Goal: Task Accomplishment & Management: Use online tool/utility

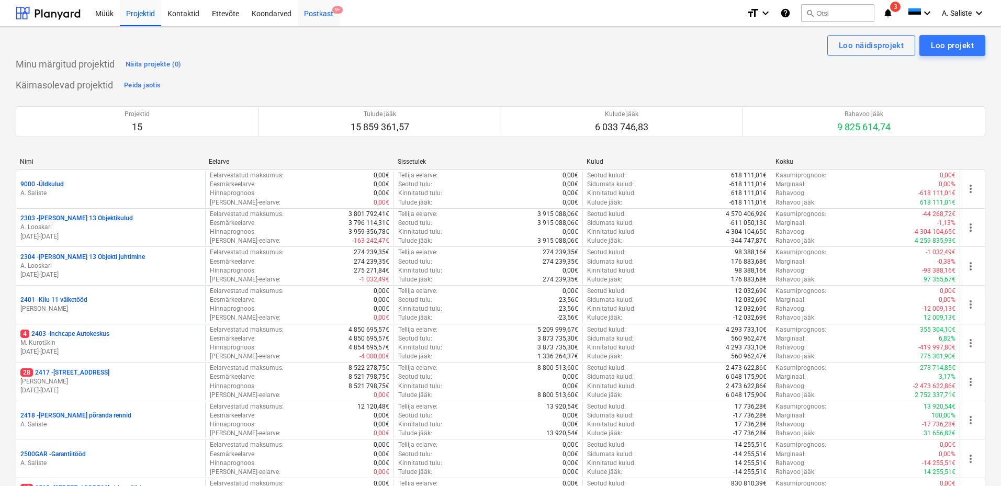
click at [308, 14] on div "Postkast 9+" at bounding box center [319, 12] width 42 height 27
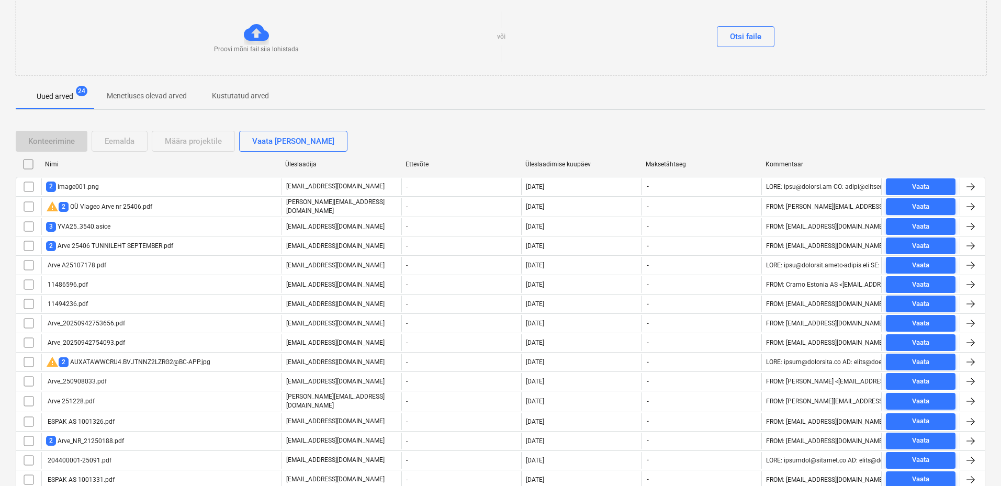
scroll to position [172, 0]
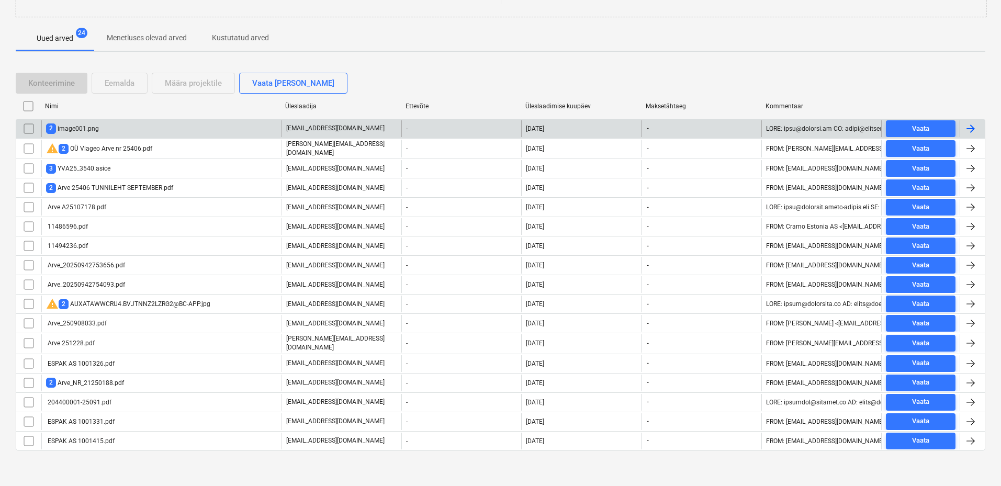
click at [97, 126] on div "2 image001.png" at bounding box center [72, 128] width 53 height 10
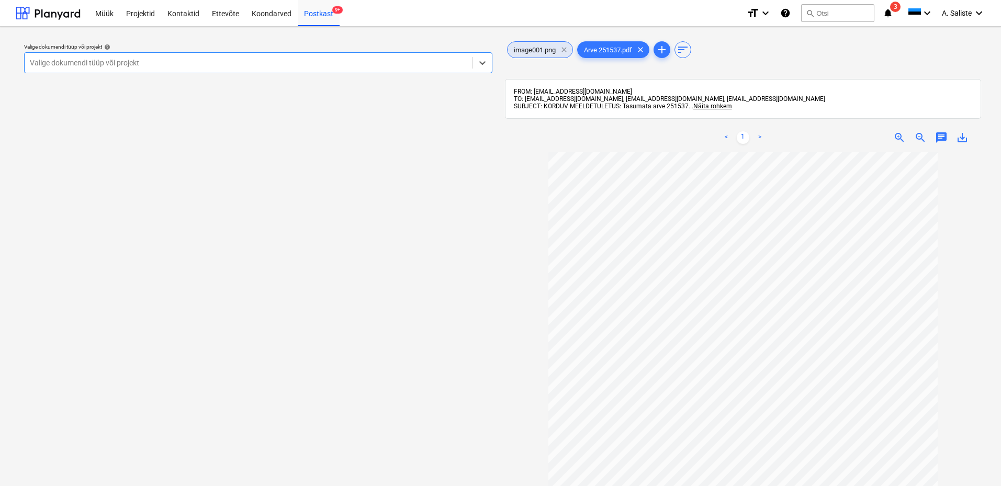
click at [565, 49] on span "clear" at bounding box center [564, 49] width 13 height 13
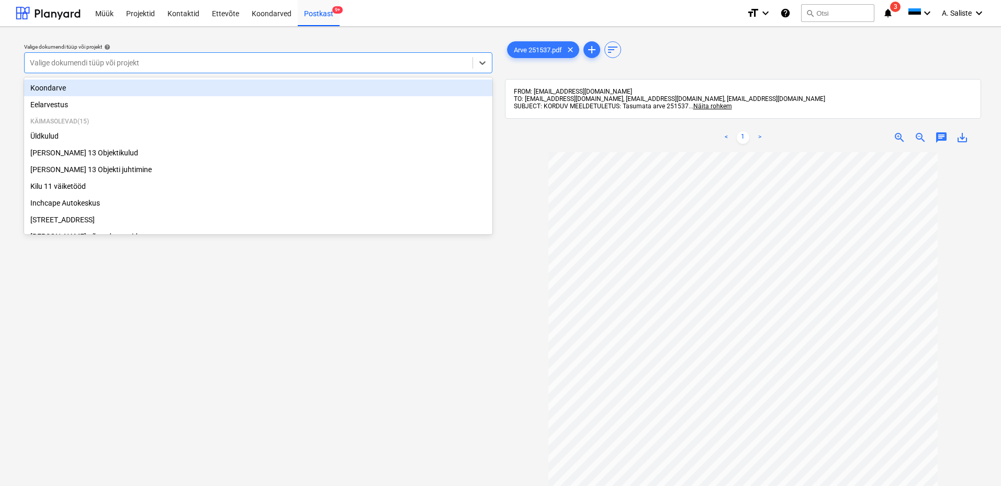
drag, startPoint x: 410, startPoint y: 60, endPoint x: 301, endPoint y: 90, distance: 112.8
click at [409, 61] on div at bounding box center [248, 63] width 437 height 10
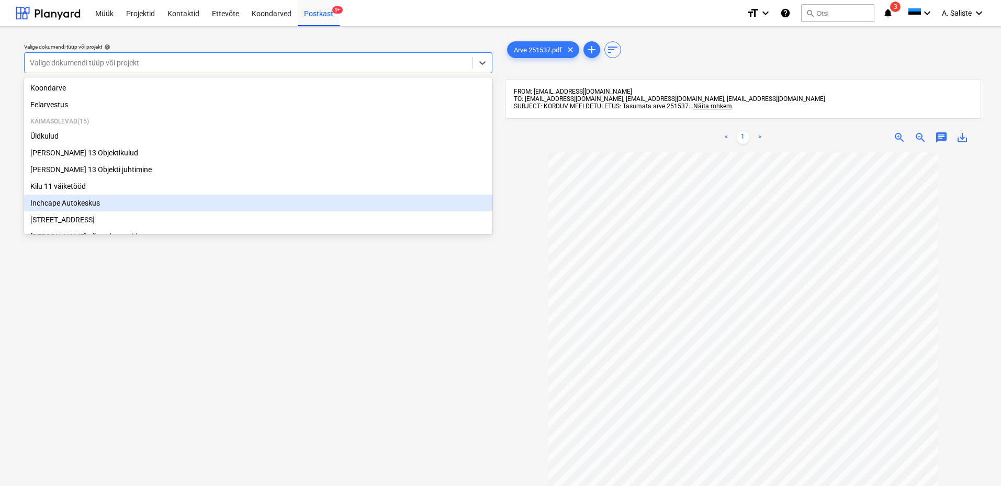
click at [80, 200] on div "Inchcape Autokeskus" at bounding box center [258, 203] width 468 height 17
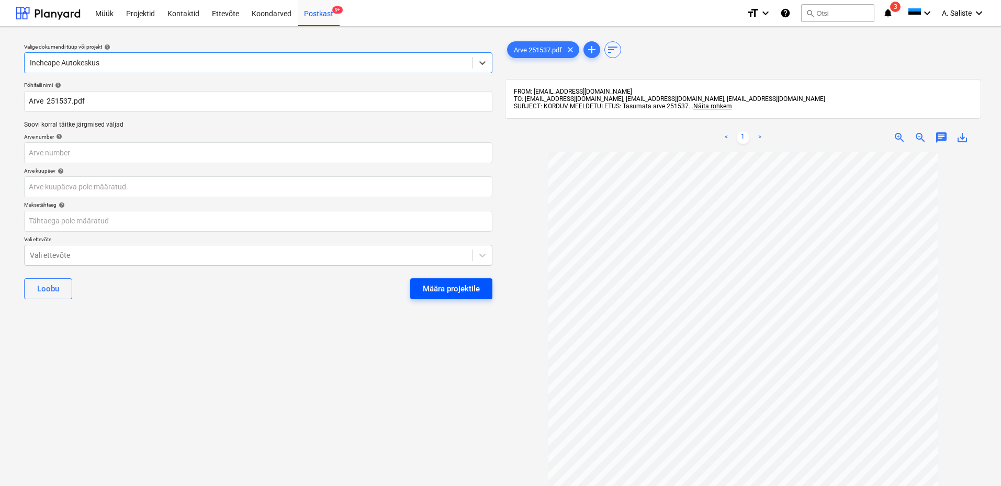
click at [443, 290] on div "Määra projektile" at bounding box center [451, 289] width 57 height 14
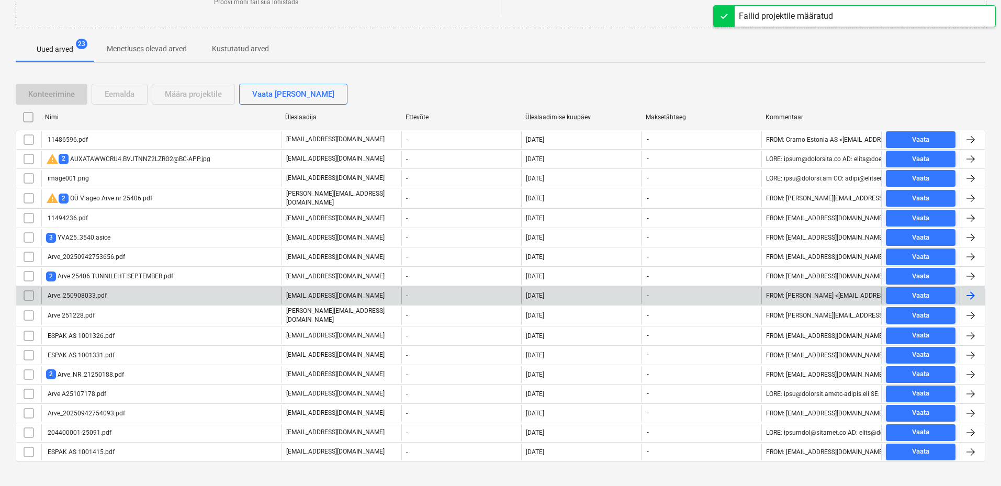
scroll to position [172, 0]
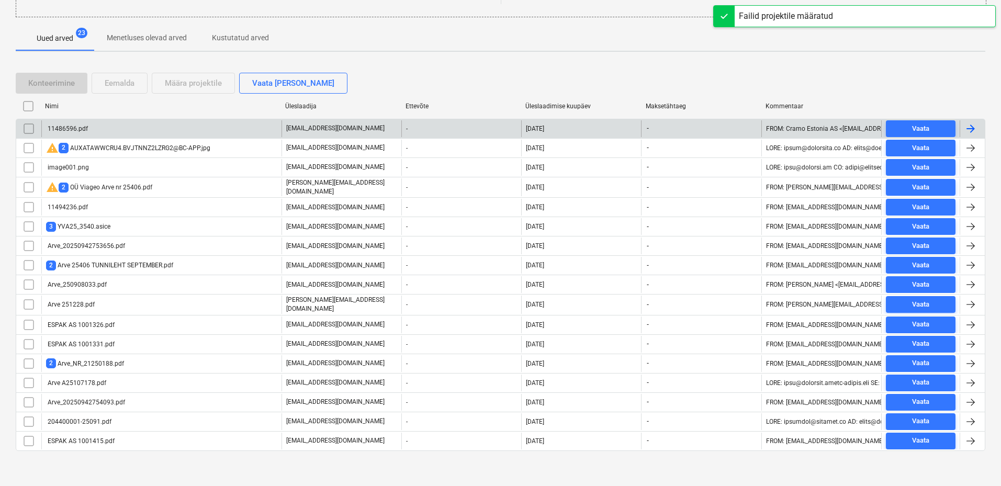
click at [148, 132] on div "11486596.pdf" at bounding box center [161, 128] width 240 height 17
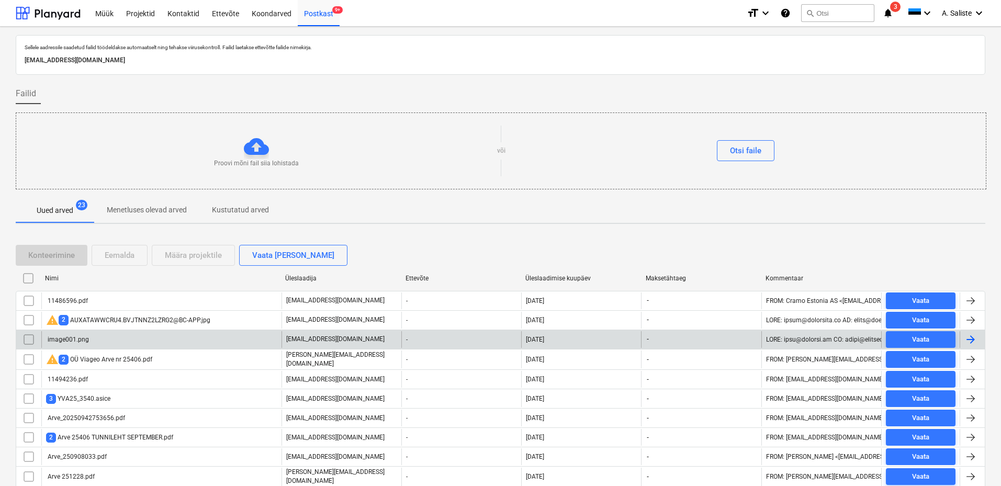
scroll to position [135, 0]
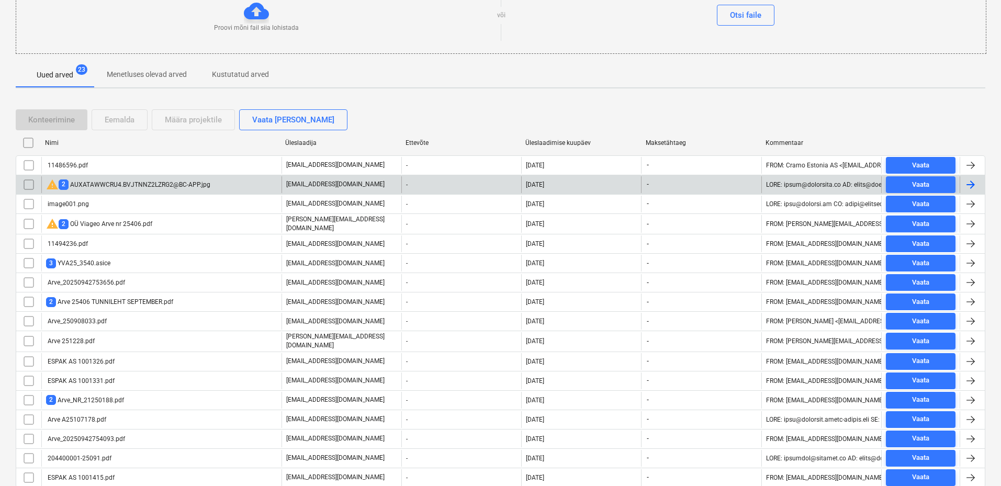
click at [129, 184] on div "warning 2 AUXATAWWCRU4.BVJTNNZ2LZRG2@BC-APP.jpg" at bounding box center [128, 184] width 164 height 13
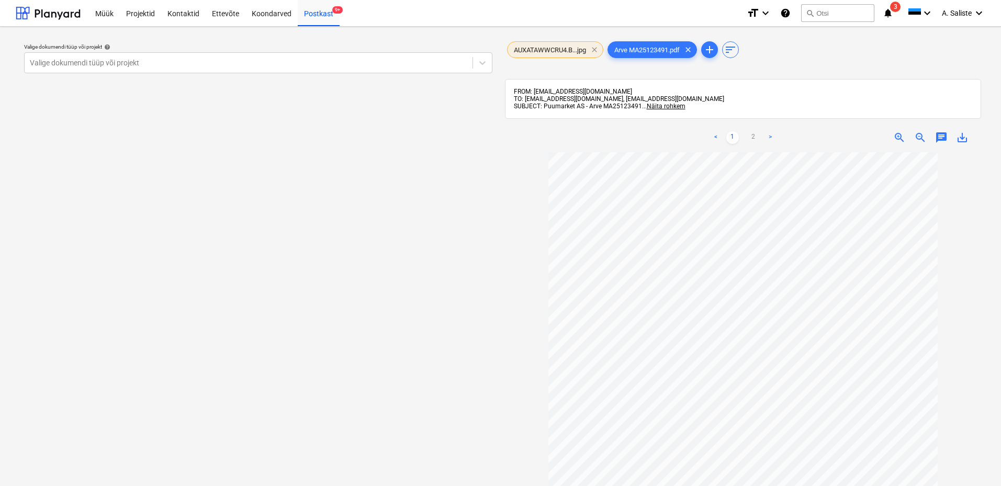
click at [597, 51] on span "clear" at bounding box center [594, 49] width 13 height 13
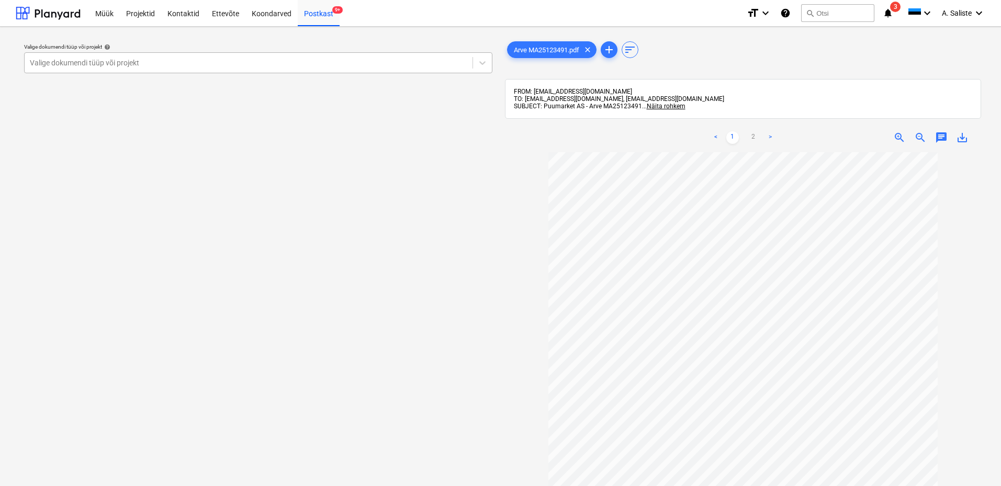
click at [462, 63] on div at bounding box center [248, 63] width 437 height 10
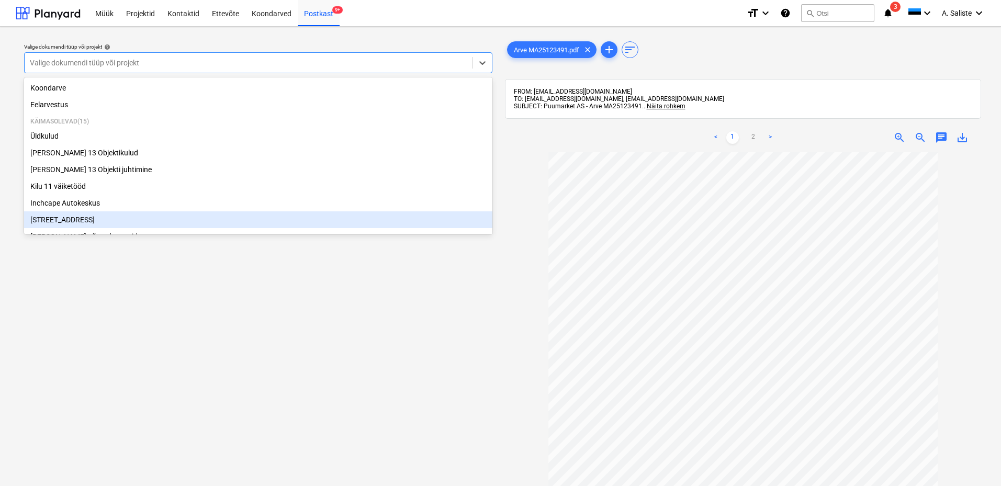
click at [56, 225] on div "[STREET_ADDRESS]" at bounding box center [258, 219] width 468 height 17
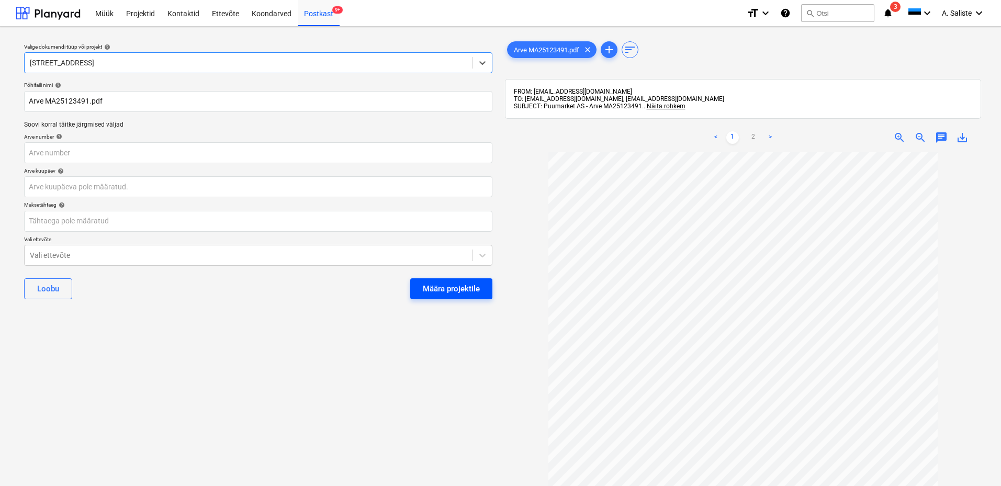
click at [452, 294] on div "Määra projektile" at bounding box center [451, 289] width 57 height 14
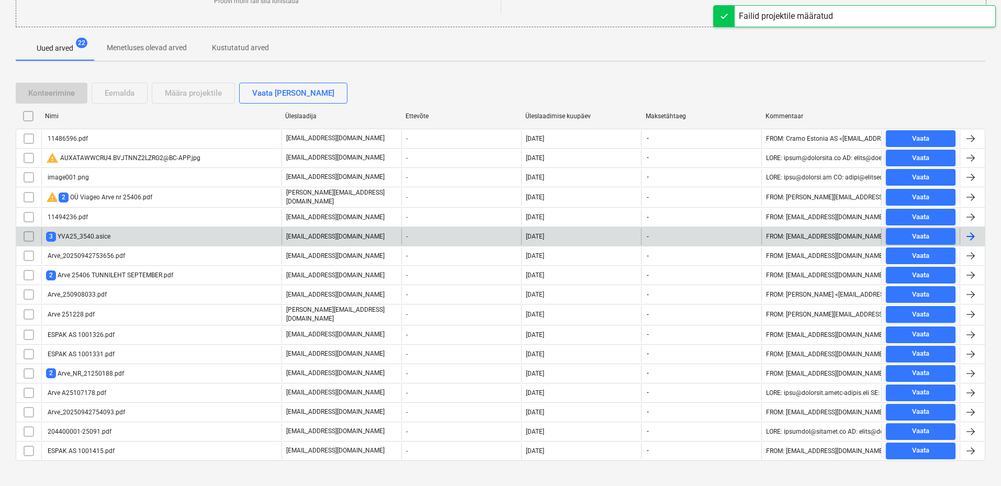
scroll to position [172, 0]
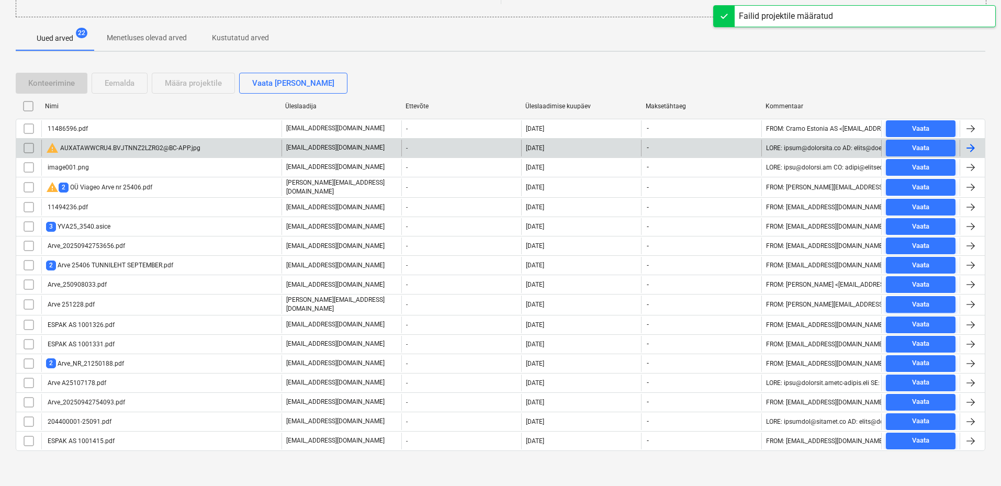
click at [167, 148] on div "warning AUXATAWWCRU4.BVJTNNZ2LZRG2@BC-APP.jpg" at bounding box center [123, 148] width 154 height 13
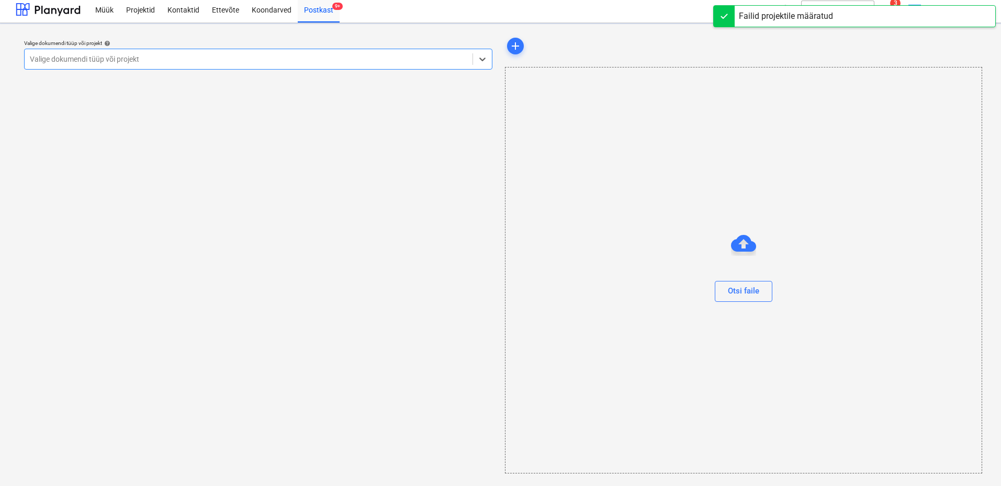
scroll to position [4, 0]
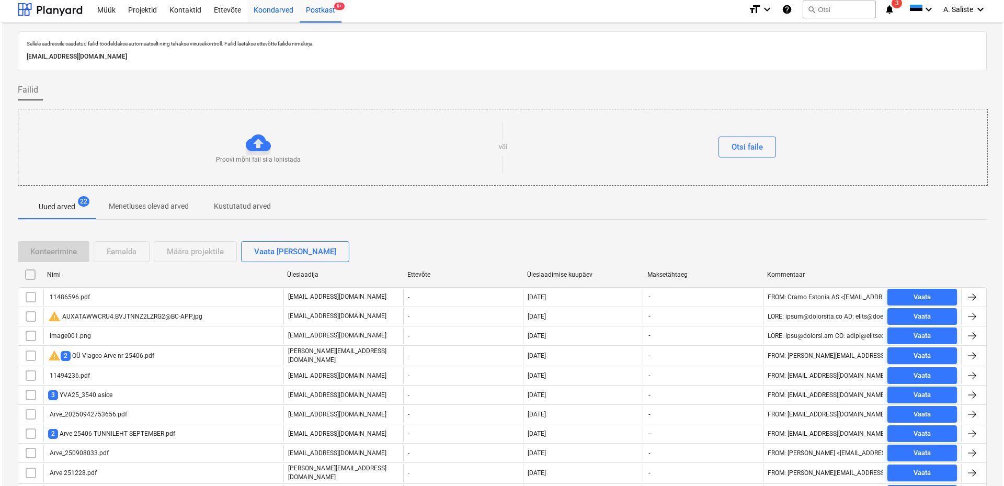
scroll to position [172, 0]
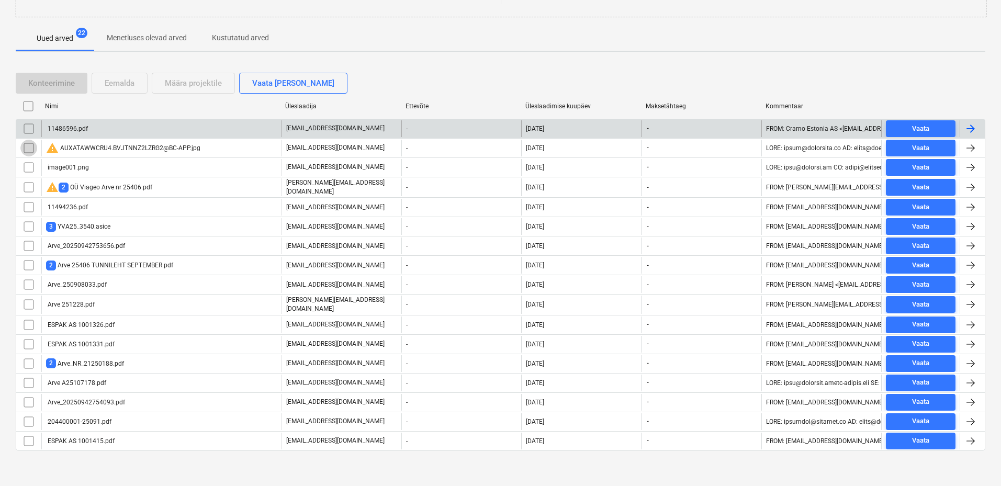
drag, startPoint x: 29, startPoint y: 153, endPoint x: 46, endPoint y: 137, distance: 23.3
click at [29, 151] on input "checkbox" at bounding box center [28, 148] width 17 height 17
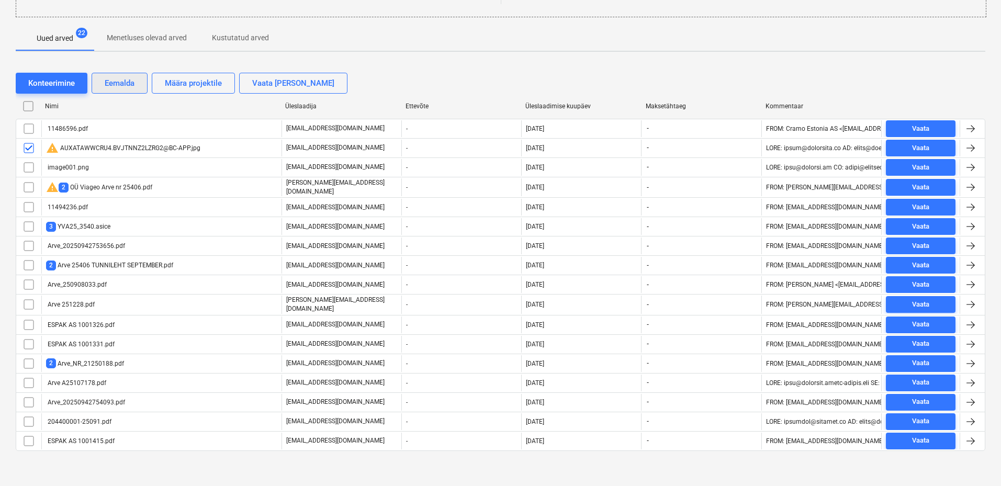
click at [117, 83] on div "Eemalda" at bounding box center [120, 83] width 30 height 14
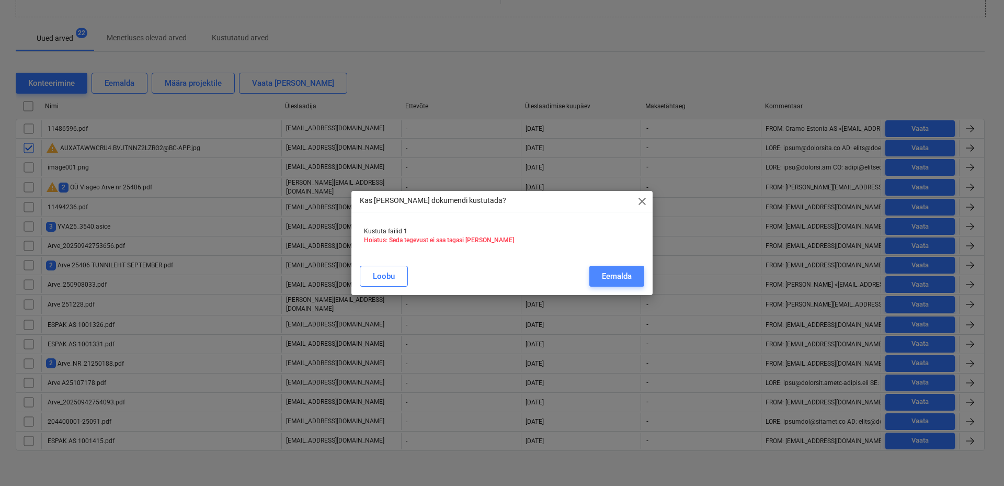
click at [622, 278] on div "Eemalda" at bounding box center [617, 276] width 30 height 14
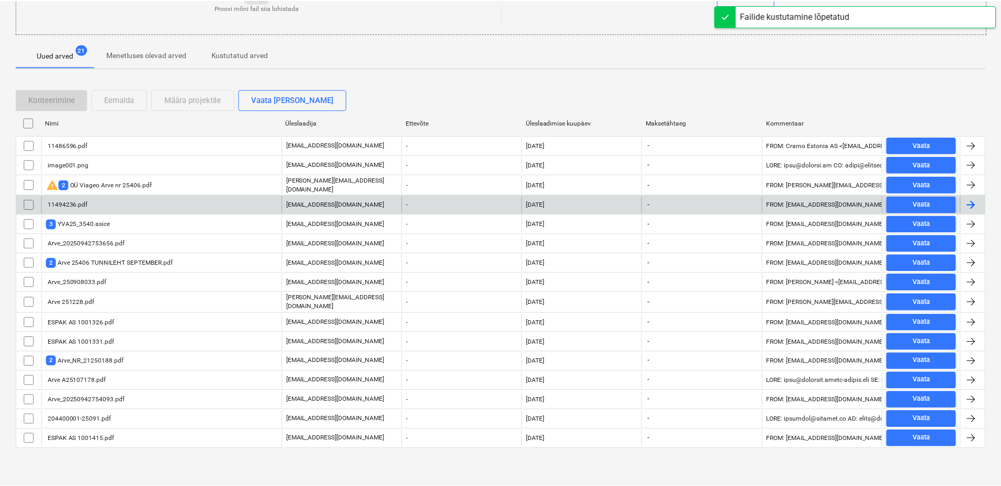
scroll to position [153, 0]
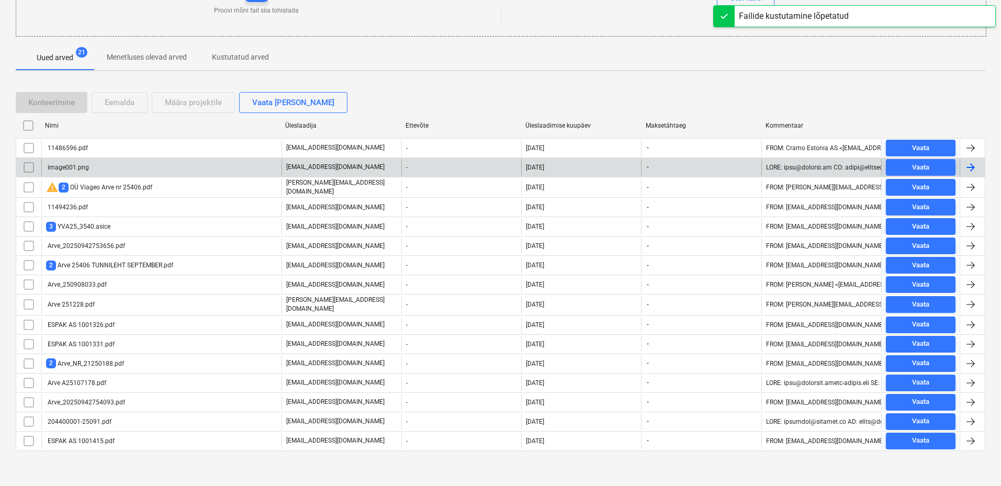
click at [82, 170] on div "image001.png" at bounding box center [67, 167] width 43 height 7
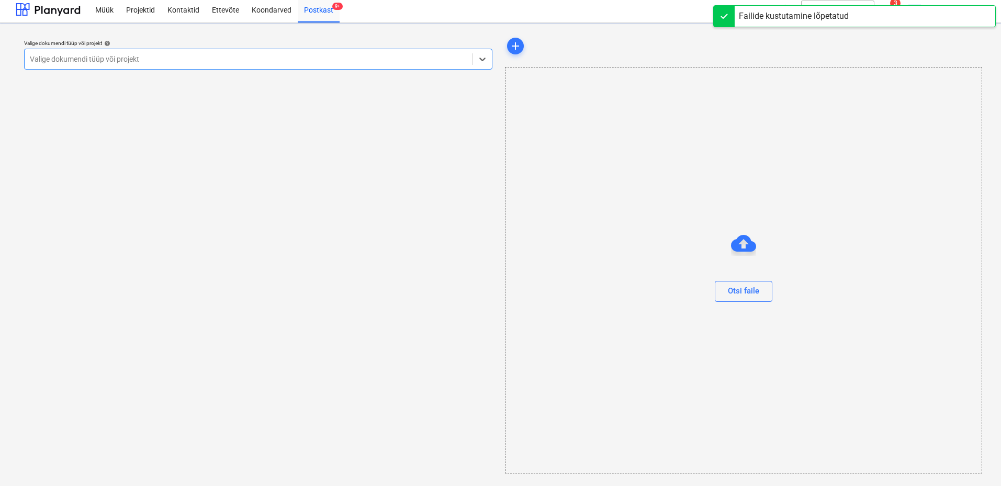
scroll to position [4, 0]
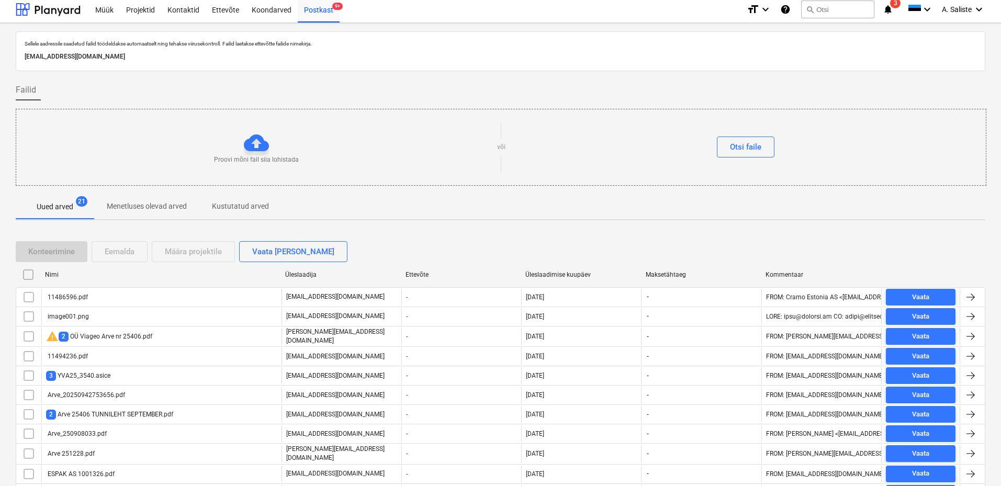
scroll to position [135, 0]
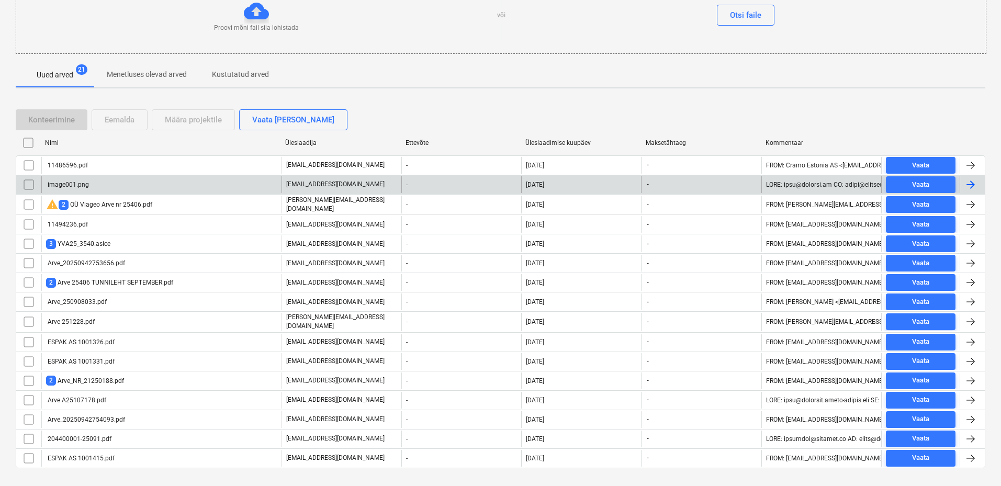
click at [29, 183] on input "checkbox" at bounding box center [28, 184] width 17 height 17
click at [120, 117] on div "Eemalda" at bounding box center [120, 120] width 30 height 14
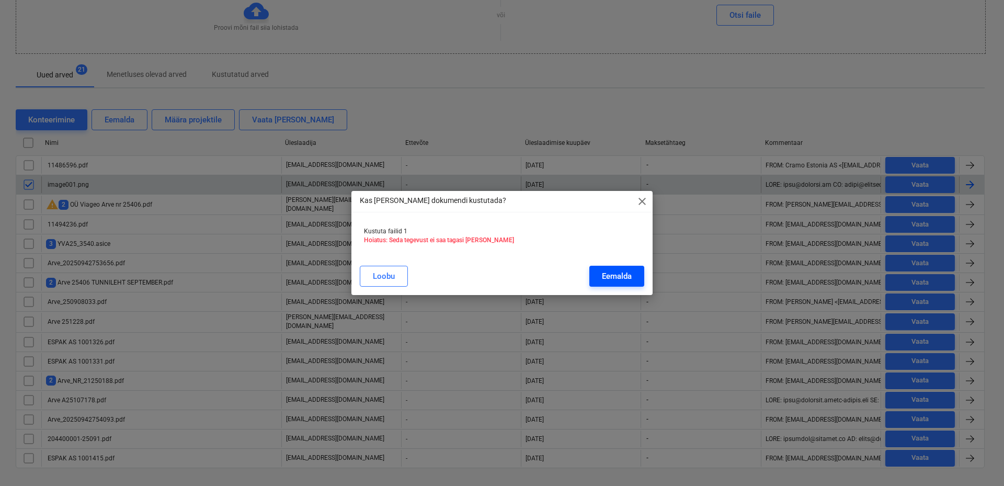
click at [627, 276] on div "Eemalda" at bounding box center [617, 276] width 30 height 14
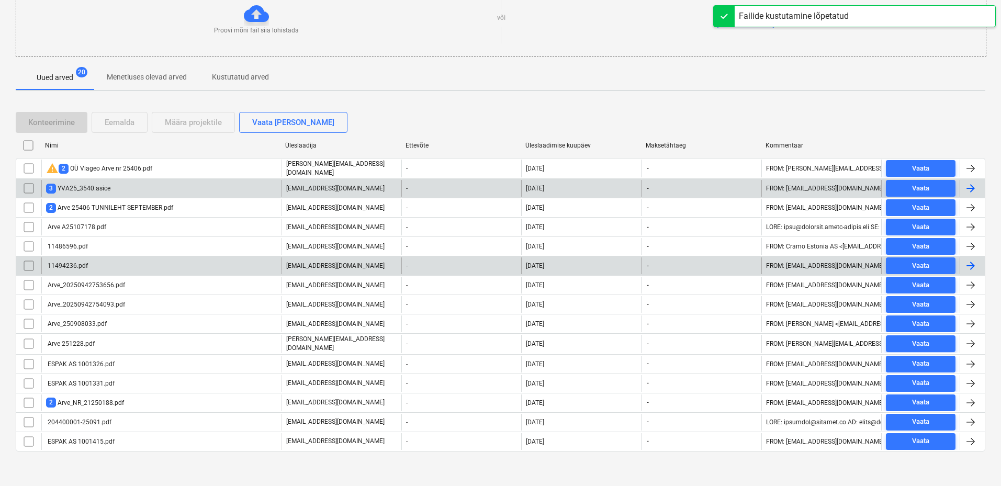
scroll to position [133, 0]
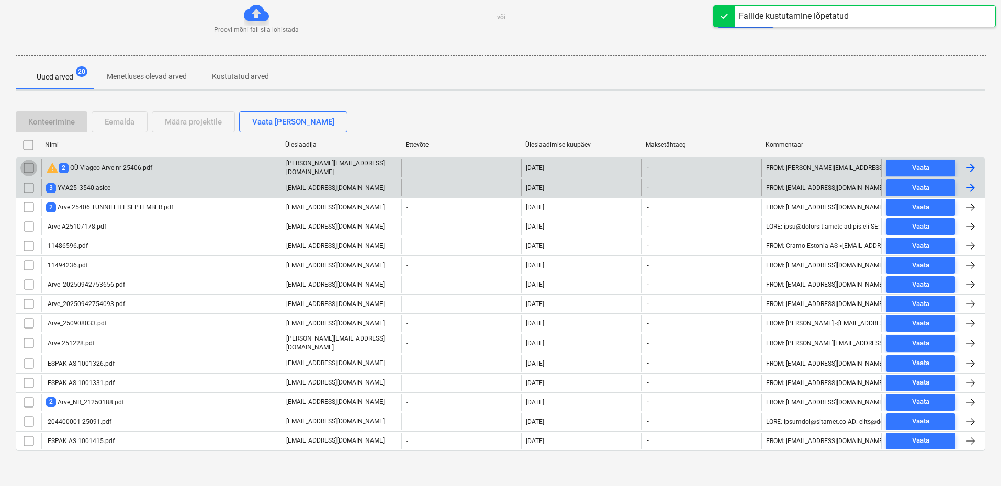
click at [28, 167] on input "checkbox" at bounding box center [28, 168] width 17 height 17
click at [107, 124] on div "Eemalda" at bounding box center [120, 122] width 30 height 14
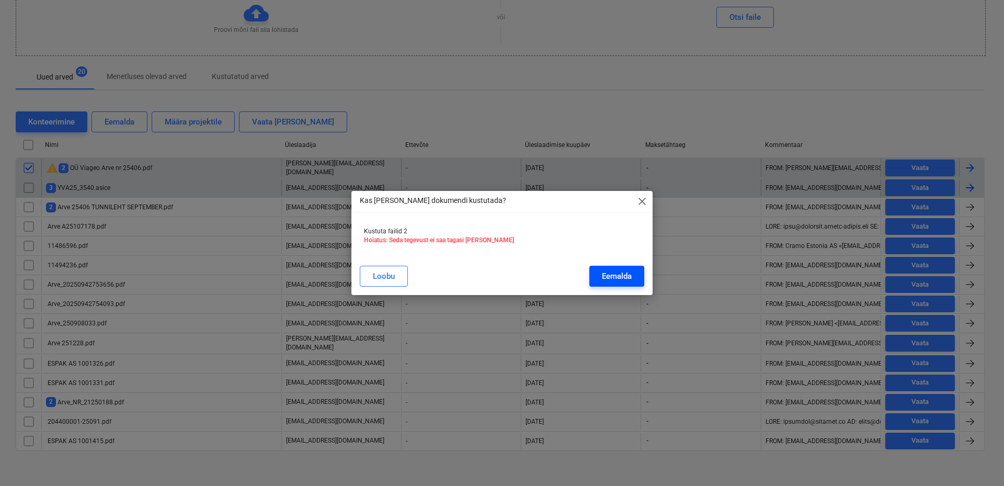
click at [630, 274] on div "Eemalda" at bounding box center [617, 276] width 30 height 14
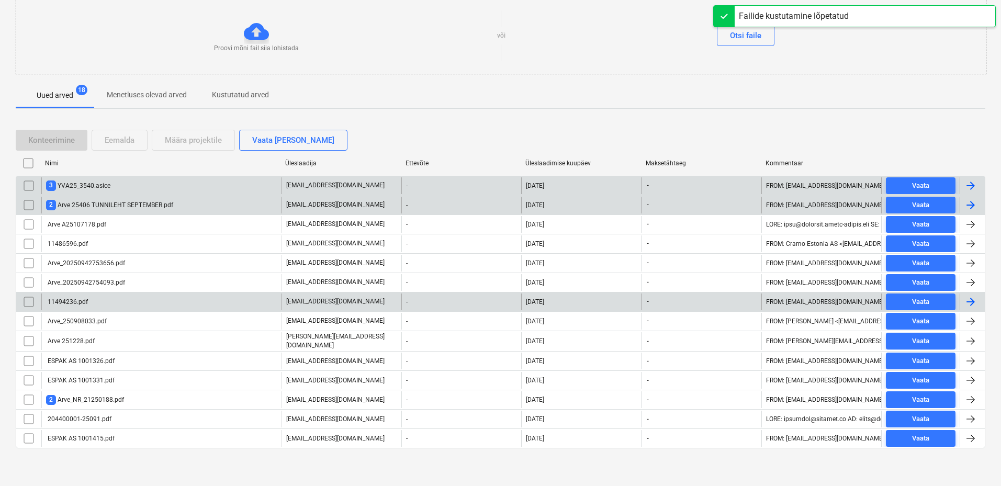
scroll to position [114, 0]
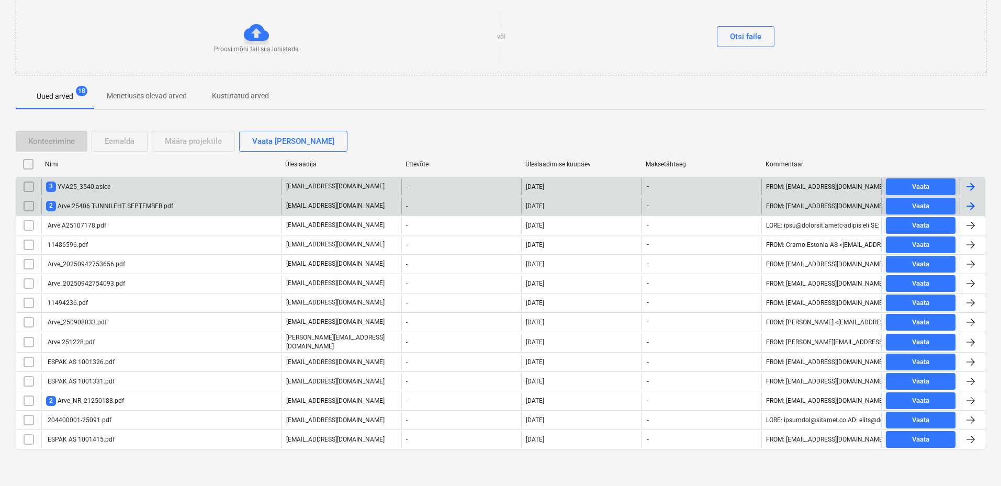
click at [163, 188] on div "3 YVA25_3540.asice" at bounding box center [161, 186] width 240 height 17
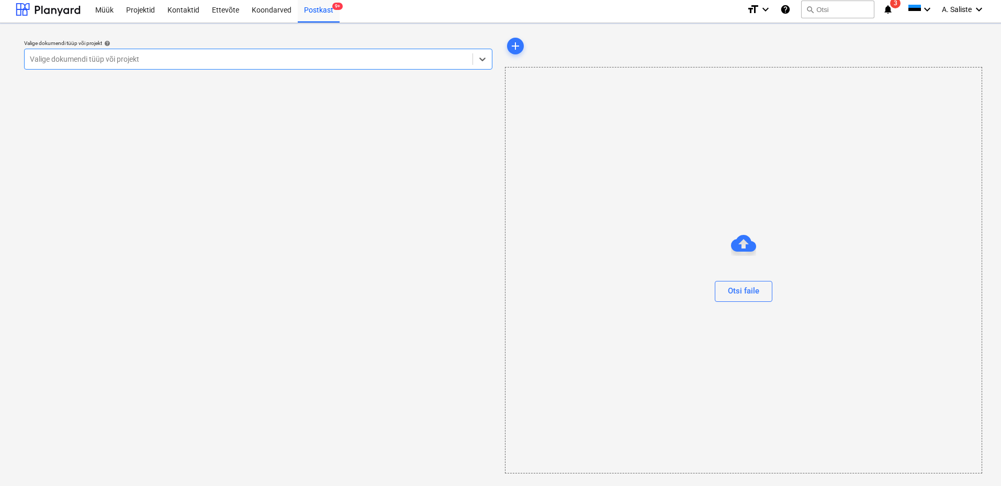
scroll to position [4, 0]
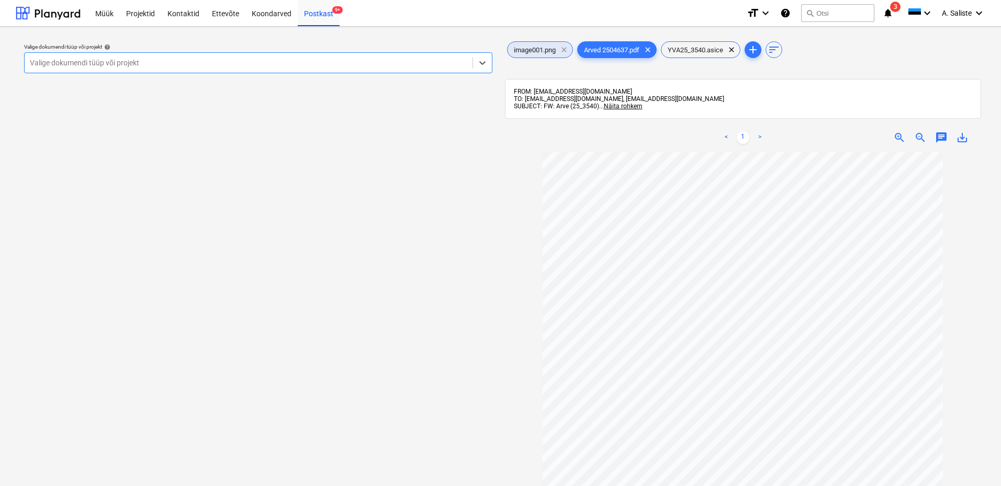
click at [567, 48] on span "clear" at bounding box center [564, 49] width 13 height 13
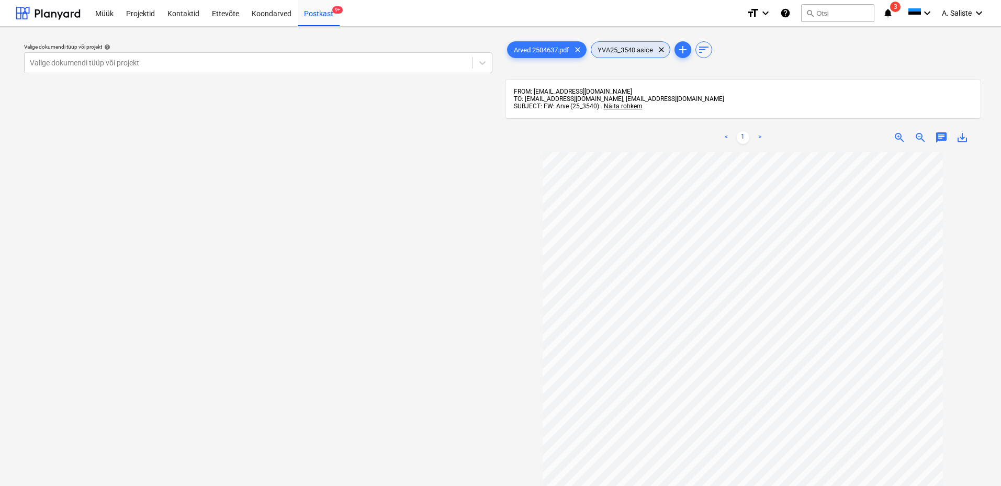
drag, startPoint x: 666, startPoint y: 49, endPoint x: 655, endPoint y: 51, distance: 11.6
click at [666, 49] on span "clear" at bounding box center [661, 49] width 13 height 13
click at [463, 59] on div at bounding box center [248, 63] width 437 height 10
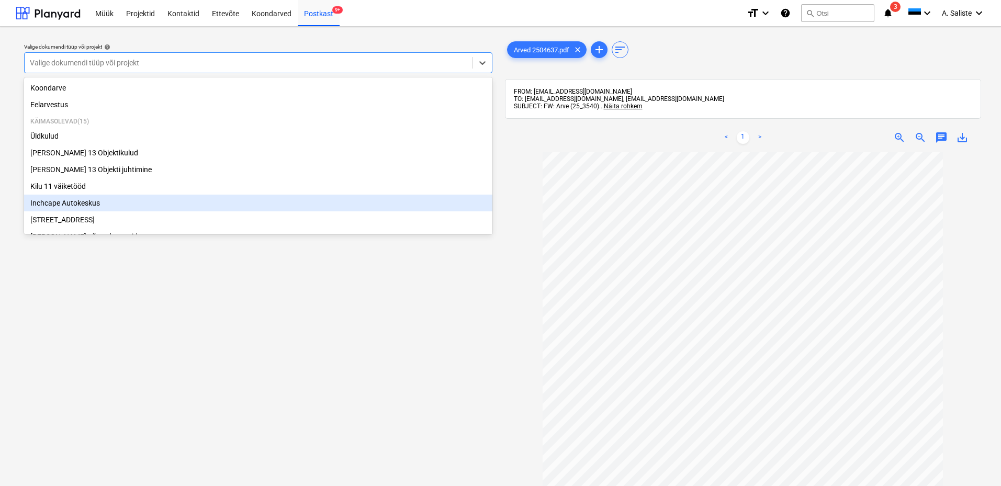
click at [67, 208] on div "Inchcape Autokeskus" at bounding box center [258, 203] width 468 height 17
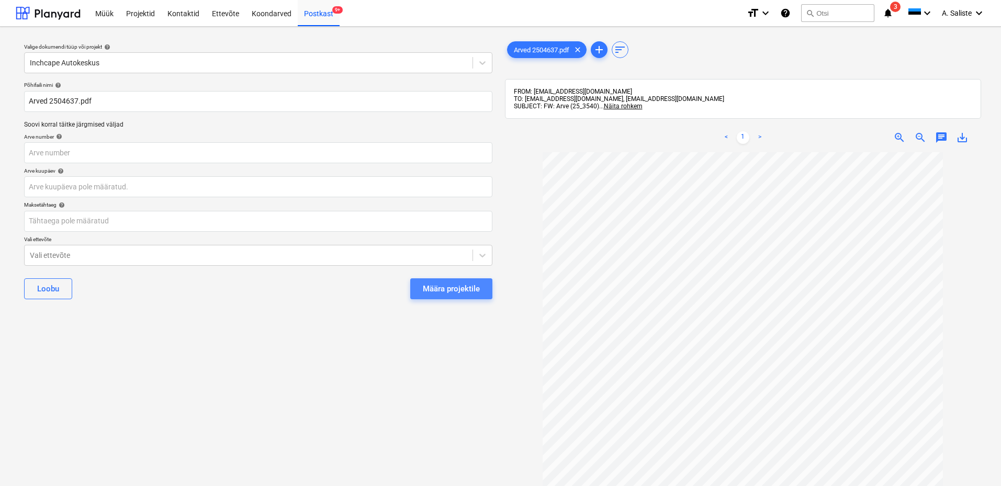
click at [436, 284] on div "Määra projektile" at bounding box center [451, 289] width 57 height 14
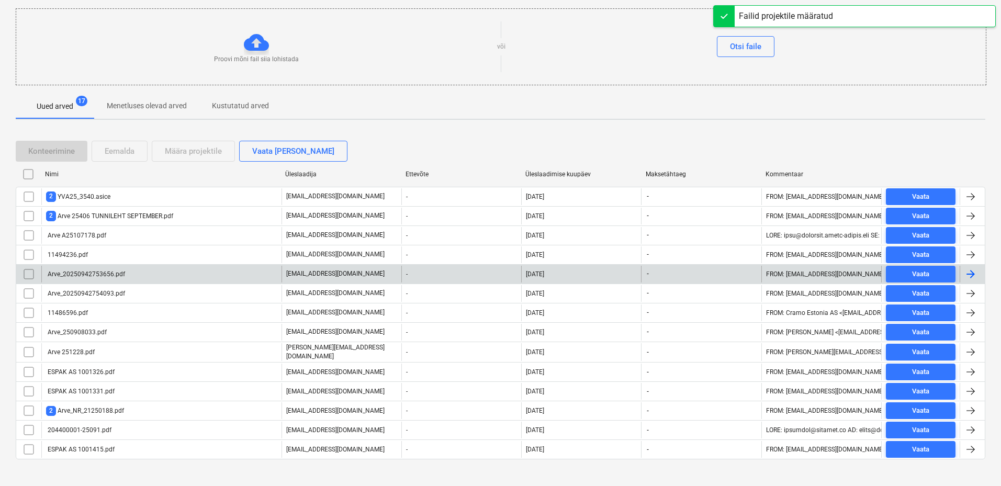
scroll to position [114, 0]
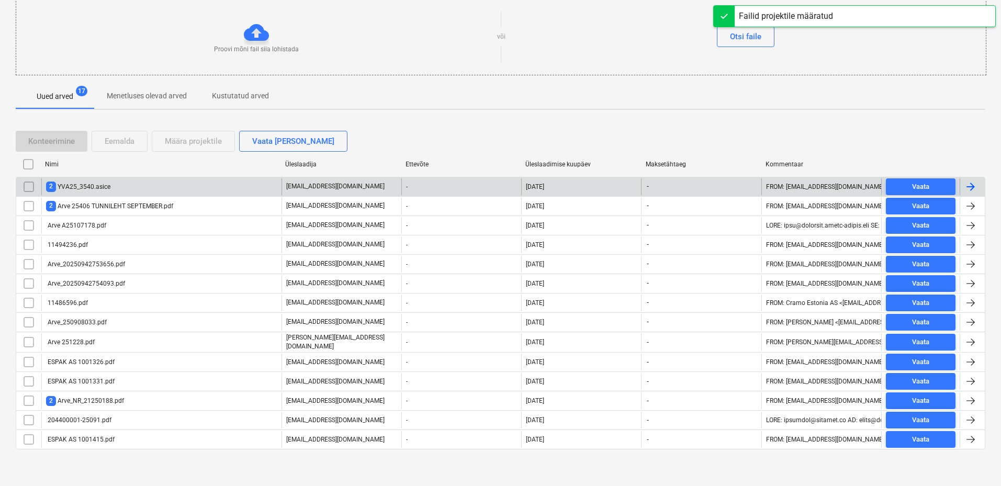
click at [33, 187] on input "checkbox" at bounding box center [28, 186] width 17 height 17
click at [118, 143] on div "Eemalda" at bounding box center [120, 141] width 30 height 14
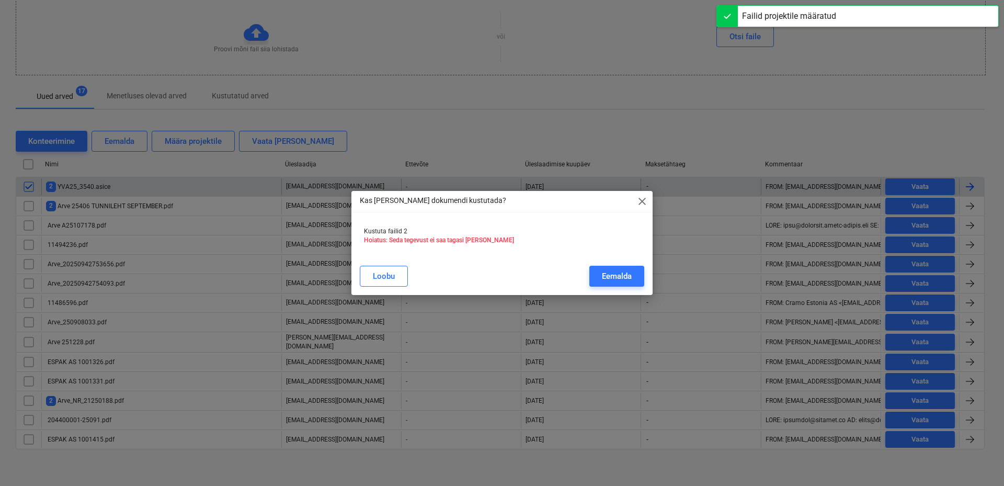
drag, startPoint x: 615, startPoint y: 276, endPoint x: 475, endPoint y: 258, distance: 140.3
click at [614, 276] on div "Eemalda" at bounding box center [617, 276] width 30 height 14
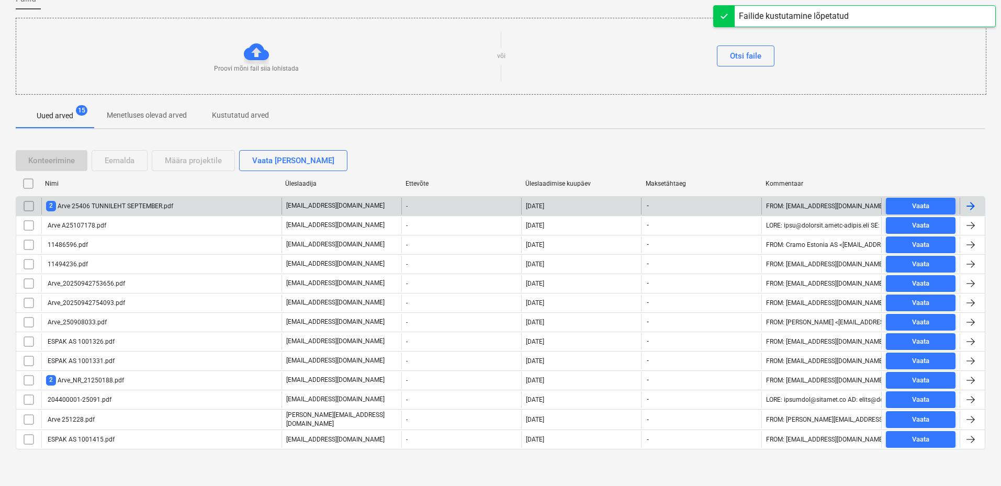
click at [122, 198] on div "2 Arve 25406 TUNNILEHT SEPTEMBER.pdf" at bounding box center [161, 206] width 240 height 17
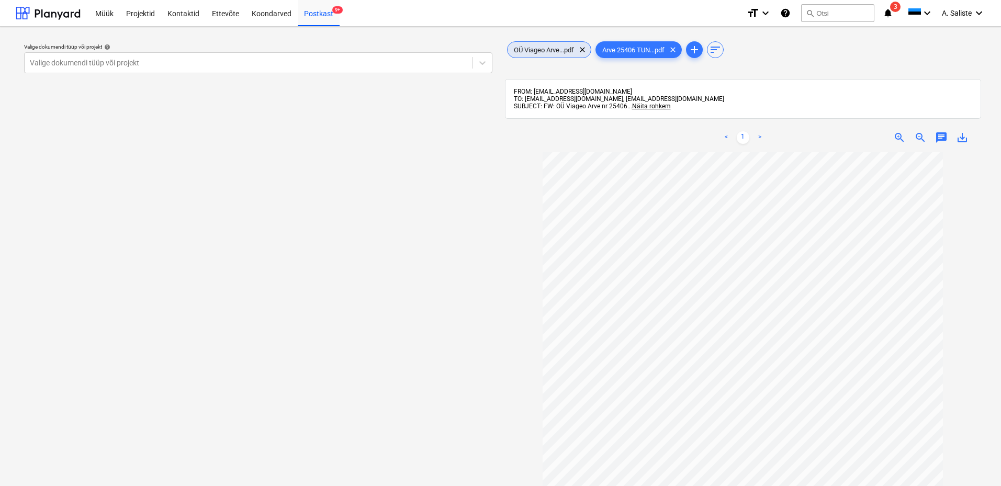
click at [531, 50] on span "OÜ Viageo Arve...pdf" at bounding box center [543, 50] width 73 height 8
click at [330, 67] on div at bounding box center [248, 63] width 437 height 10
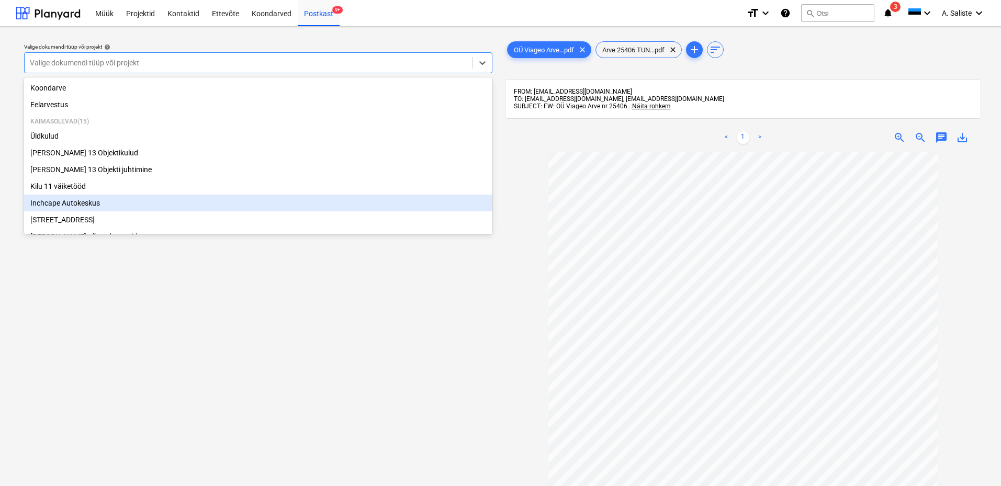
click at [93, 203] on div "Inchcape Autokeskus" at bounding box center [258, 203] width 468 height 17
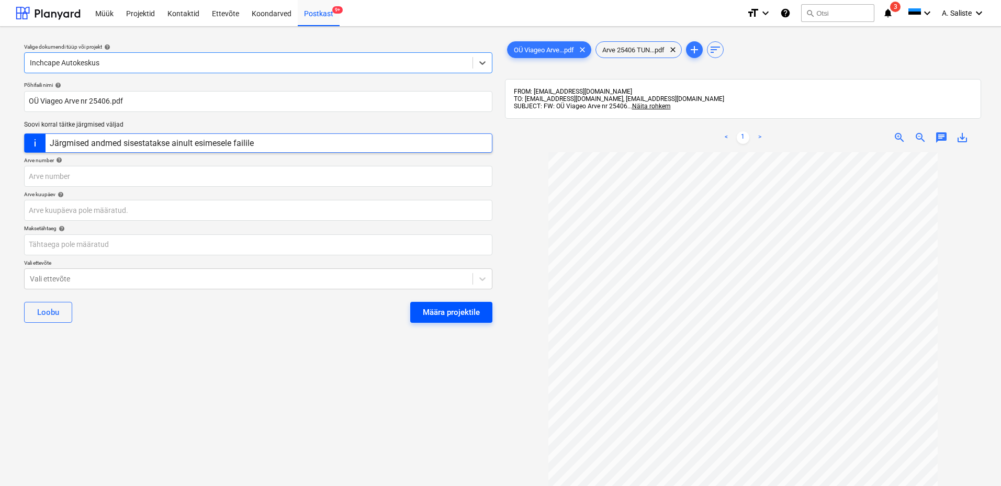
click at [438, 309] on div "Määra projektile" at bounding box center [451, 312] width 57 height 14
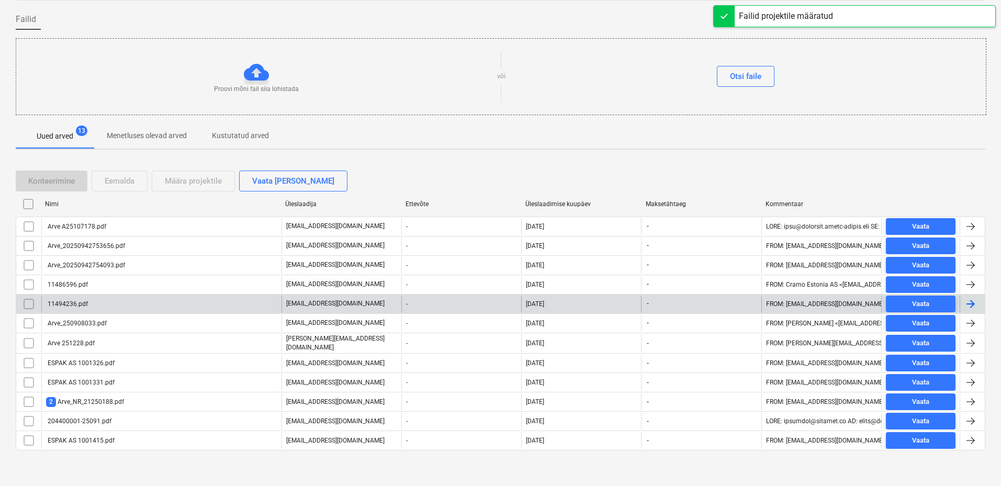
scroll to position [75, 0]
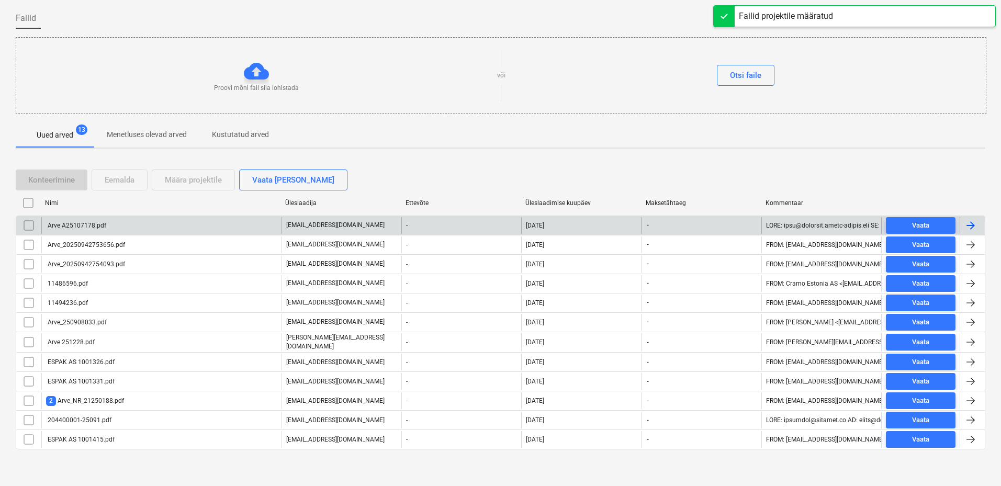
click at [83, 225] on div "Arve A25107178.pdf" at bounding box center [76, 225] width 60 height 7
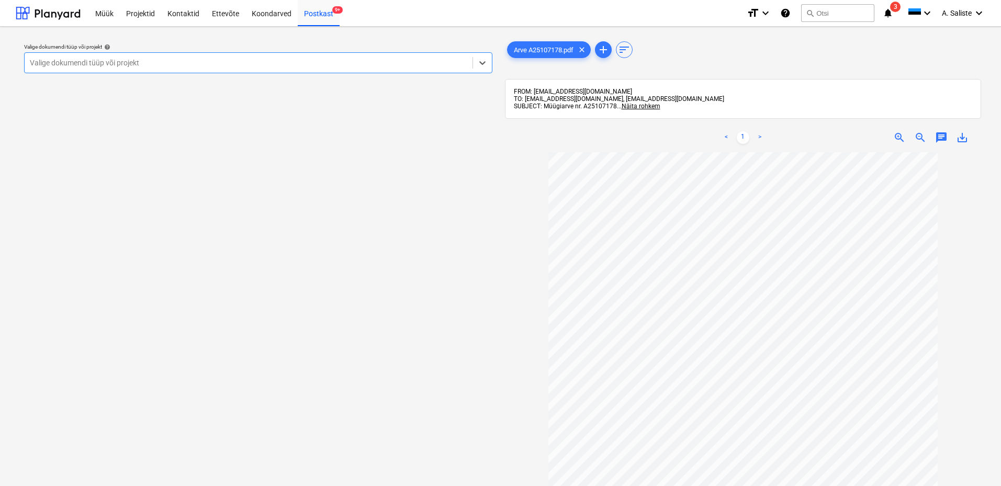
click at [361, 62] on div at bounding box center [248, 63] width 437 height 10
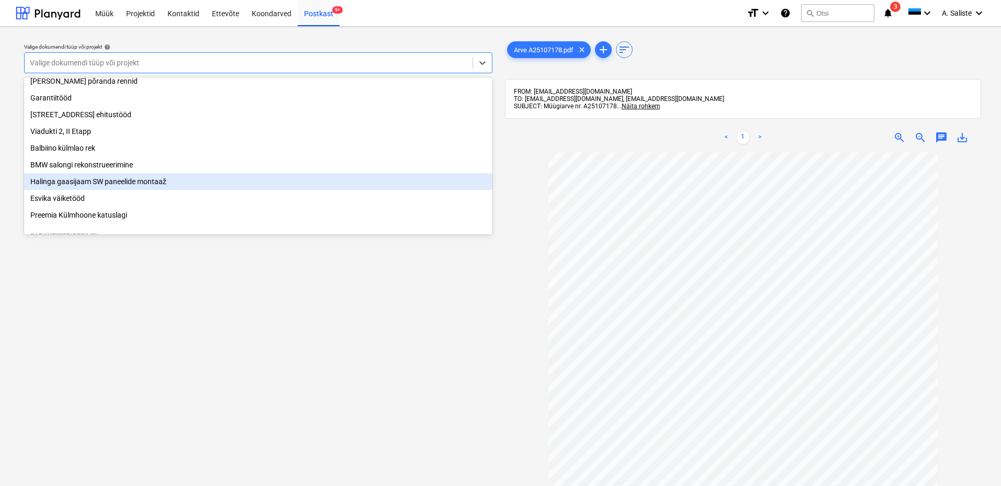
scroll to position [157, 0]
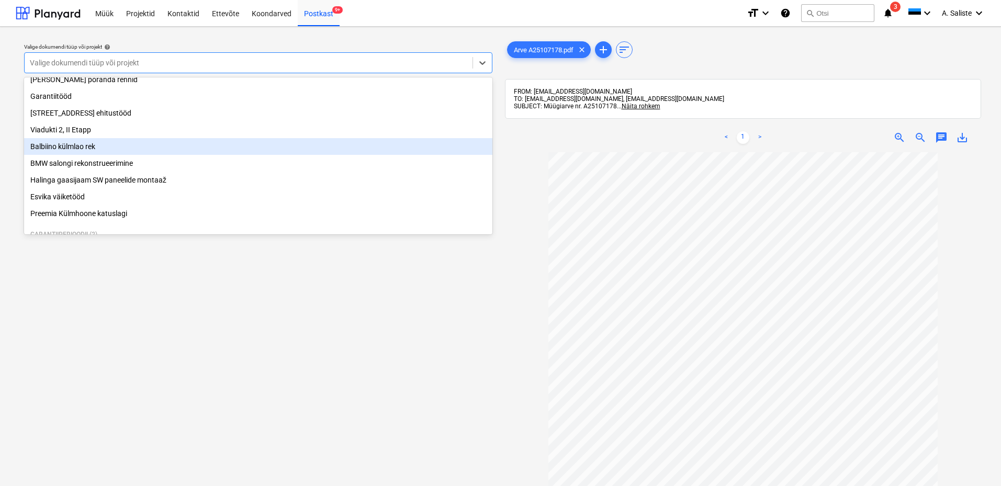
click at [104, 155] on div "Balbiino külmlao rek" at bounding box center [258, 146] width 468 height 17
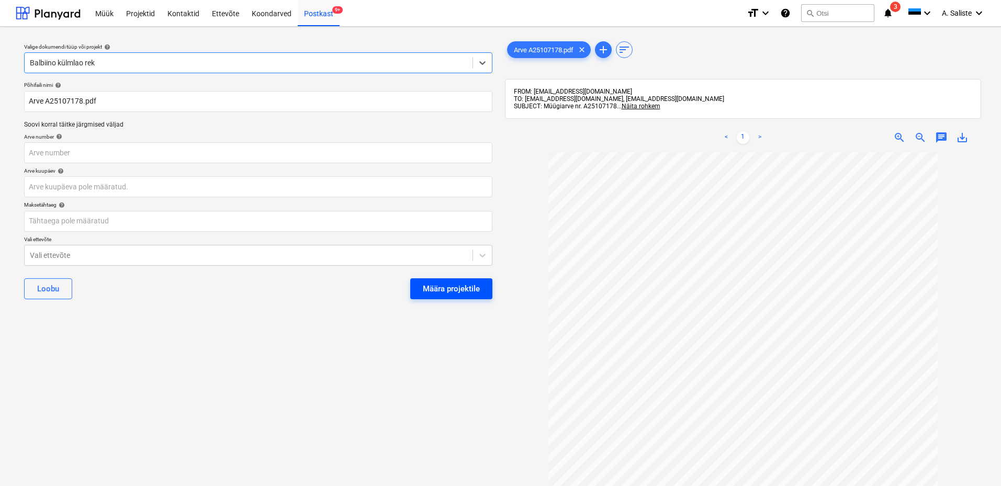
click at [456, 287] on div "Määra projektile" at bounding box center [451, 289] width 57 height 14
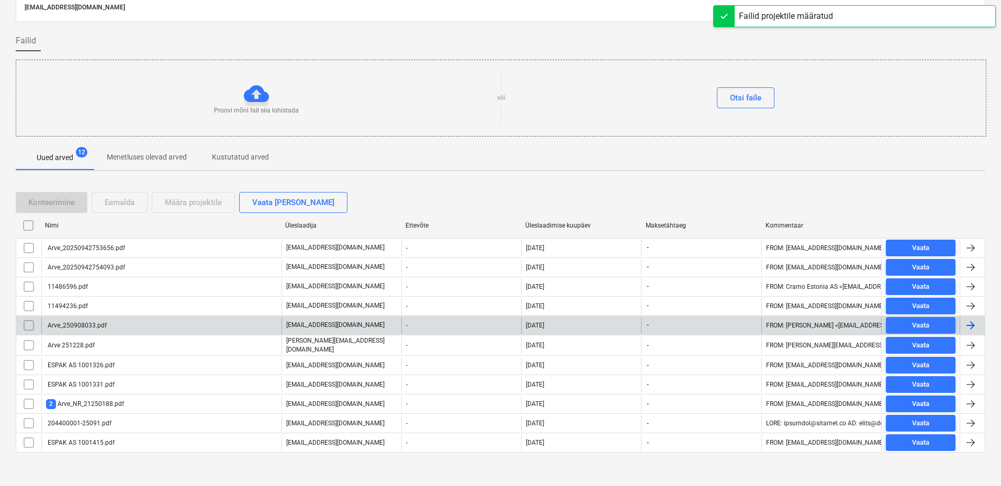
scroll to position [56, 0]
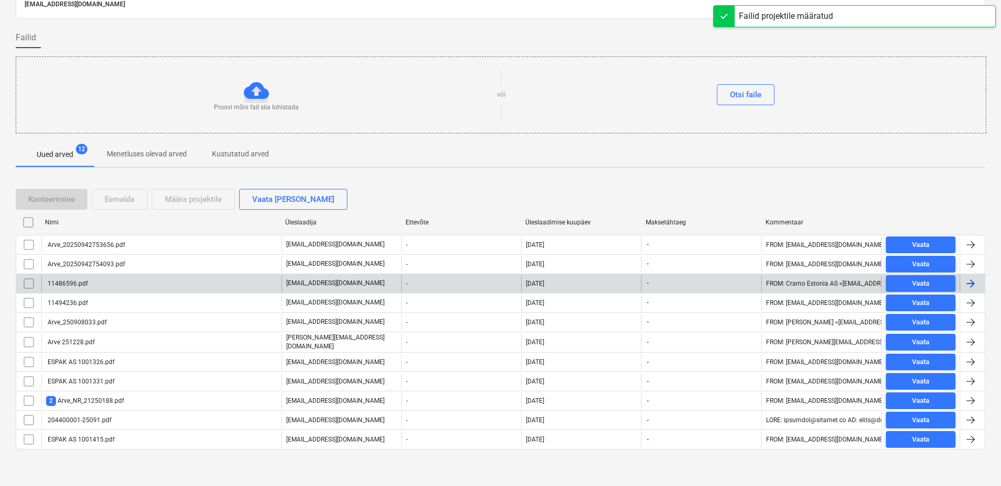
click at [132, 282] on div "11486596.pdf" at bounding box center [161, 283] width 240 height 17
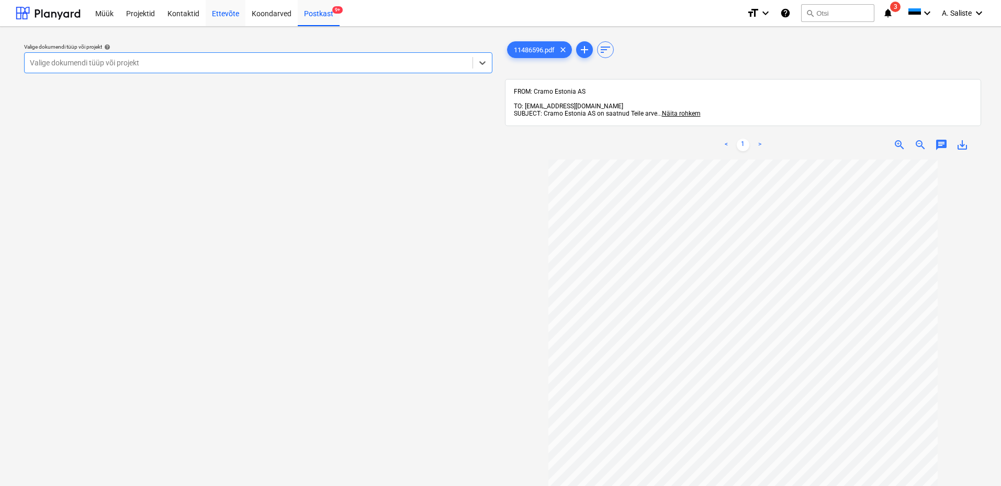
scroll to position [56, 0]
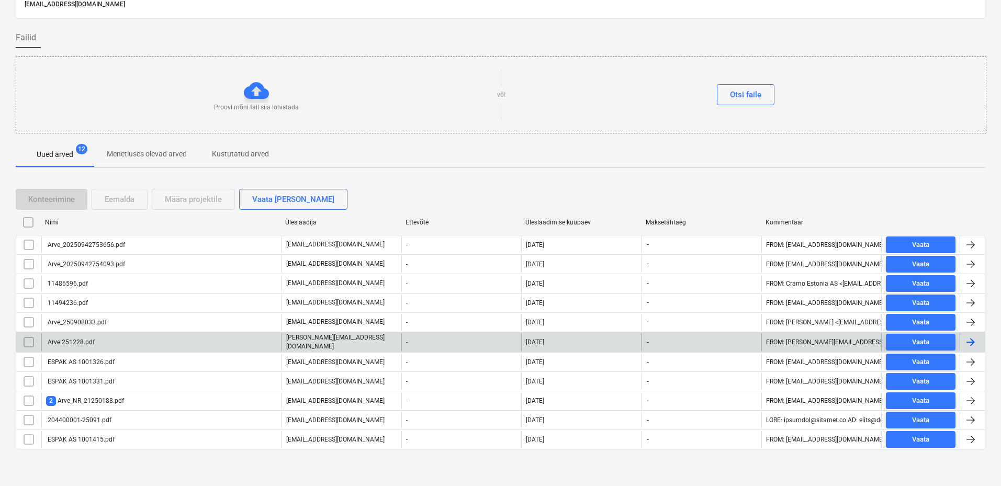
click at [92, 343] on div "Arve 251228.pdf" at bounding box center [70, 341] width 49 height 7
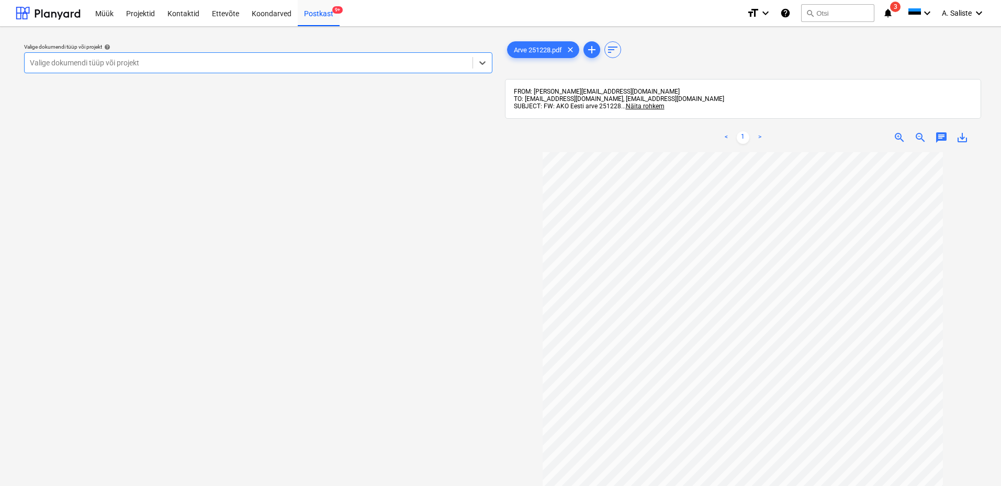
scroll to position [63, 0]
drag, startPoint x: 384, startPoint y: 63, endPoint x: 352, endPoint y: 69, distance: 32.4
click at [384, 63] on div at bounding box center [248, 63] width 437 height 10
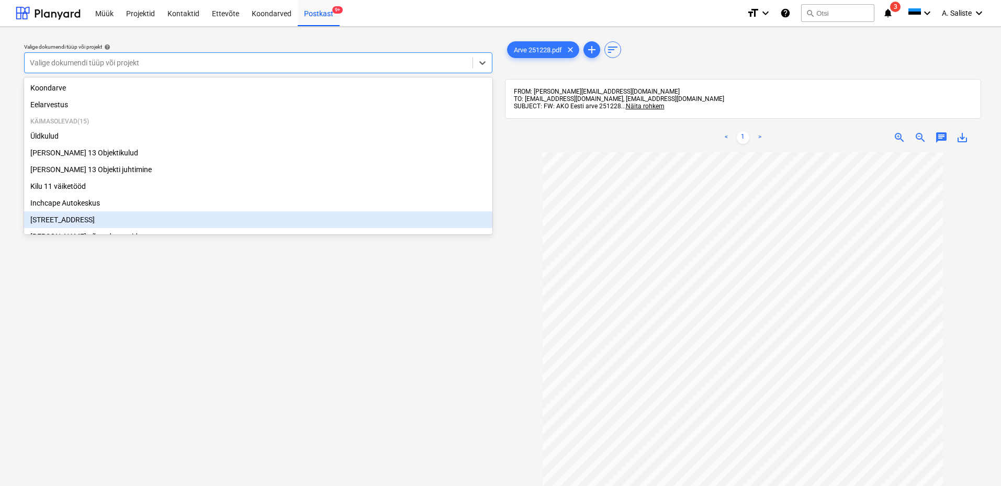
click at [76, 227] on div "[STREET_ADDRESS]" at bounding box center [258, 219] width 468 height 17
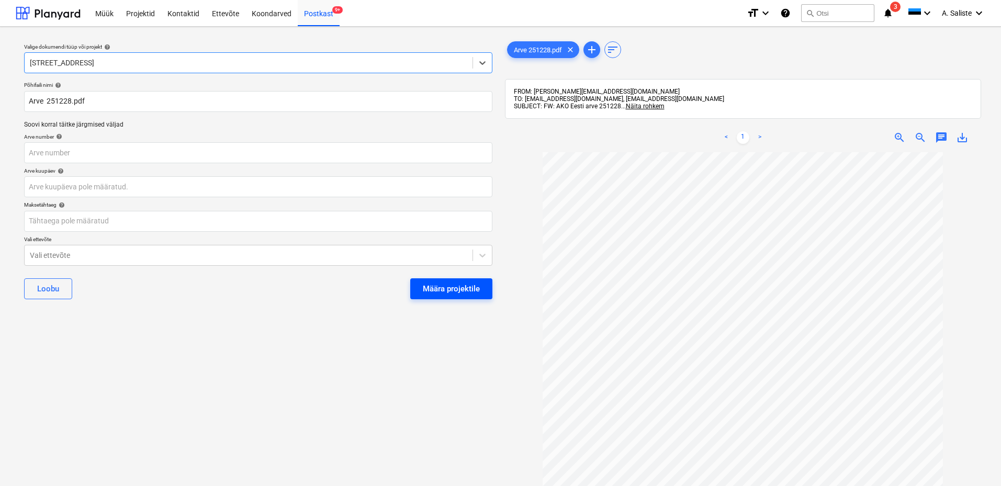
click at [438, 286] on div "Määra projektile" at bounding box center [451, 289] width 57 height 14
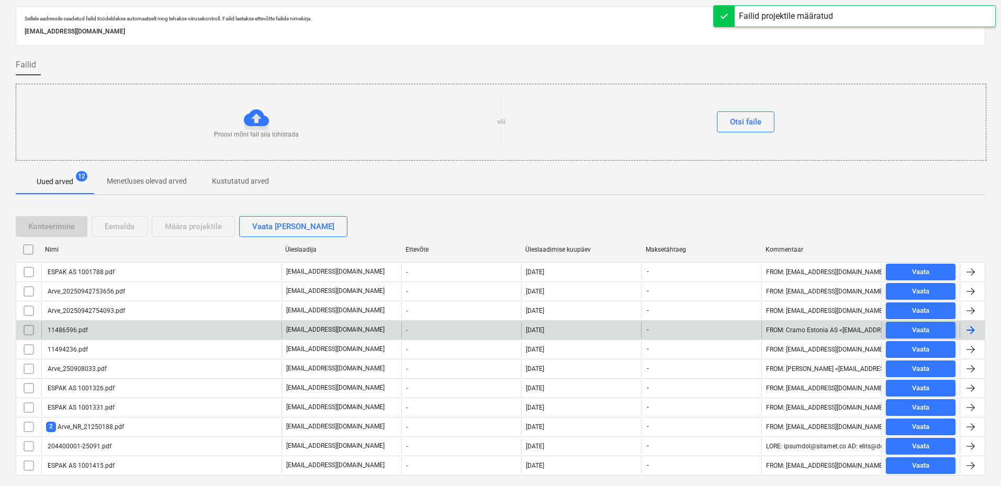
scroll to position [56, 0]
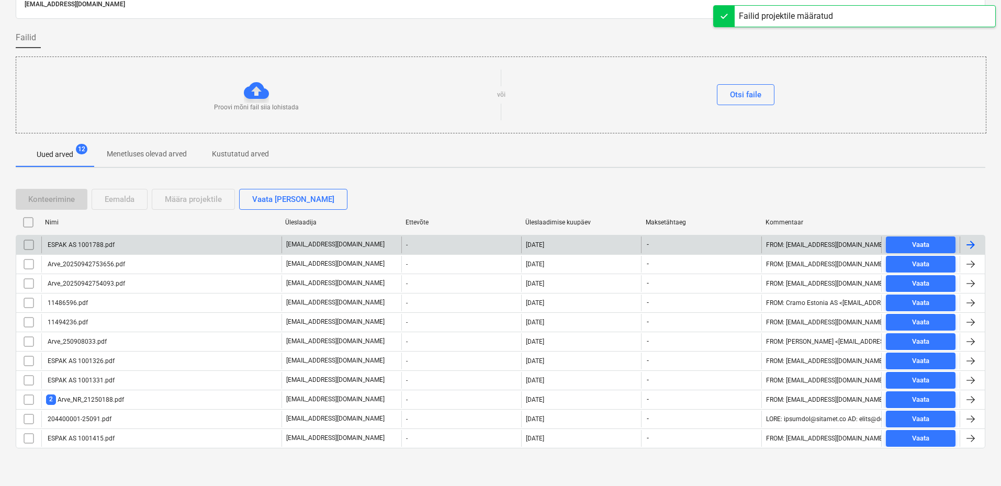
click at [173, 245] on div "ESPAK AS 1001788.pdf" at bounding box center [161, 244] width 240 height 17
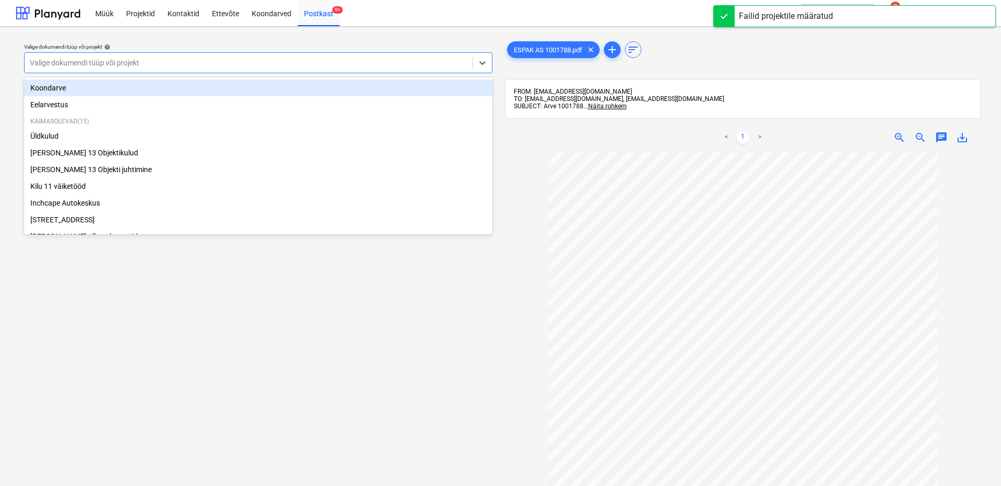
click at [407, 63] on div at bounding box center [248, 63] width 437 height 10
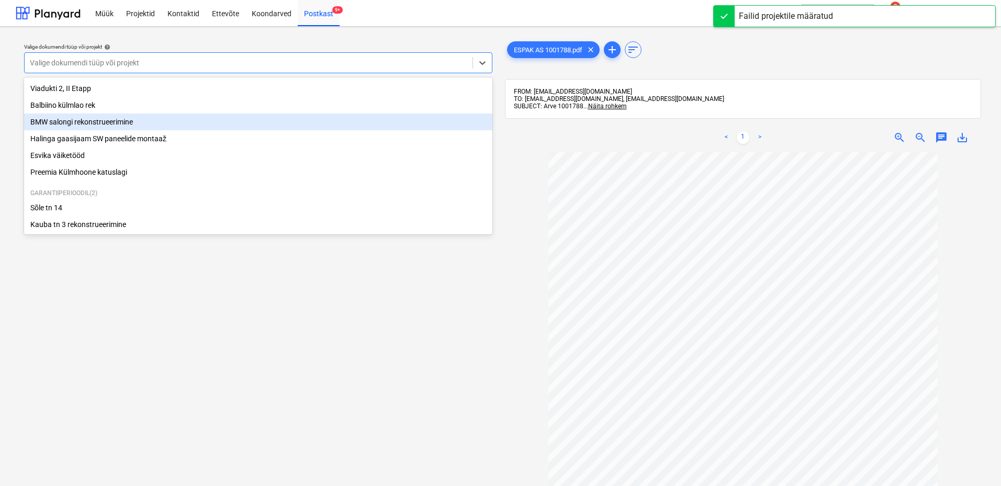
scroll to position [209, 0]
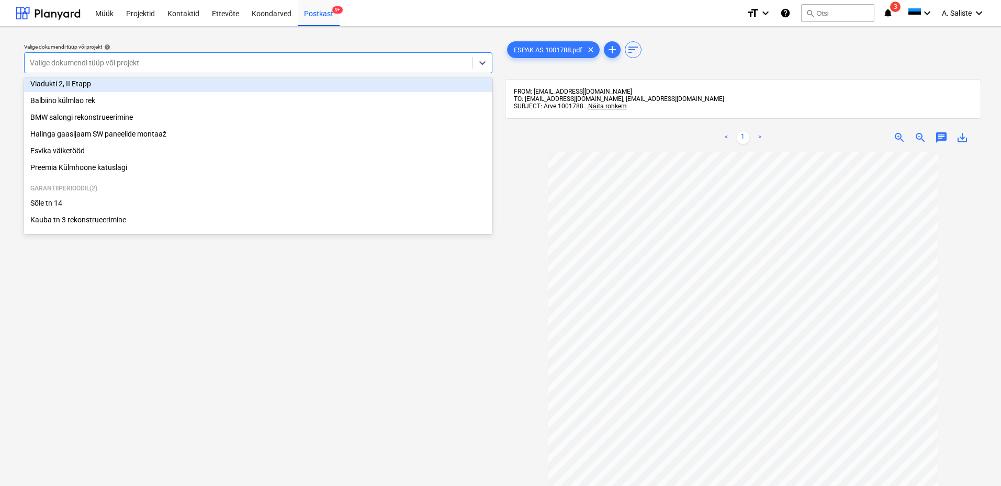
click at [118, 81] on div "Viadukti 2, II Etapp" at bounding box center [258, 83] width 468 height 17
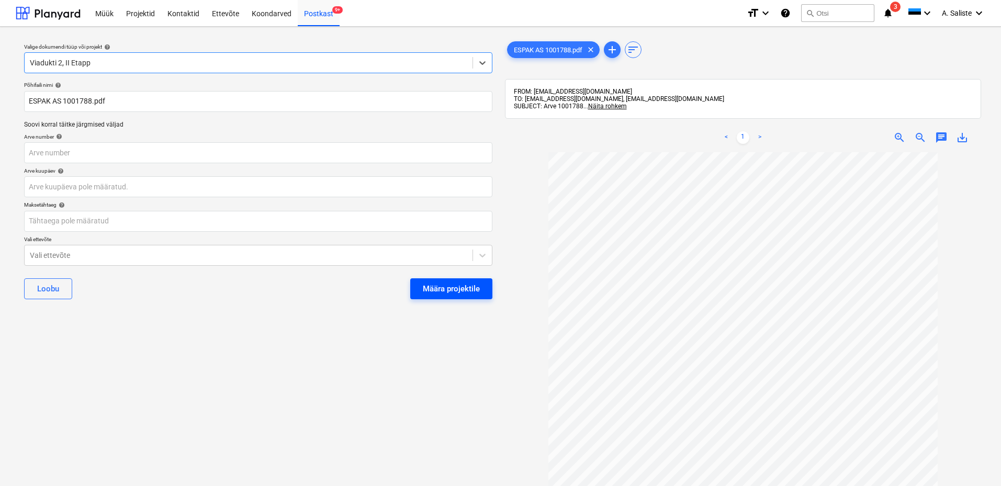
click at [447, 286] on div "Määra projektile" at bounding box center [451, 289] width 57 height 14
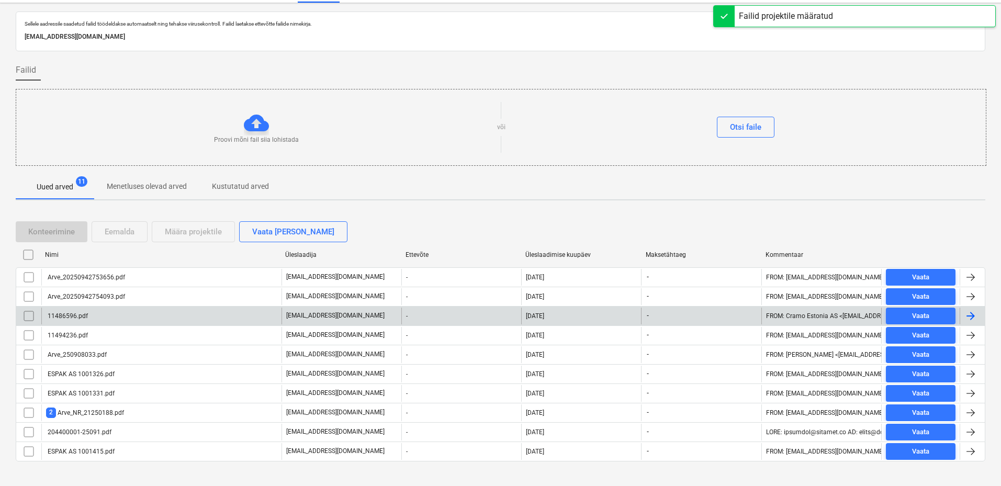
scroll to position [37, 0]
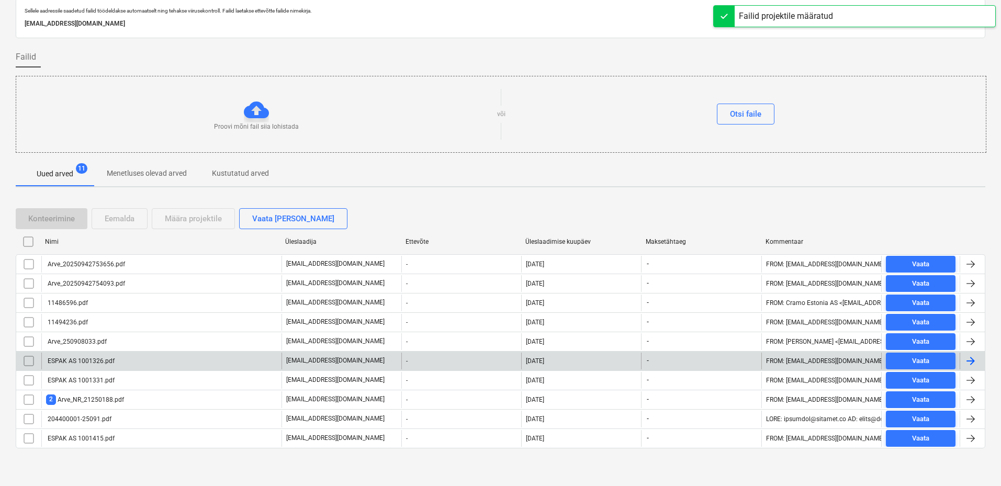
click at [112, 360] on div "ESPAK AS 1001326.pdf" at bounding box center [80, 360] width 69 height 7
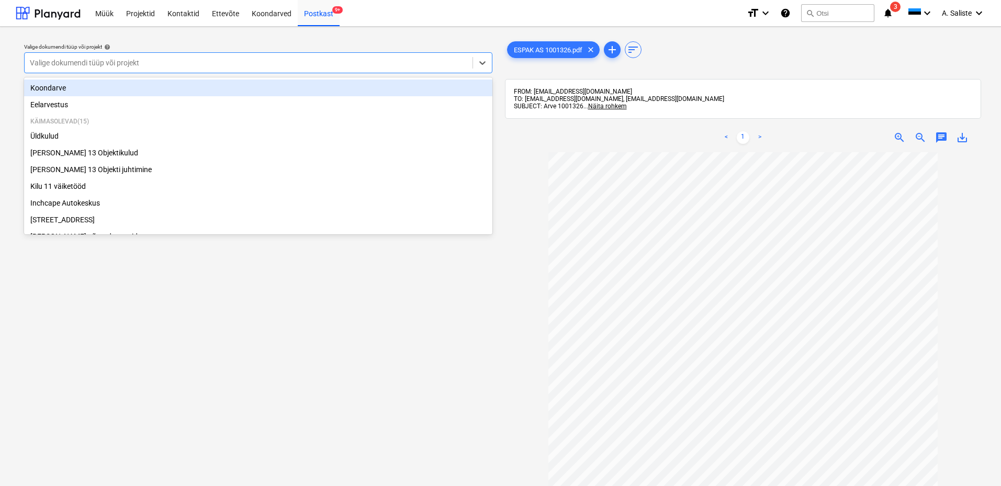
click at [394, 53] on div "Valige dokumendi tüüp või projekt" at bounding box center [258, 62] width 468 height 21
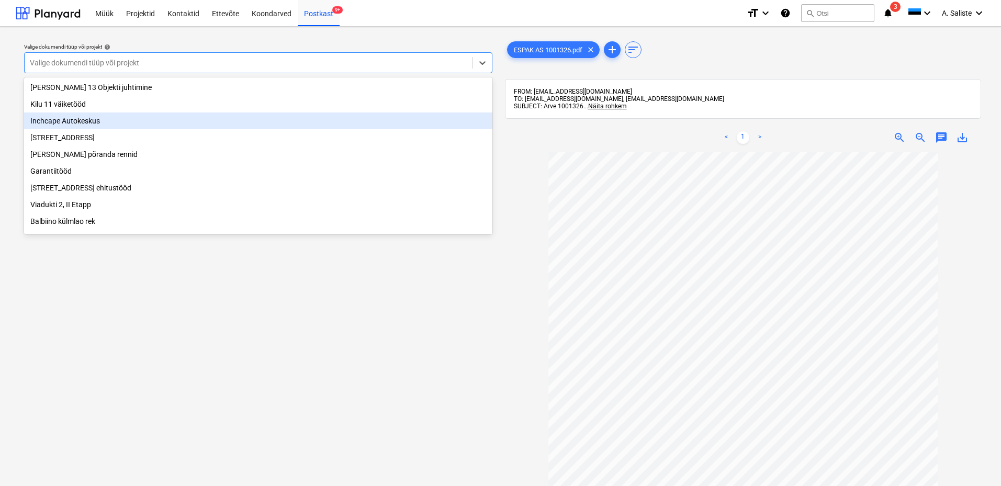
scroll to position [105, 0]
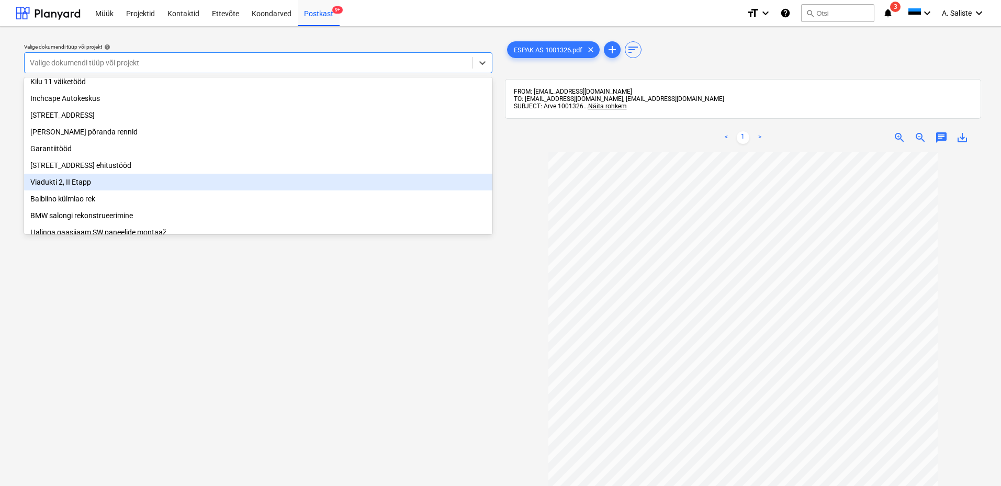
click at [58, 189] on div "Viadukti 2, II Etapp" at bounding box center [258, 182] width 468 height 17
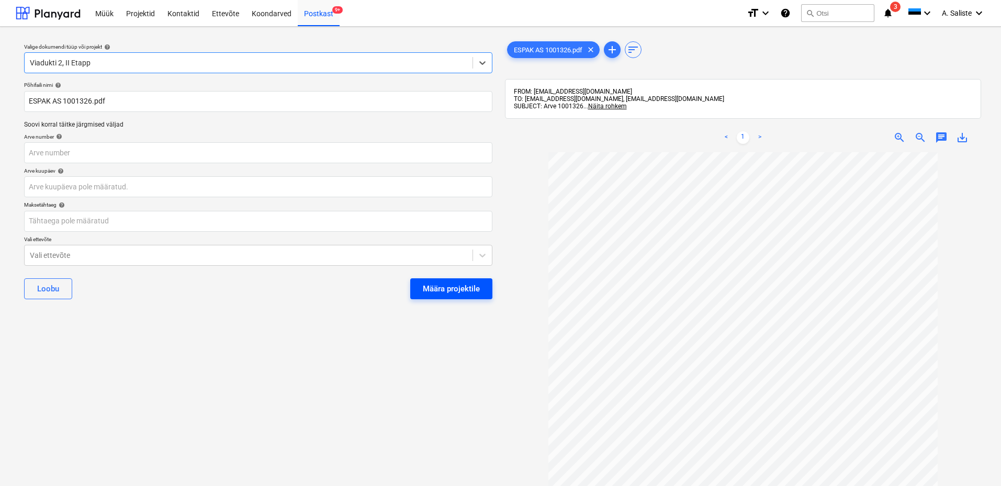
click at [440, 280] on button "Määra projektile" at bounding box center [451, 288] width 82 height 21
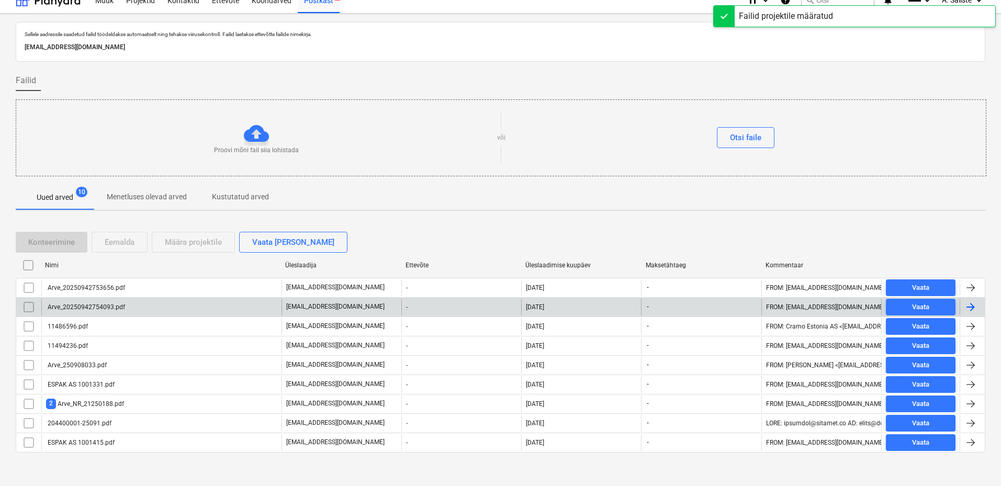
scroll to position [17, 0]
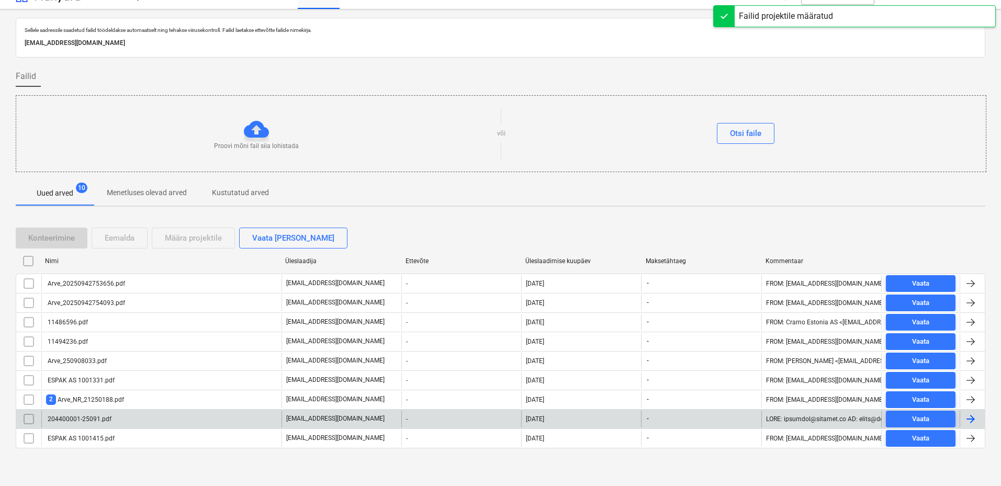
click at [121, 422] on div "204400001-25091.pdf" at bounding box center [161, 419] width 240 height 17
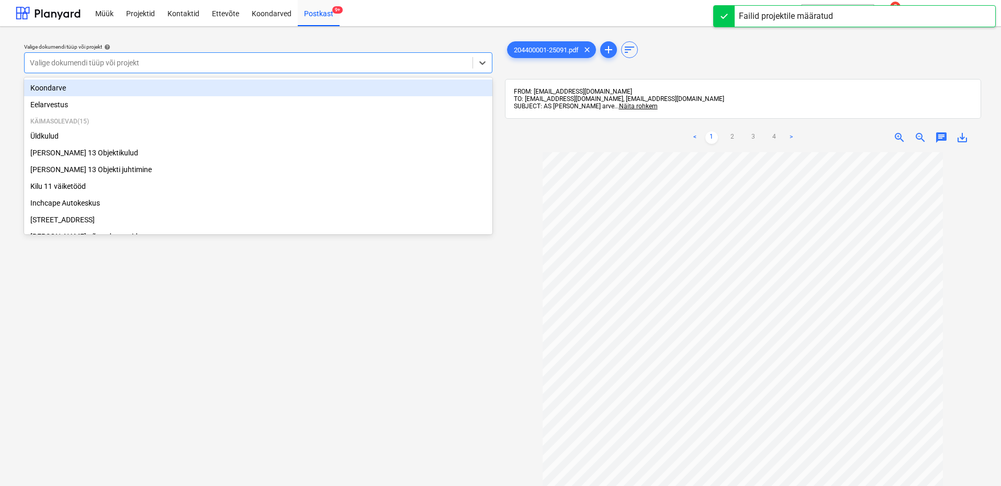
click at [323, 61] on div at bounding box center [248, 63] width 437 height 10
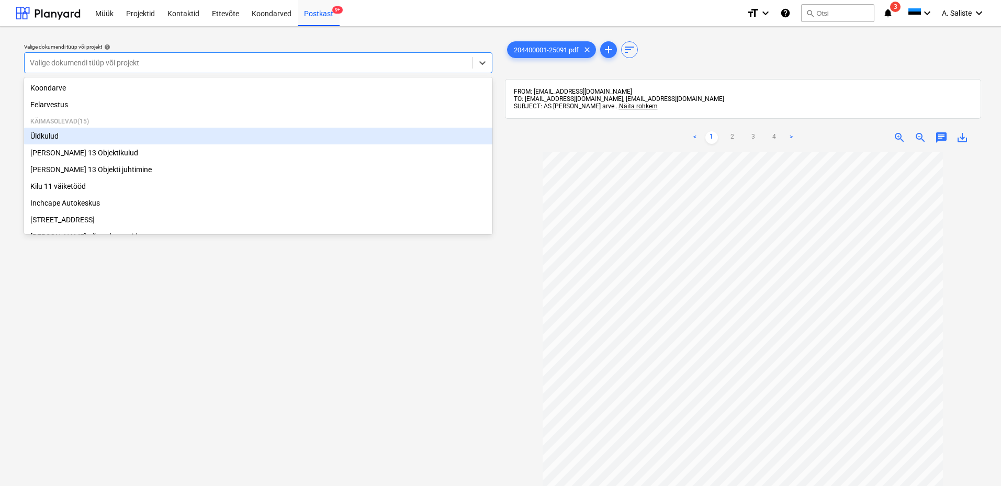
click at [95, 144] on div "Üldkulud" at bounding box center [258, 136] width 468 height 17
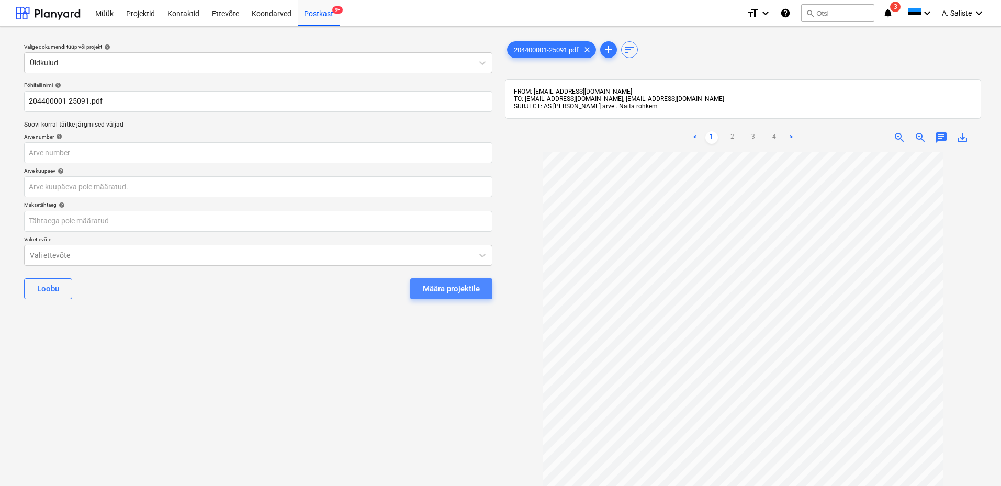
click at [456, 285] on div "Määra projektile" at bounding box center [451, 289] width 57 height 14
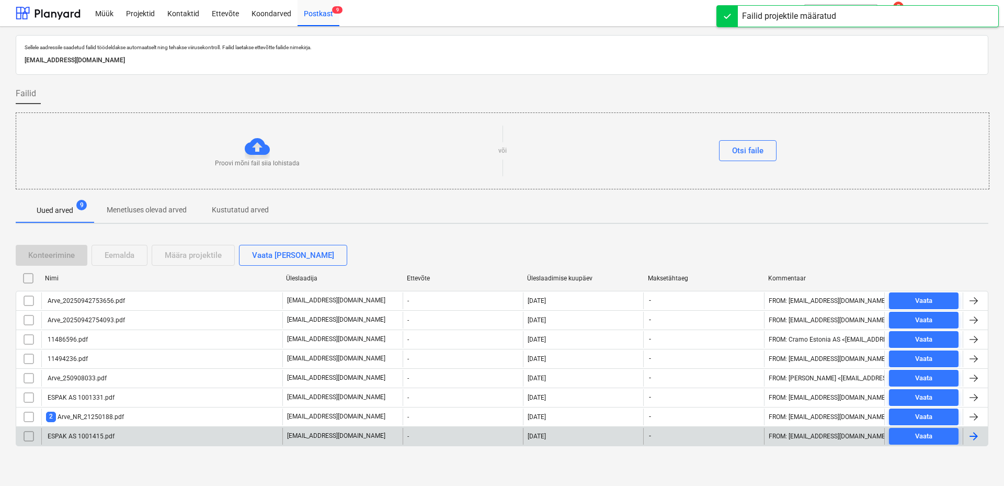
click at [139, 438] on div "ESPAK AS 1001415.pdf" at bounding box center [161, 436] width 241 height 17
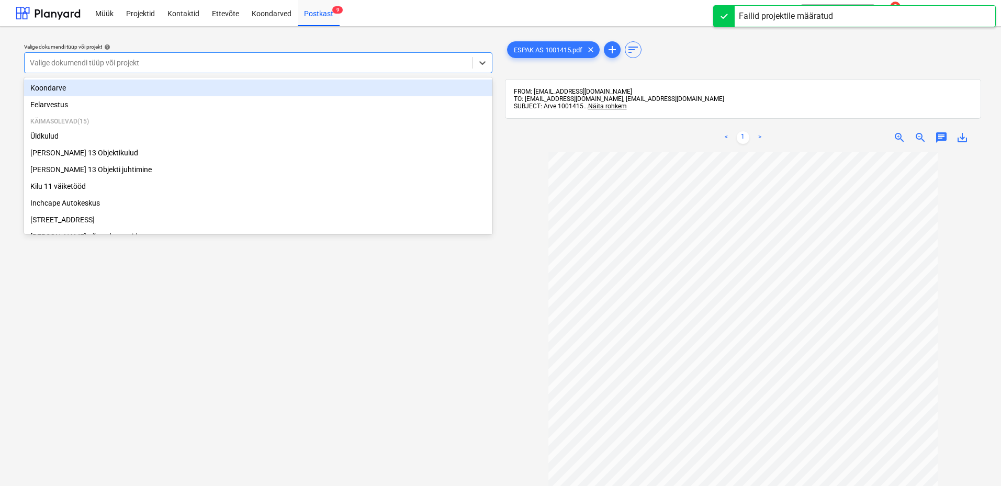
click at [382, 65] on div at bounding box center [248, 63] width 437 height 10
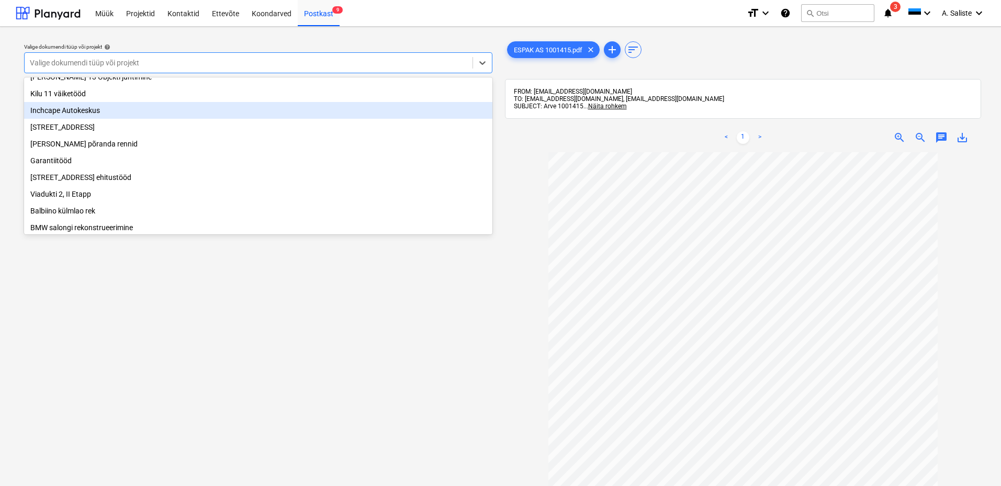
scroll to position [105, 0]
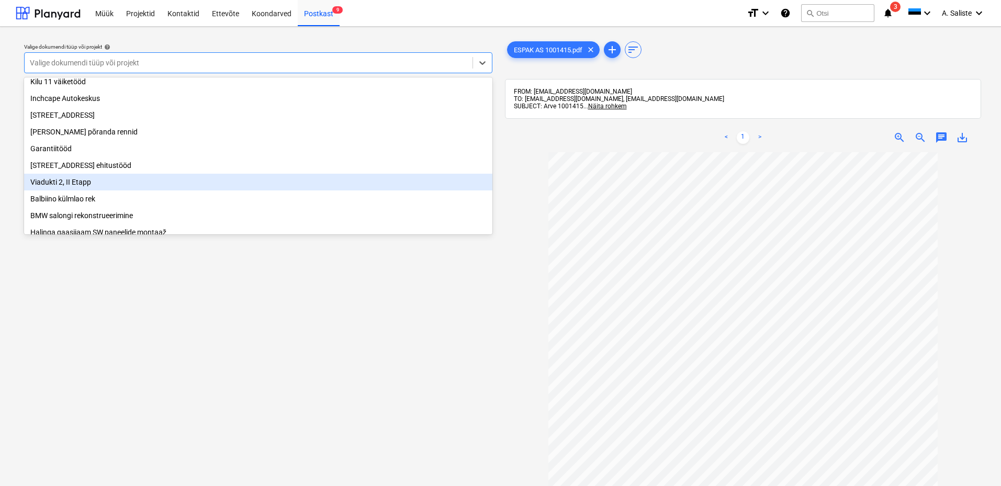
click at [69, 190] on div "Viadukti 2, II Etapp" at bounding box center [258, 182] width 468 height 17
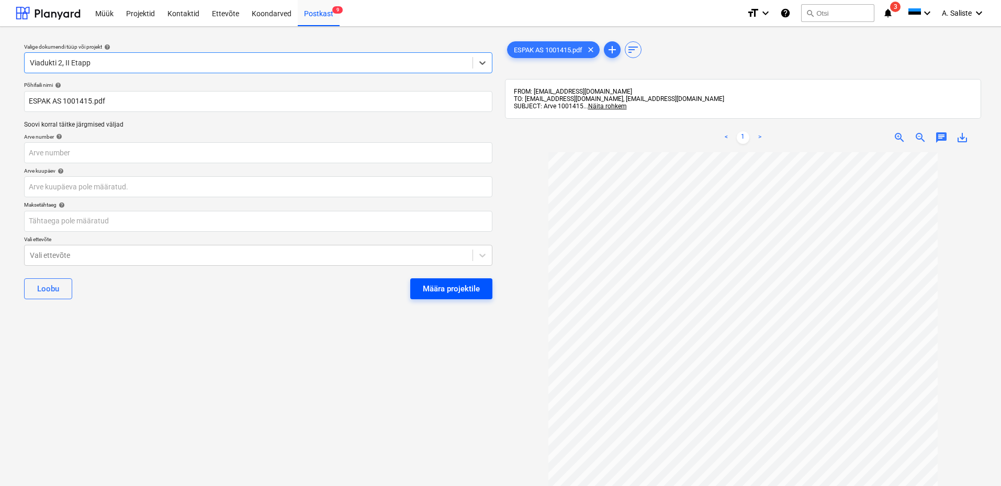
click at [451, 292] on div "Määra projektile" at bounding box center [451, 289] width 57 height 14
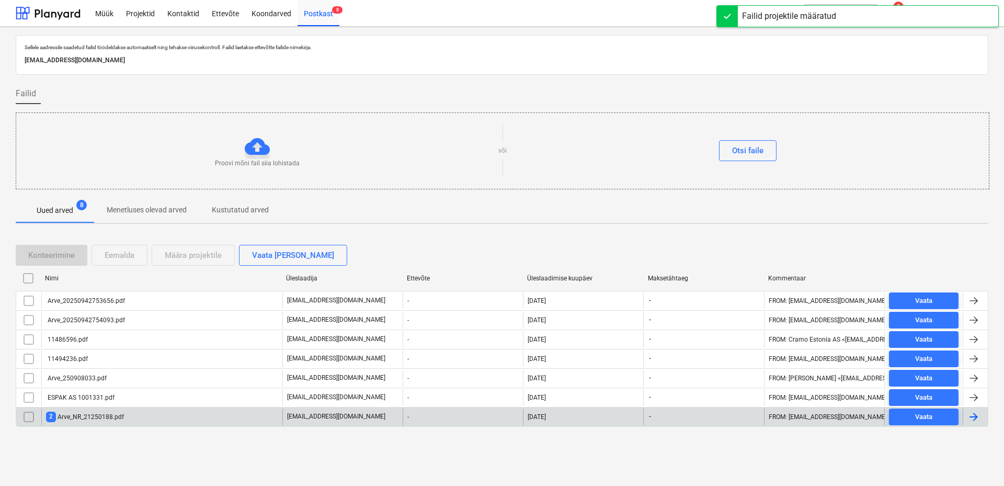
click at [98, 418] on div "2 Arve_NR_21250188.pdf" at bounding box center [85, 417] width 78 height 10
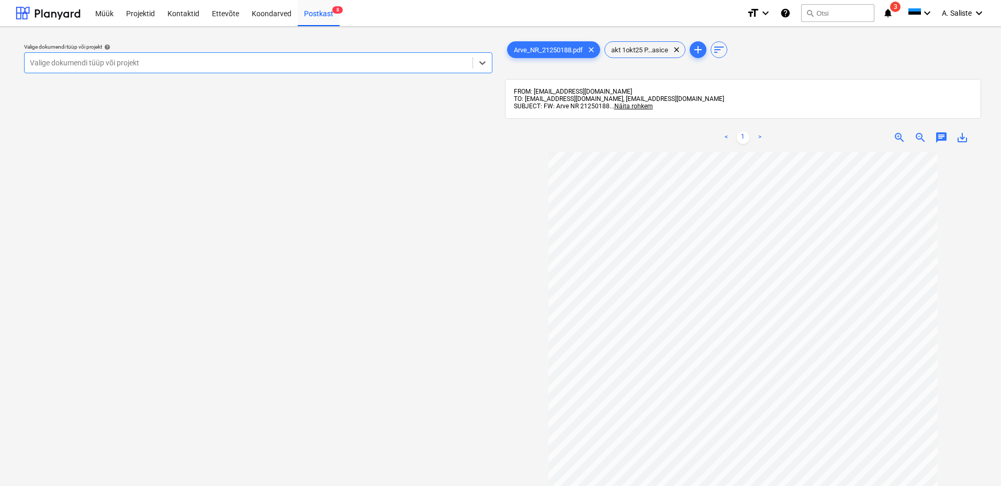
drag, startPoint x: 343, startPoint y: 62, endPoint x: 314, endPoint y: 72, distance: 30.6
click at [337, 65] on div at bounding box center [248, 63] width 437 height 10
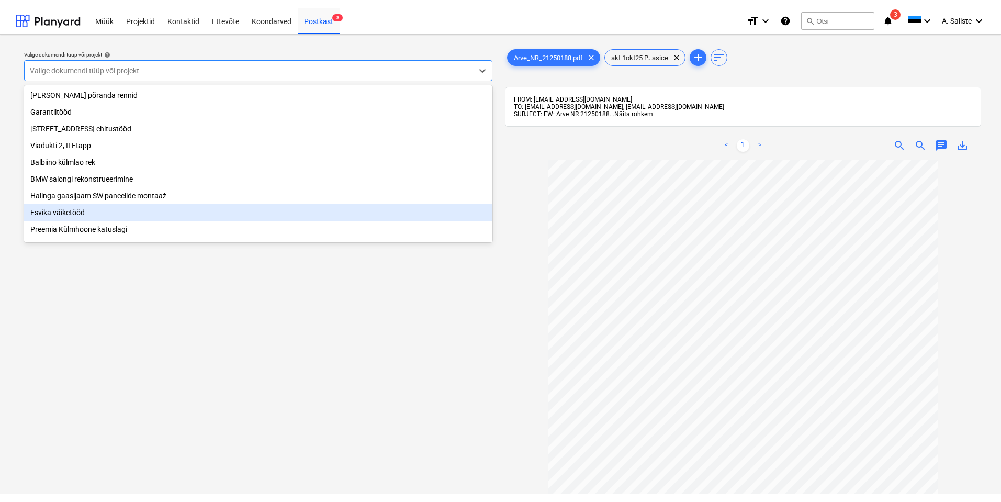
scroll to position [157, 0]
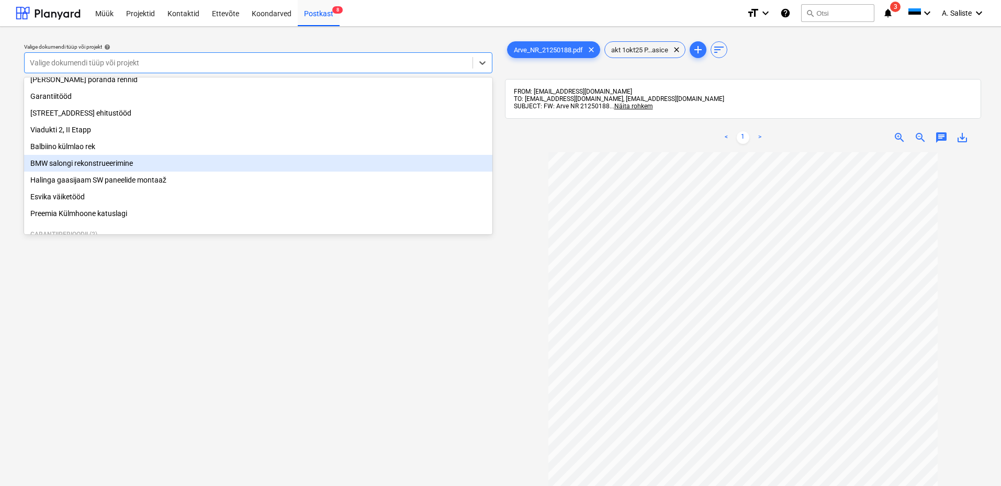
click at [106, 169] on div "BMW salongi rekonstrueerimine" at bounding box center [258, 163] width 468 height 17
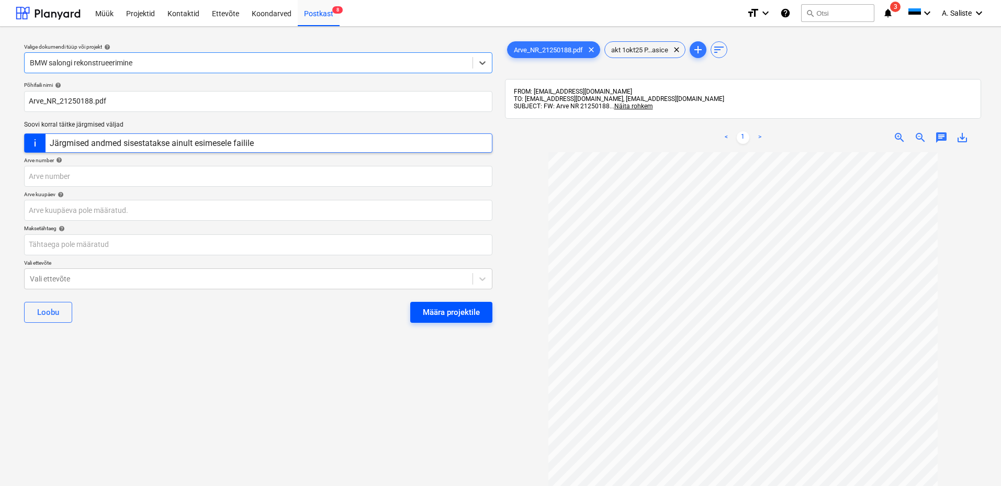
click at [435, 308] on div "Määra projektile" at bounding box center [451, 312] width 57 height 14
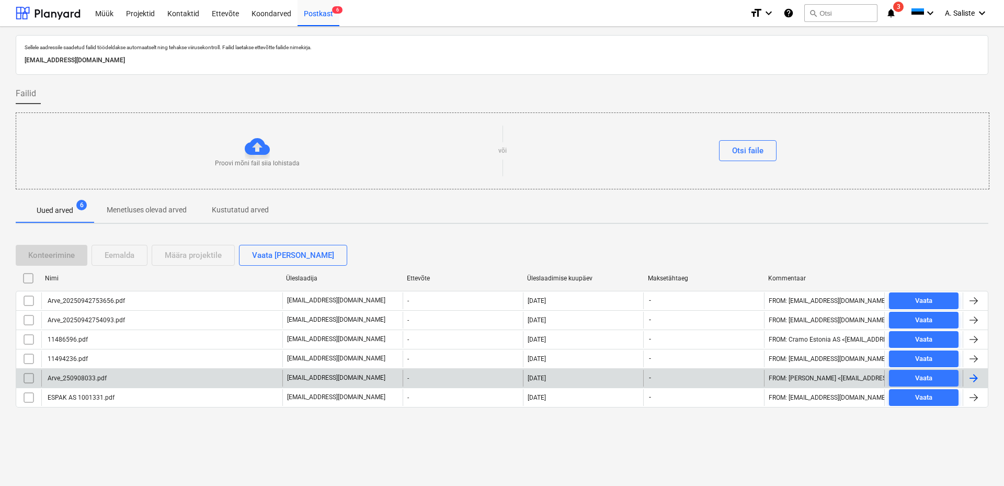
click at [185, 379] on div "Arve_250908033.pdf" at bounding box center [161, 378] width 241 height 17
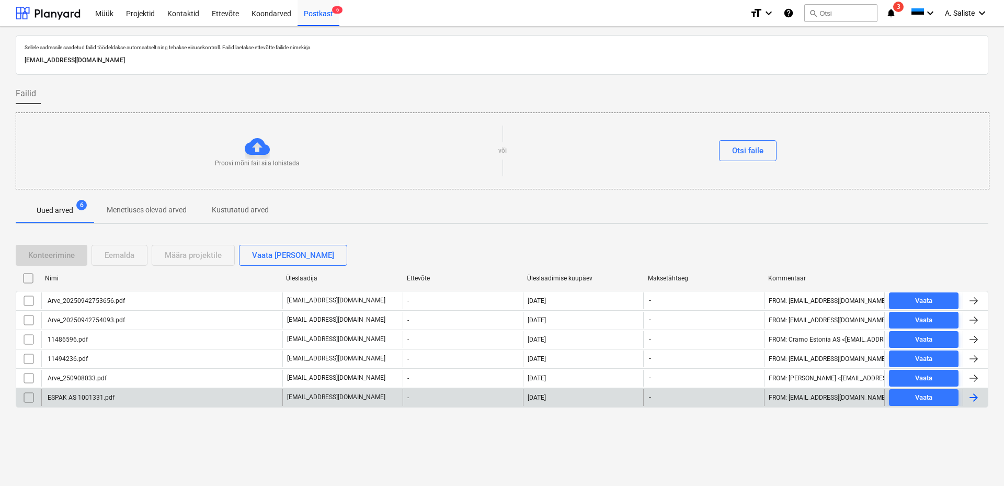
click at [81, 392] on div "ESPAK AS 1001331.pdf" at bounding box center [161, 397] width 241 height 17
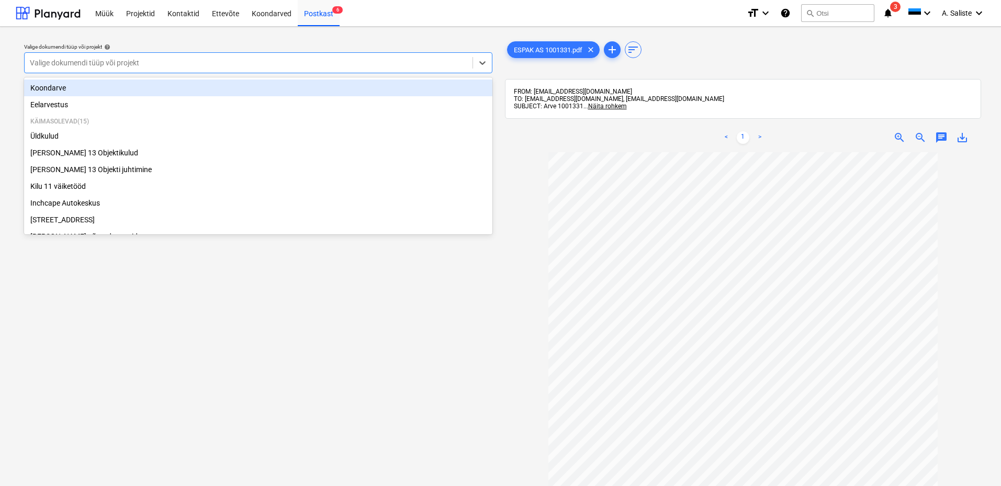
click at [410, 53] on div "Valige dokumendi tüüp või projekt" at bounding box center [258, 62] width 468 height 21
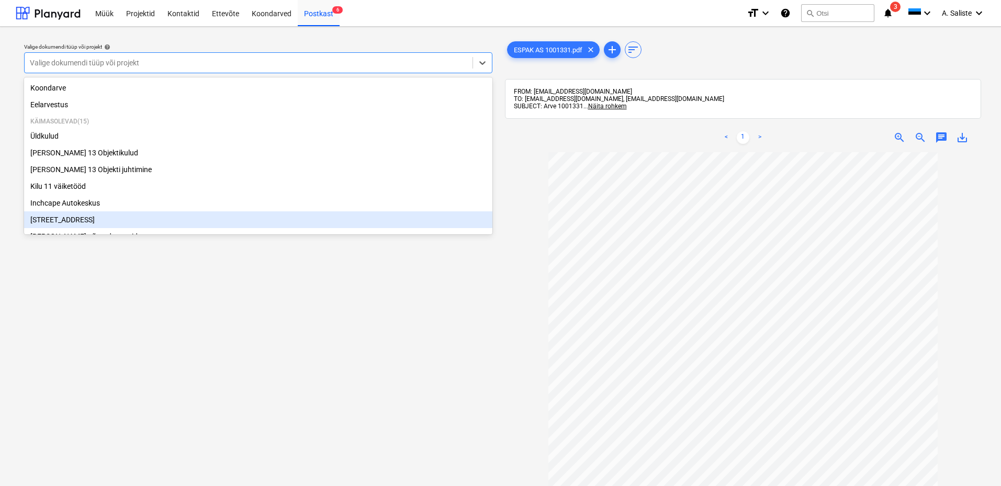
click at [88, 220] on div "[STREET_ADDRESS]" at bounding box center [258, 219] width 468 height 17
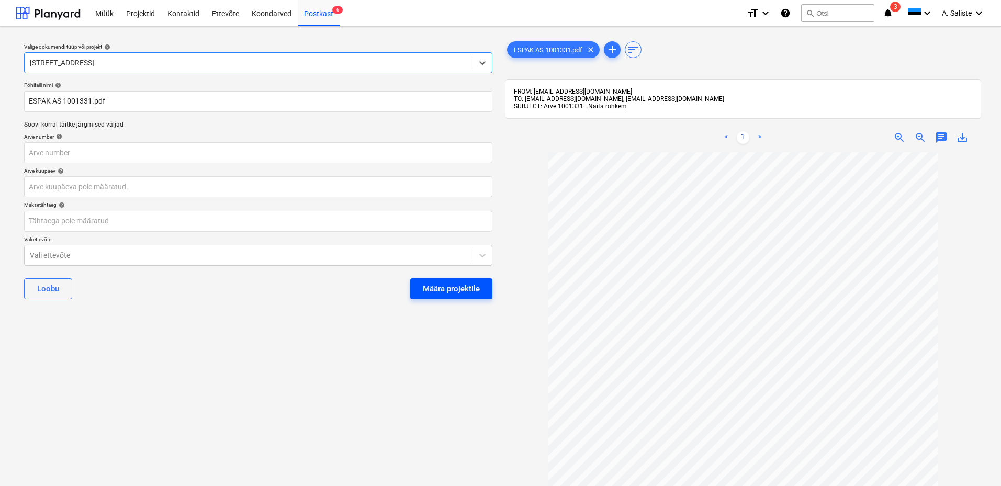
click at [429, 287] on div "Määra projektile" at bounding box center [451, 289] width 57 height 14
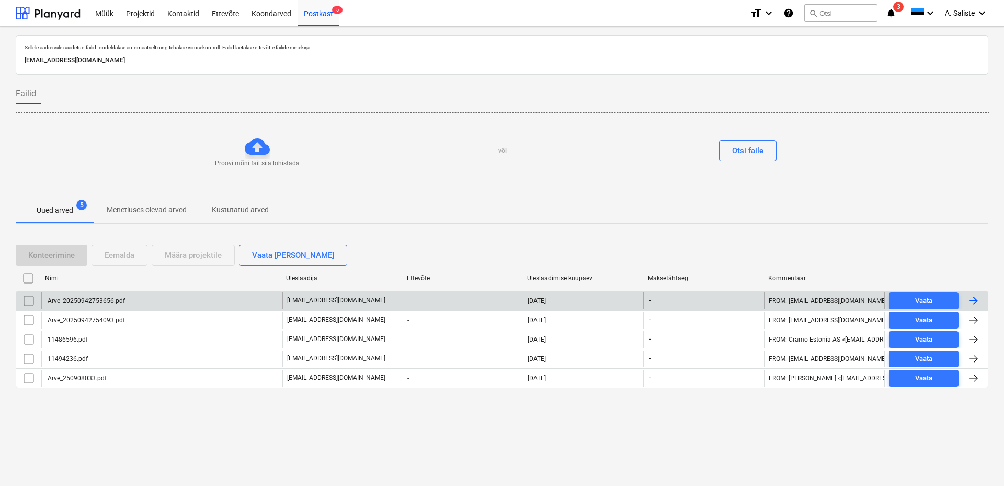
click at [210, 303] on div "Arve_20250942753656.pdf" at bounding box center [161, 300] width 241 height 17
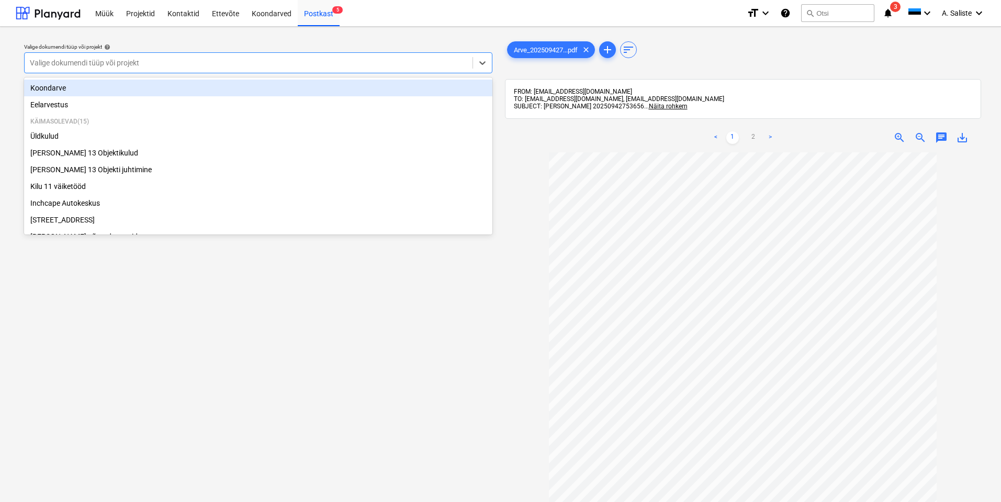
click at [258, 61] on div at bounding box center [248, 63] width 437 height 10
click at [148, 88] on div "Koondarve" at bounding box center [258, 88] width 468 height 17
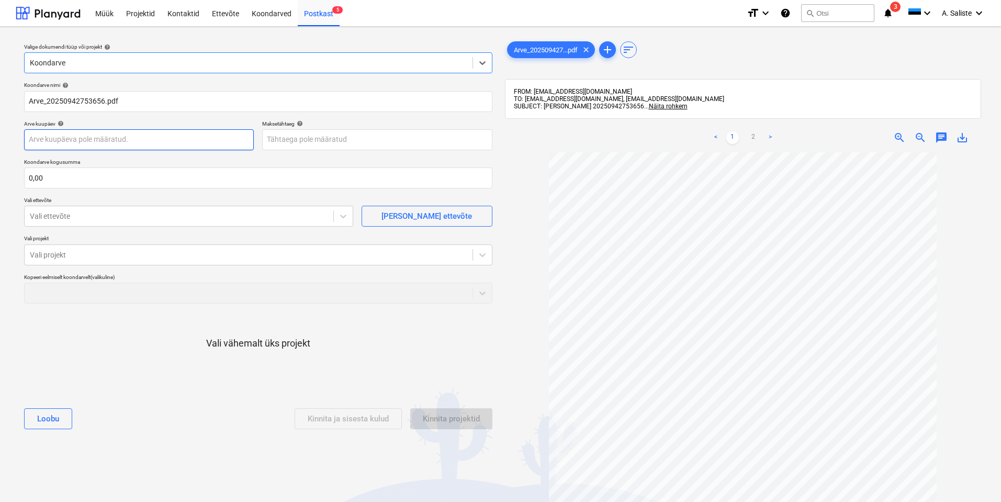
click at [123, 139] on body "Müük Projektid Kontaktid Ettevõte Koondarved Postkast 5 format_size keyboard_ar…" at bounding box center [500, 251] width 1001 height 502
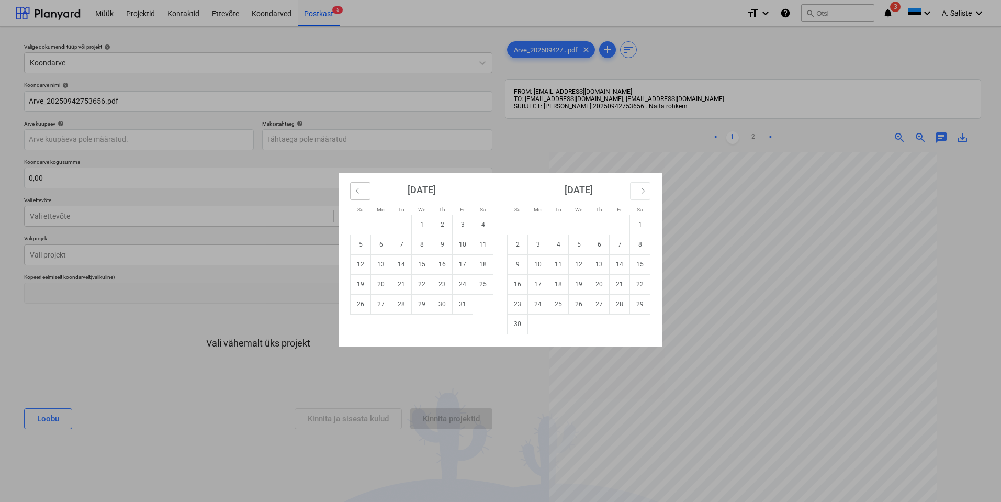
click at [359, 195] on icon "Move backward to switch to the previous month." at bounding box center [360, 191] width 10 height 10
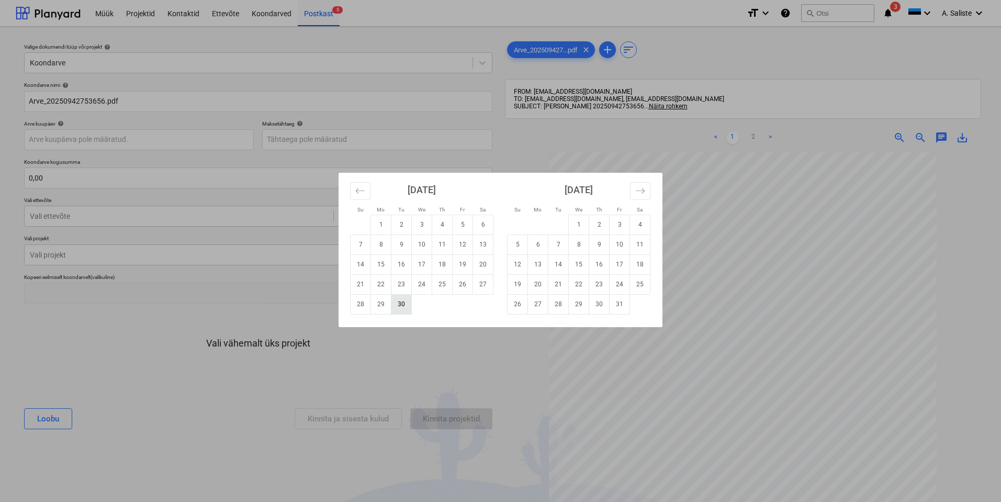
click at [402, 303] on td "30" at bounding box center [401, 304] width 20 height 20
type input "[DATE]"
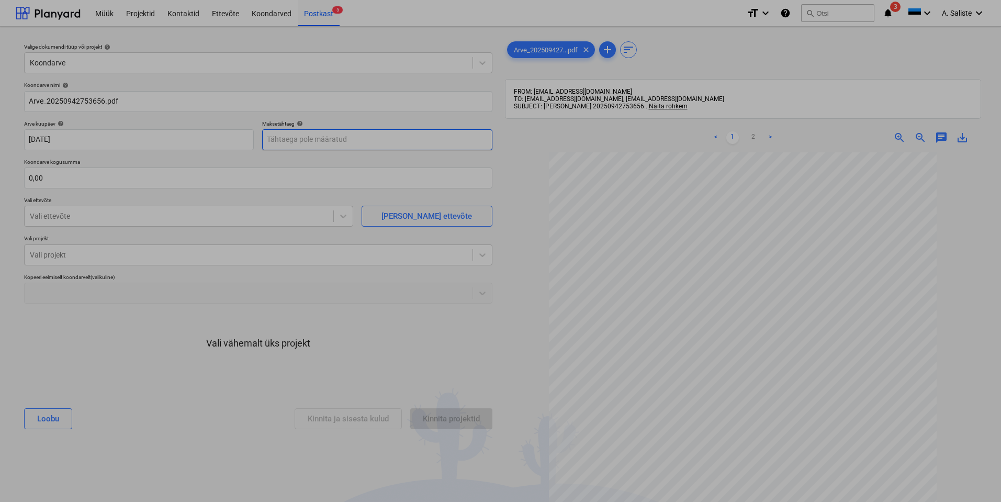
click at [296, 142] on body "Müük Projektid Kontaktid Ettevõte Koondarved Postkast 5 format_size keyboard_ar…" at bounding box center [500, 251] width 1001 height 502
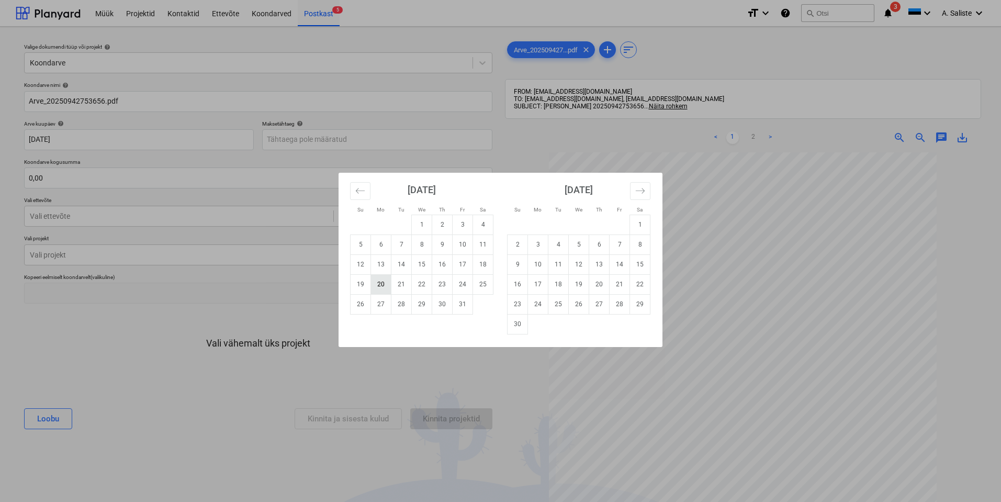
click at [380, 284] on td "20" at bounding box center [381, 284] width 20 height 20
type input "[DATE]"
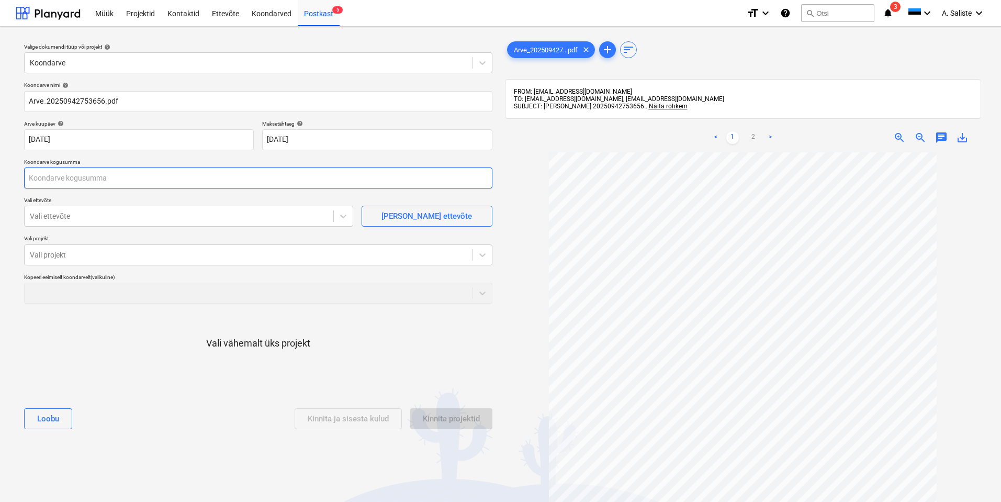
click at [103, 175] on input "text" at bounding box center [258, 177] width 468 height 21
type input "0,00"
click at [755, 138] on link "2" at bounding box center [753, 137] width 13 height 13
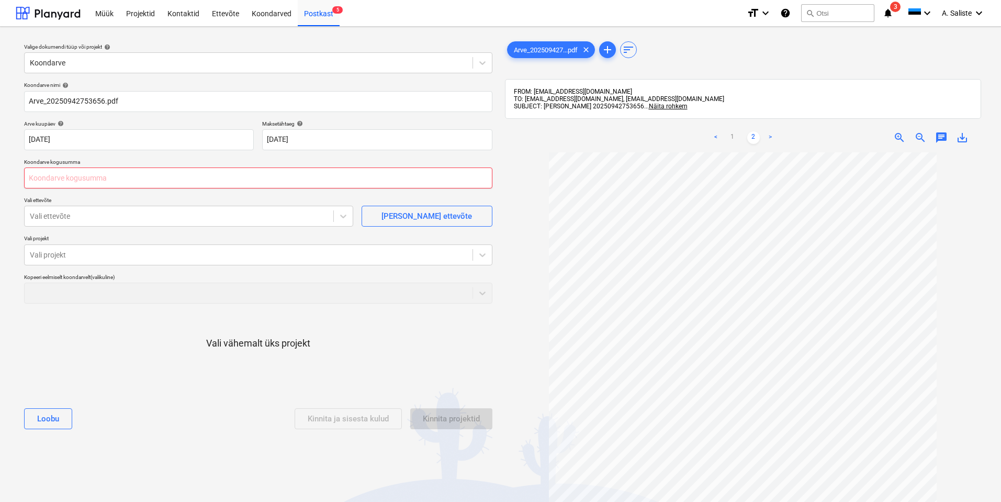
click at [102, 178] on input "text" at bounding box center [258, 177] width 468 height 21
type input "77,86"
click at [78, 222] on div "Vali ettevõte" at bounding box center [179, 216] width 309 height 15
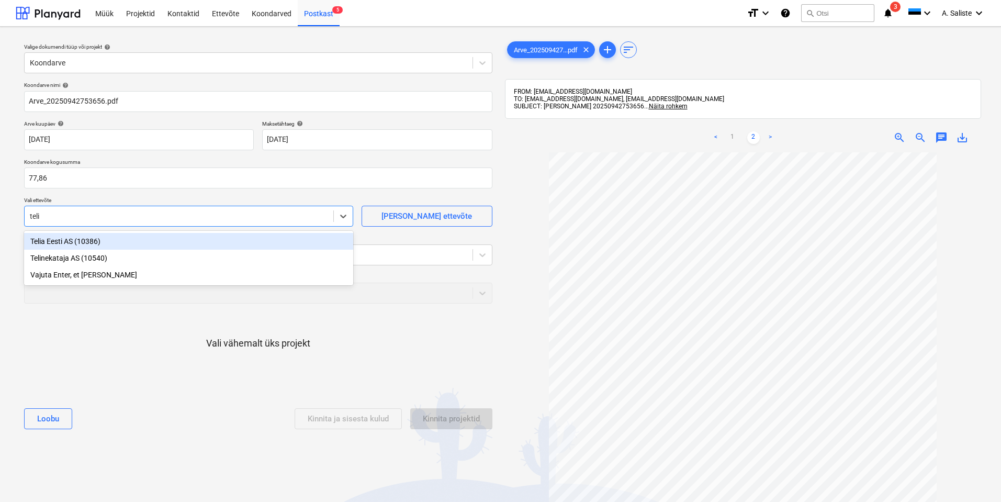
type input "telia"
click at [80, 238] on div "Telia Eesti AS (10386)" at bounding box center [188, 241] width 329 height 17
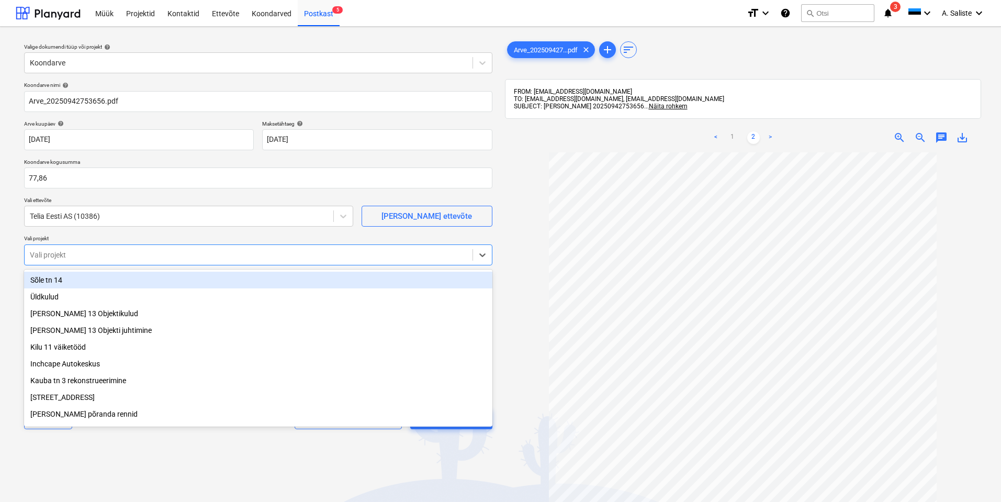
click at [76, 260] on div at bounding box center [248, 255] width 437 height 10
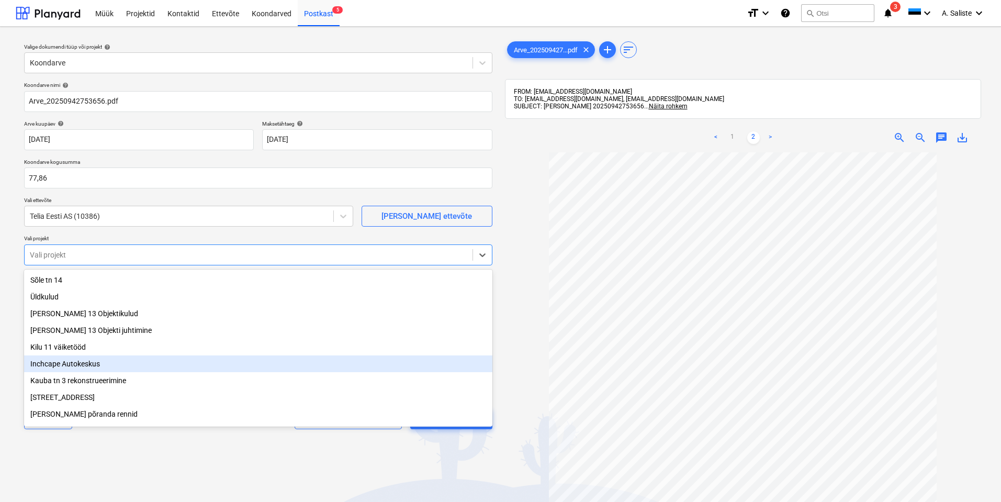
click at [111, 361] on div "Inchcape Autokeskus" at bounding box center [258, 363] width 468 height 17
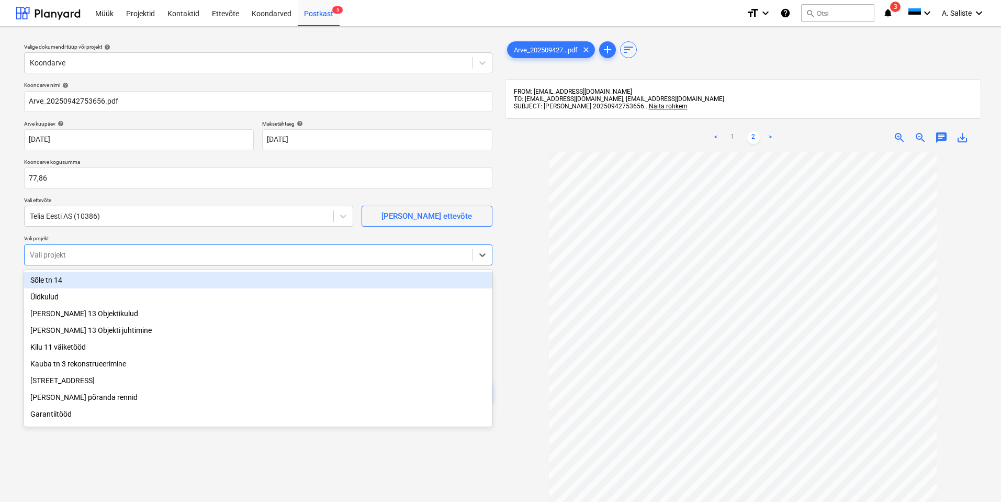
click at [144, 240] on p "Vali projekt" at bounding box center [258, 239] width 468 height 9
click at [176, 254] on div at bounding box center [248, 255] width 437 height 10
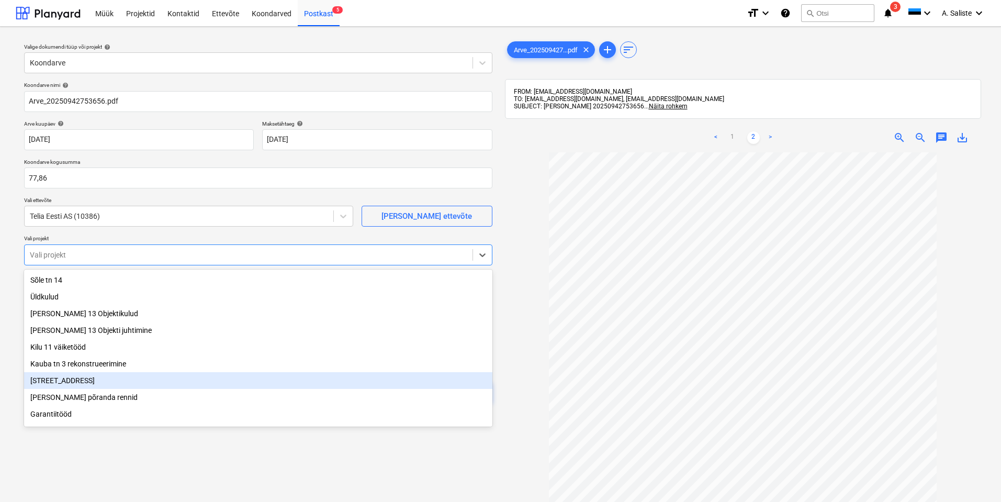
click at [97, 382] on div "[STREET_ADDRESS]" at bounding box center [258, 380] width 468 height 17
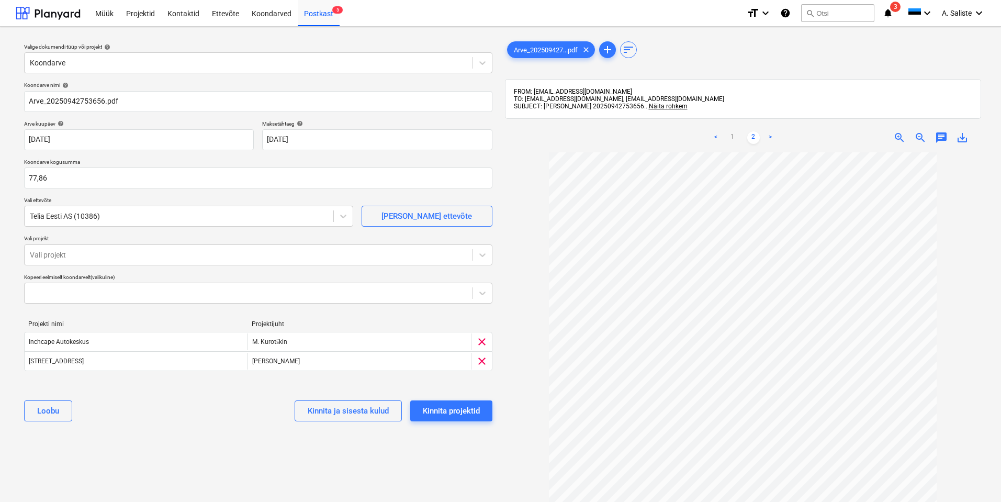
click at [113, 233] on div "Koondarve nimi help Arve_20250942753656.pdf Arve kuupäev help [DATE] [DATE] Pre…" at bounding box center [258, 255] width 477 height 356
click at [733, 137] on link "1" at bounding box center [732, 137] width 13 height 13
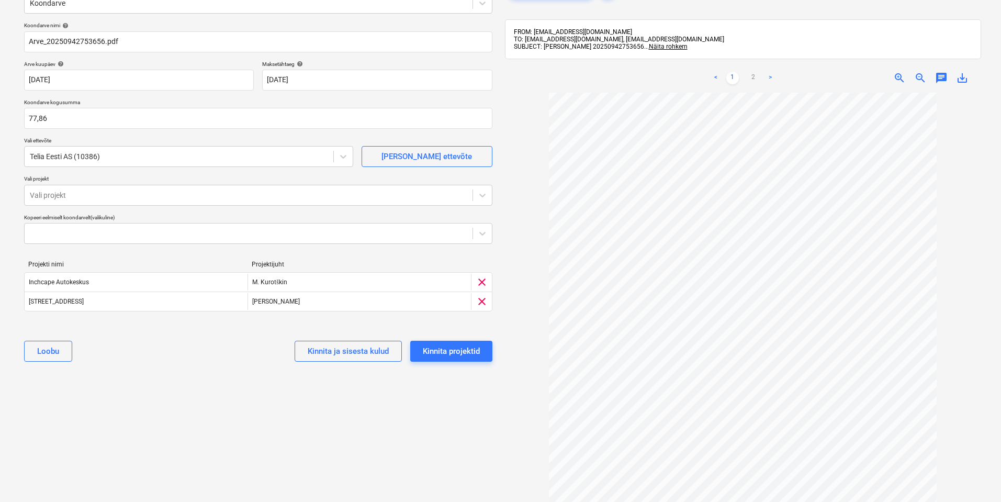
scroll to position [135, 0]
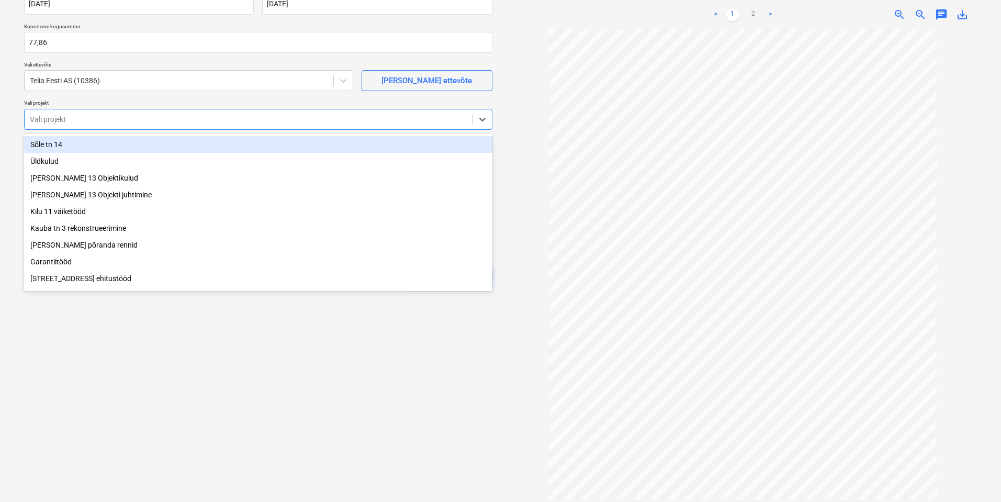
click at [357, 118] on div at bounding box center [248, 119] width 437 height 10
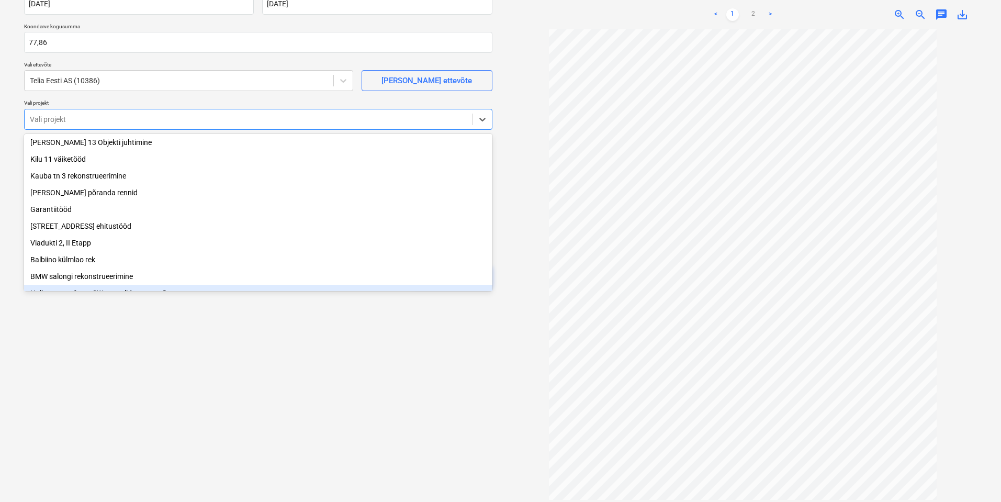
scroll to position [106, 0]
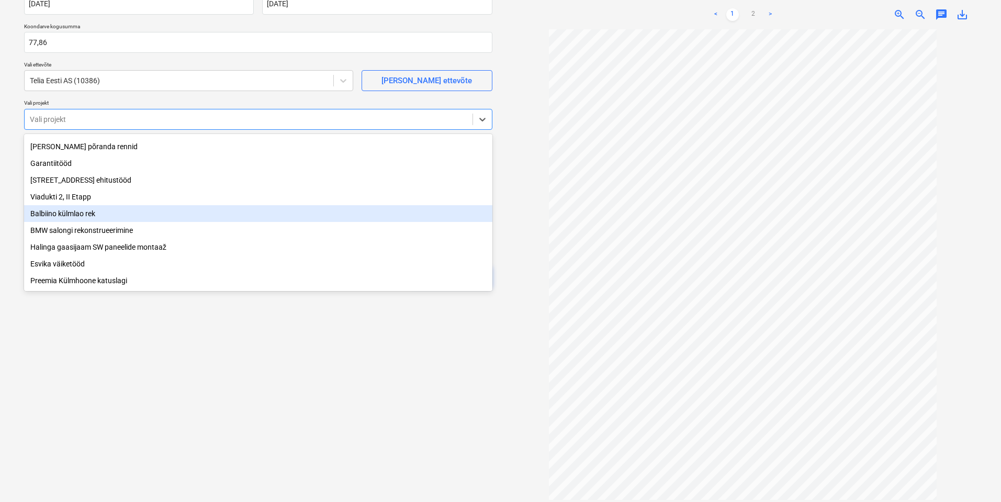
click at [93, 211] on div "Balbiino külmlao rek" at bounding box center [258, 213] width 468 height 17
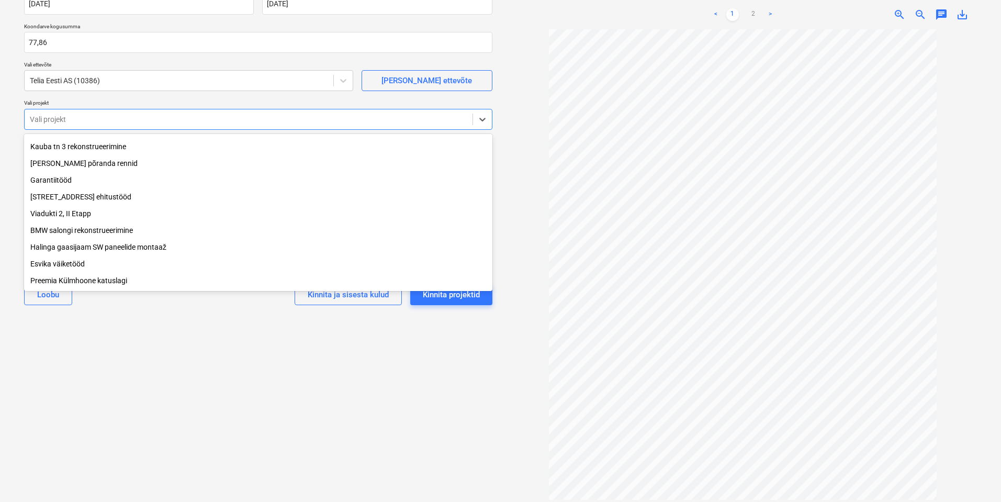
scroll to position [89, 0]
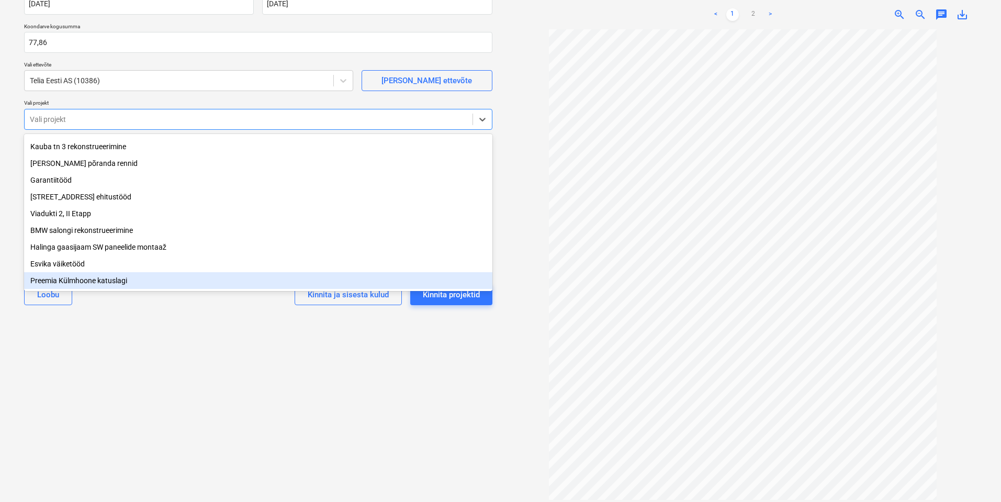
click at [63, 372] on div "Valige dokumendi tüüp või projekt help Koondarve Koondarve nimi help Arve_20250…" at bounding box center [258, 197] width 485 height 594
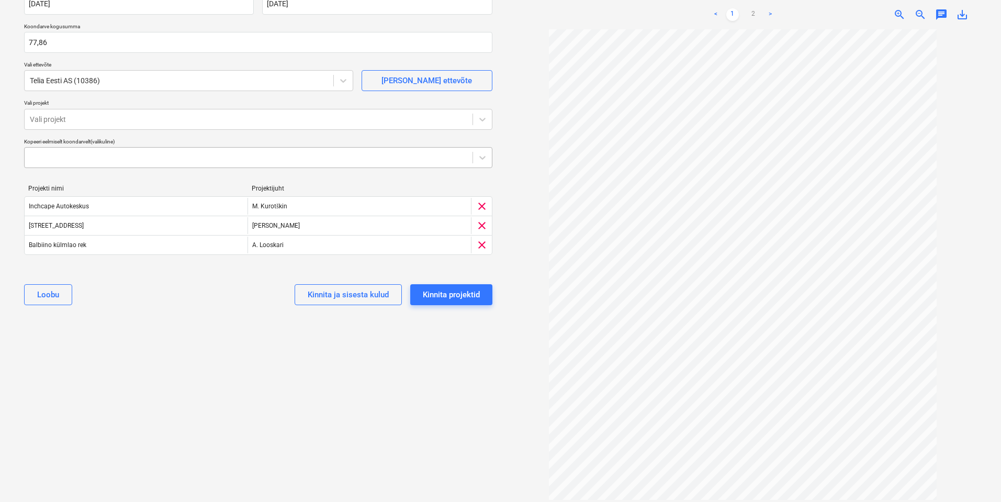
click at [179, 159] on div at bounding box center [248, 157] width 437 height 10
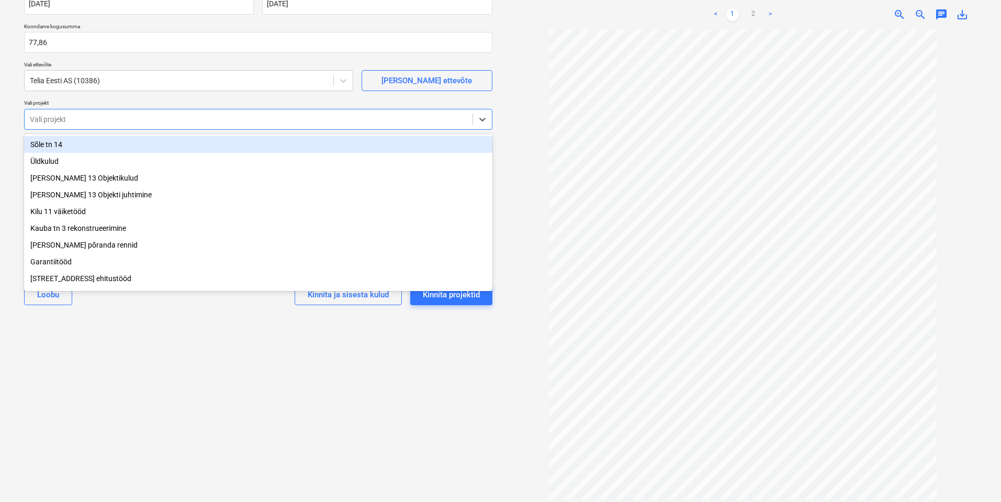
click at [198, 122] on div at bounding box center [248, 119] width 437 height 10
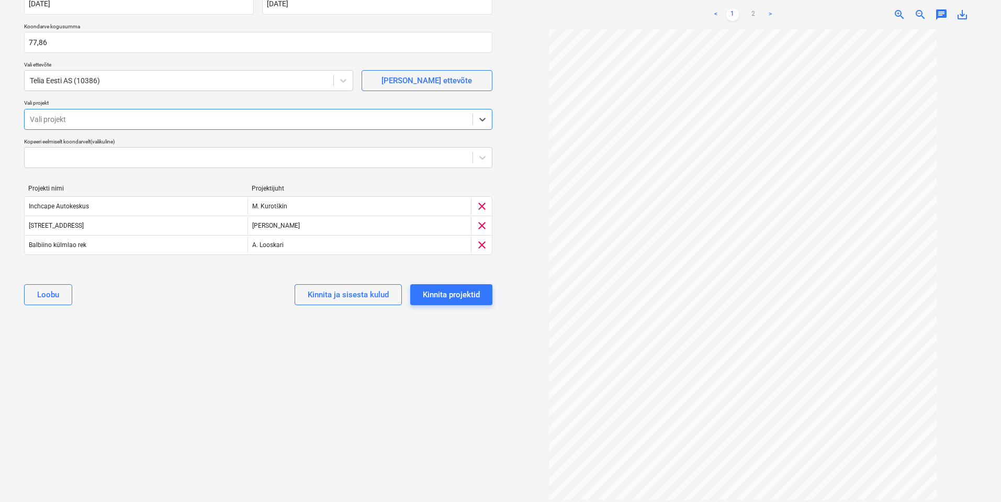
click at [198, 122] on div at bounding box center [248, 119] width 437 height 10
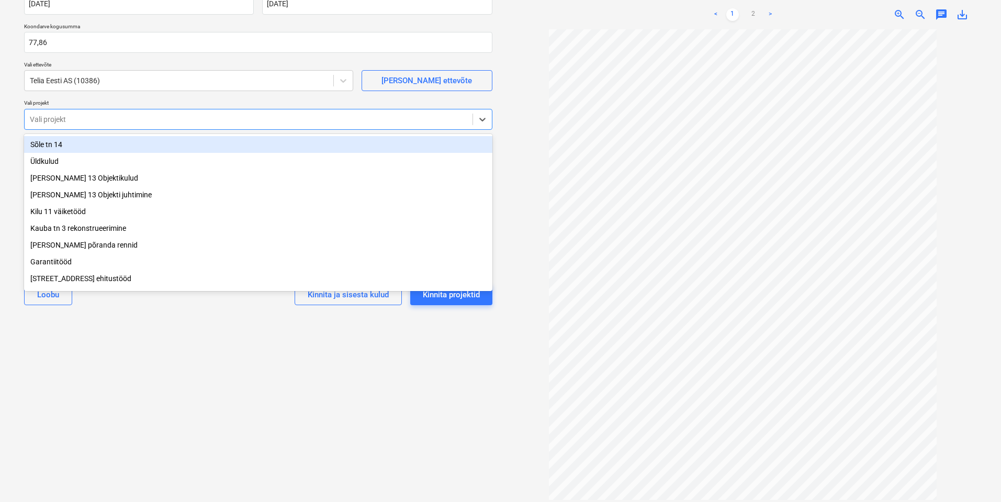
click at [198, 122] on div at bounding box center [248, 119] width 437 height 10
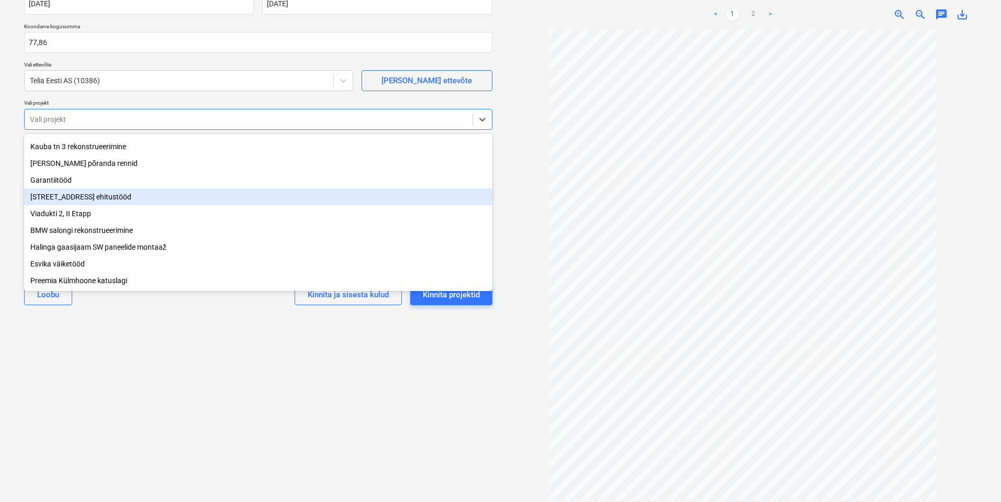
click at [93, 197] on div "[STREET_ADDRESS] ehitustööd" at bounding box center [258, 196] width 468 height 17
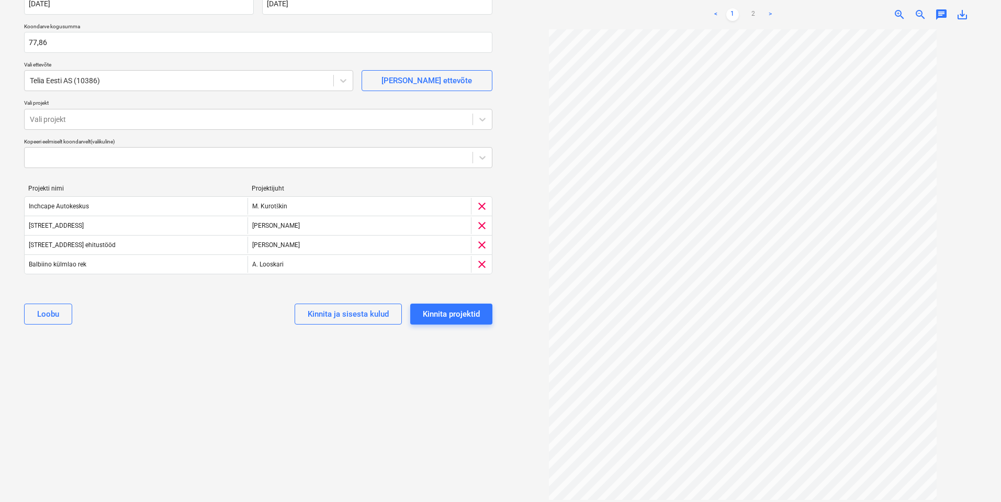
click at [85, 389] on div "Valige dokumendi tüüp või projekt help Koondarve Koondarve nimi help Arve_20250…" at bounding box center [258, 197] width 485 height 594
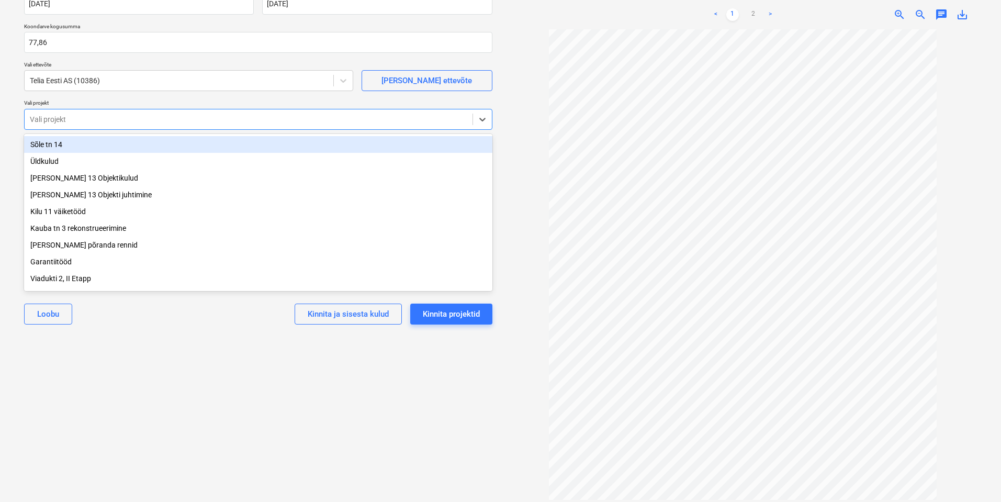
click at [332, 120] on div at bounding box center [248, 119] width 437 height 10
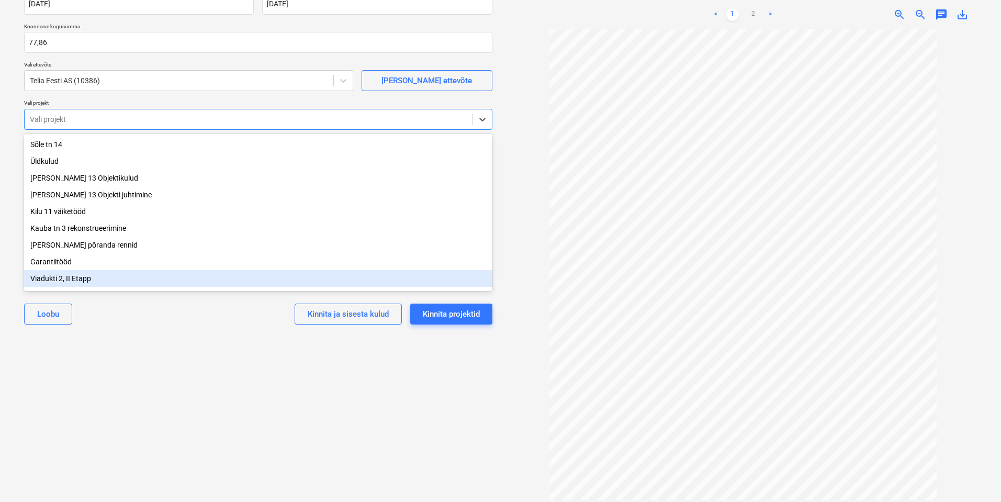
click at [63, 281] on div "Viadukti 2, II Etapp" at bounding box center [258, 278] width 468 height 17
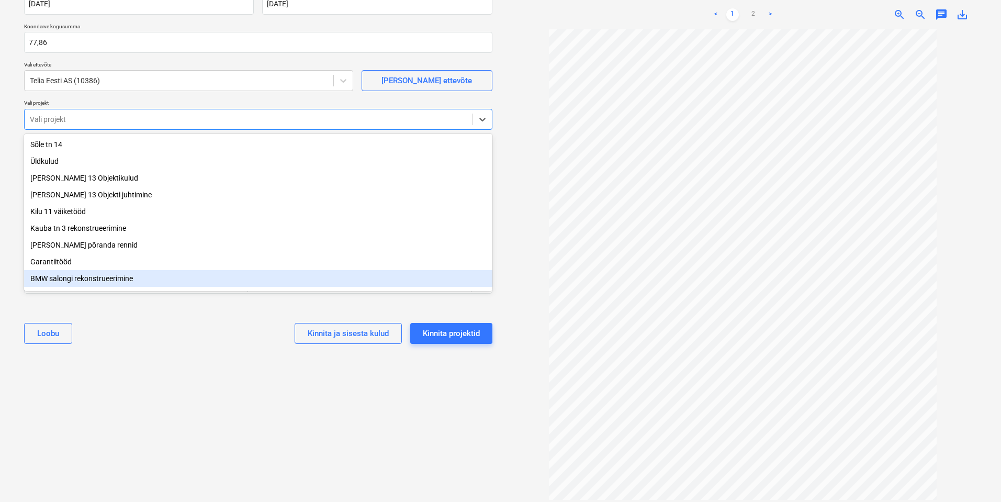
click at [315, 389] on div "Valige dokumendi tüüp või projekt help Koondarve Koondarve nimi help Arve_20250…" at bounding box center [258, 197] width 485 height 594
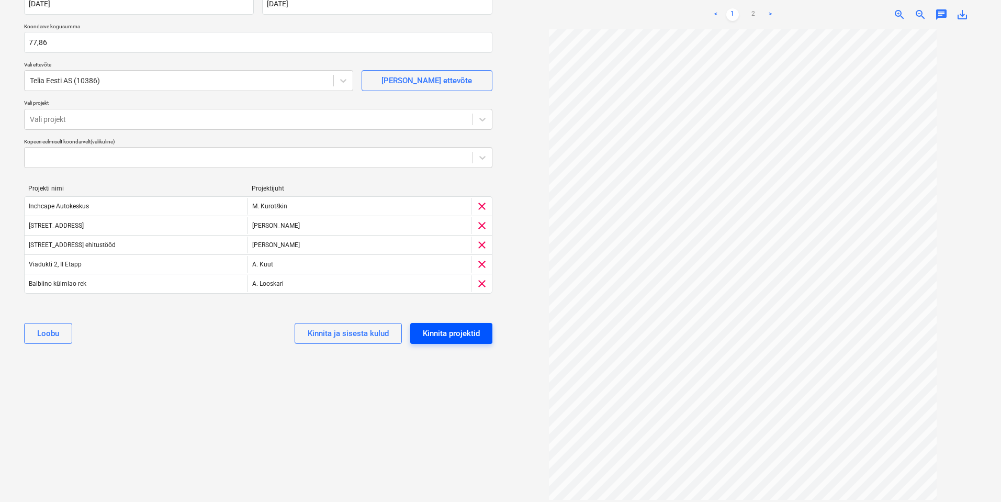
click at [454, 332] on div "Kinnita projektid" at bounding box center [451, 333] width 57 height 14
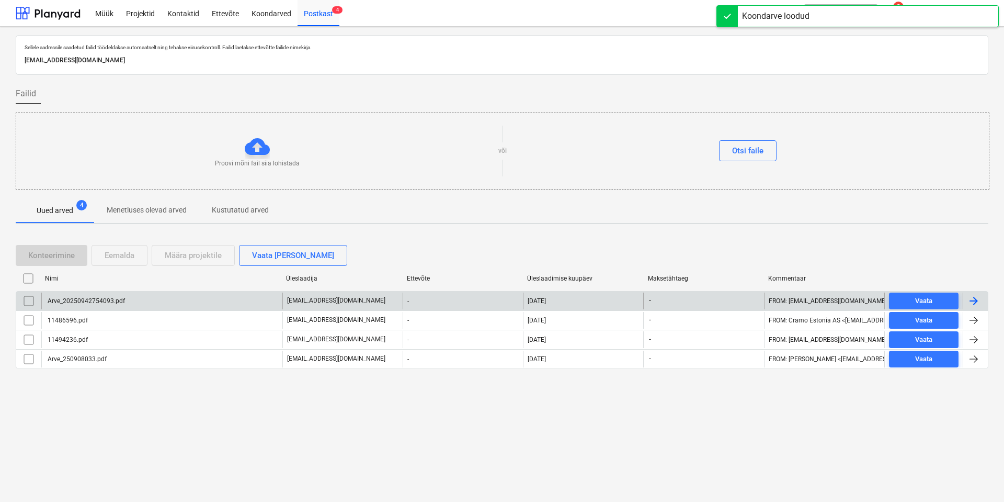
click at [210, 301] on div "Arve_20250942754093.pdf" at bounding box center [161, 300] width 241 height 17
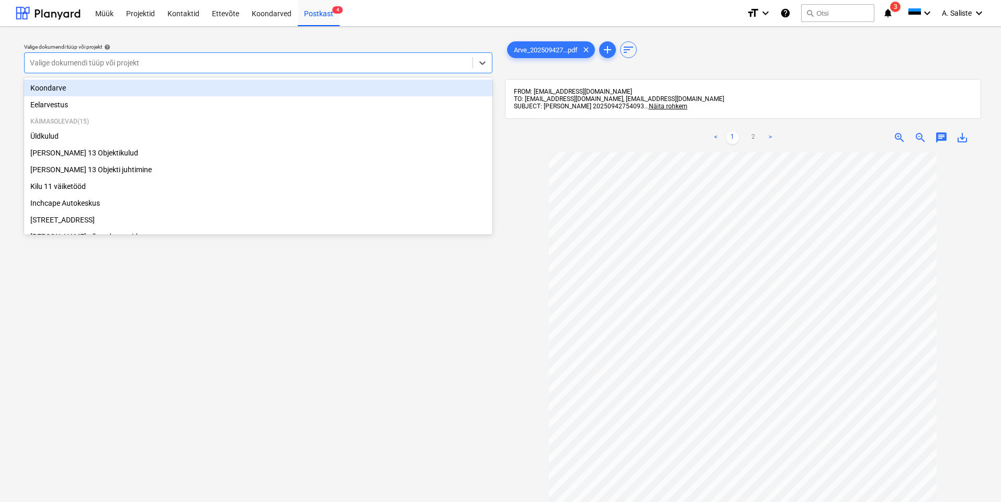
drag, startPoint x: 389, startPoint y: 60, endPoint x: 175, endPoint y: 93, distance: 215.9
click at [388, 60] on div at bounding box center [248, 63] width 437 height 10
click at [82, 92] on div "Koondarve" at bounding box center [258, 88] width 468 height 17
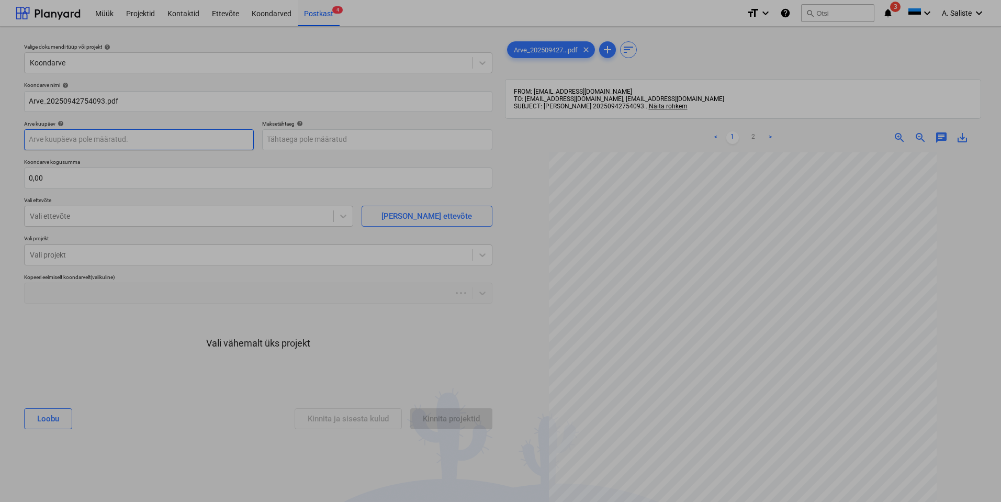
click at [87, 140] on body "Müük Projektid Kontaktid Ettevõte Koondarved Postkast 4 format_size keyboard_ar…" at bounding box center [500, 251] width 1001 height 502
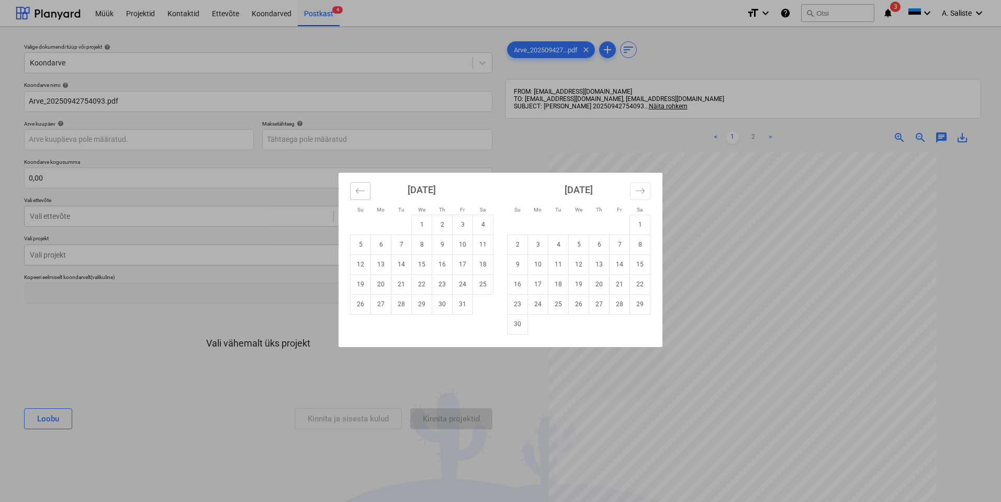
drag, startPoint x: 364, startPoint y: 188, endPoint x: 376, endPoint y: 214, distance: 29.5
click at [364, 189] on icon "Move backward to switch to the previous month." at bounding box center [360, 191] width 10 height 10
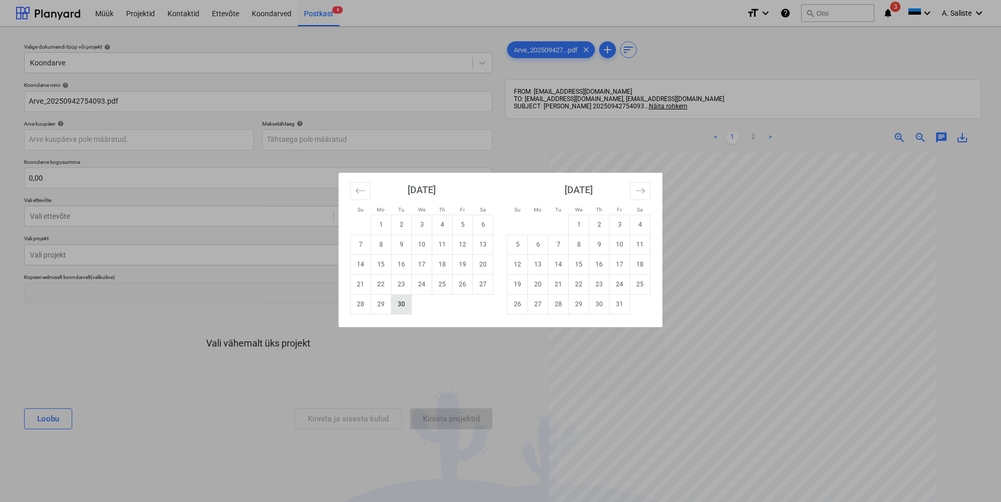
click at [402, 302] on td "30" at bounding box center [401, 304] width 20 height 20
type input "[DATE]"
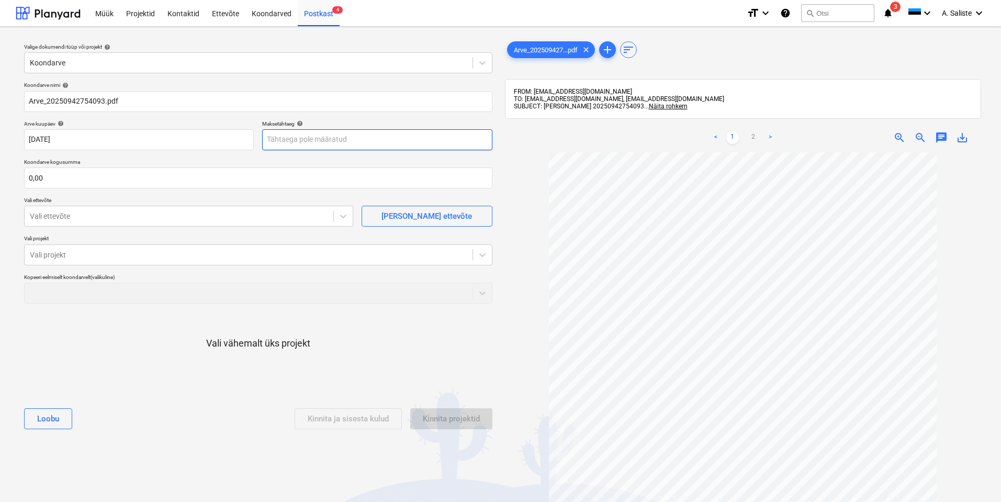
click at [350, 133] on body "Müük Projektid Kontaktid Ettevõte Koondarved Postkast 4 format_size keyboard_ar…" at bounding box center [500, 251] width 1001 height 502
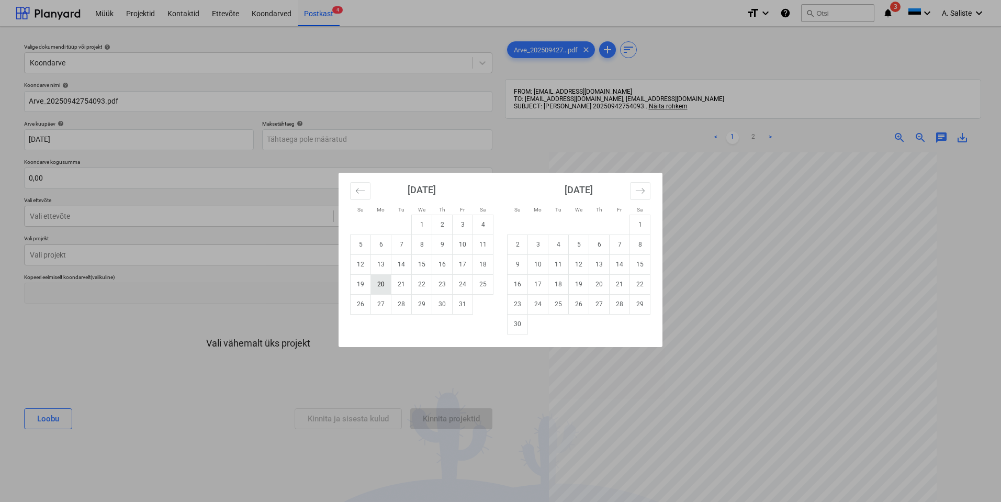
click at [383, 284] on td "20" at bounding box center [381, 284] width 20 height 20
type input "[DATE]"
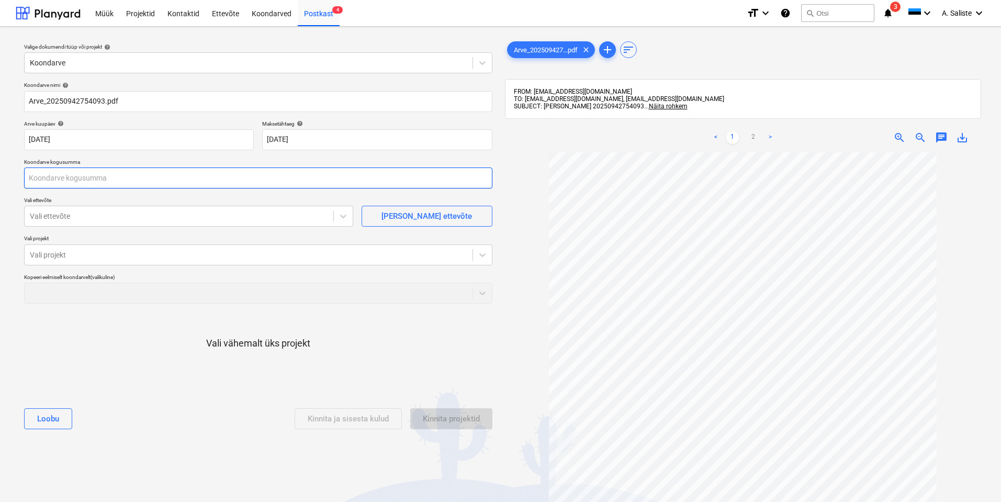
click at [115, 179] on input "text" at bounding box center [258, 177] width 468 height 21
type input "0,00"
click at [754, 136] on link "2" at bounding box center [753, 137] width 13 height 13
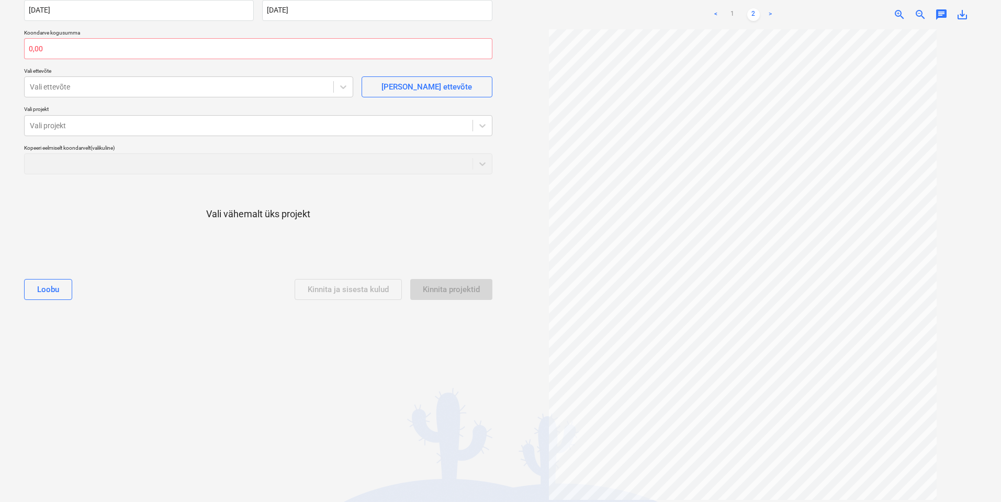
scroll to position [135, 0]
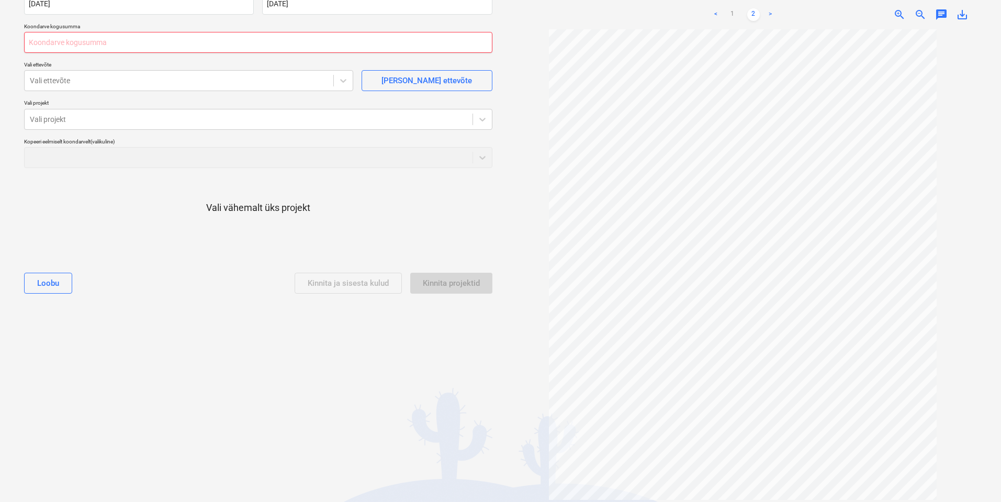
click at [85, 44] on input "text" at bounding box center [258, 42] width 468 height 21
type input "282,19"
click at [80, 82] on div at bounding box center [179, 80] width 298 height 10
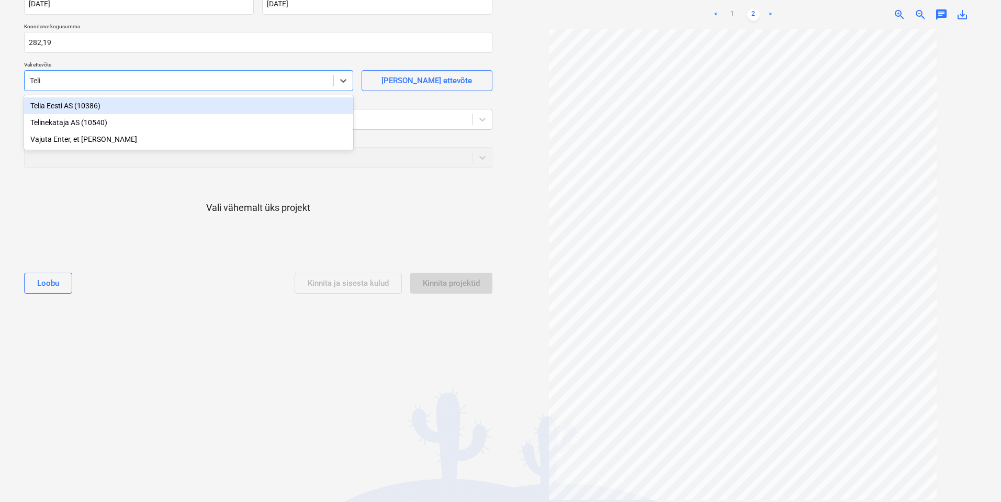
type input "Telia"
click at [73, 102] on div "Telia Eesti AS (10386)" at bounding box center [188, 105] width 329 height 17
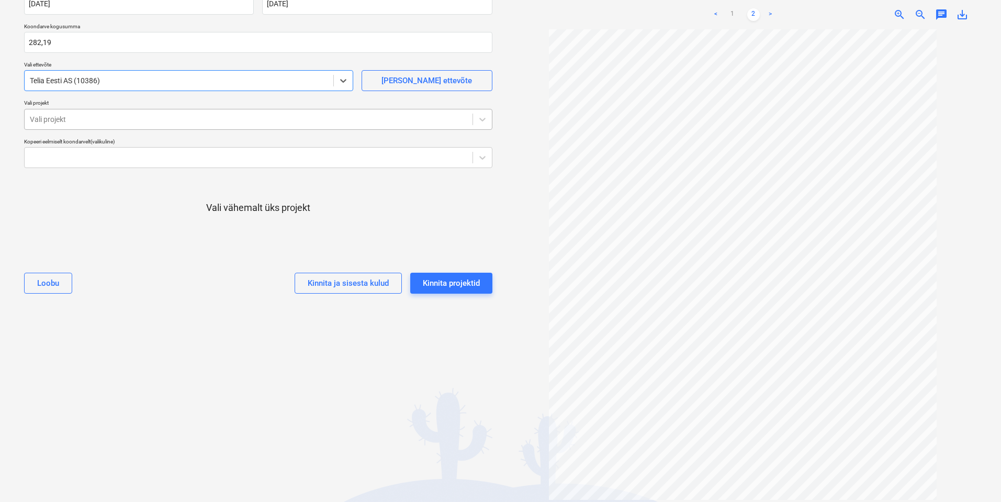
click at [68, 122] on div at bounding box center [248, 119] width 437 height 10
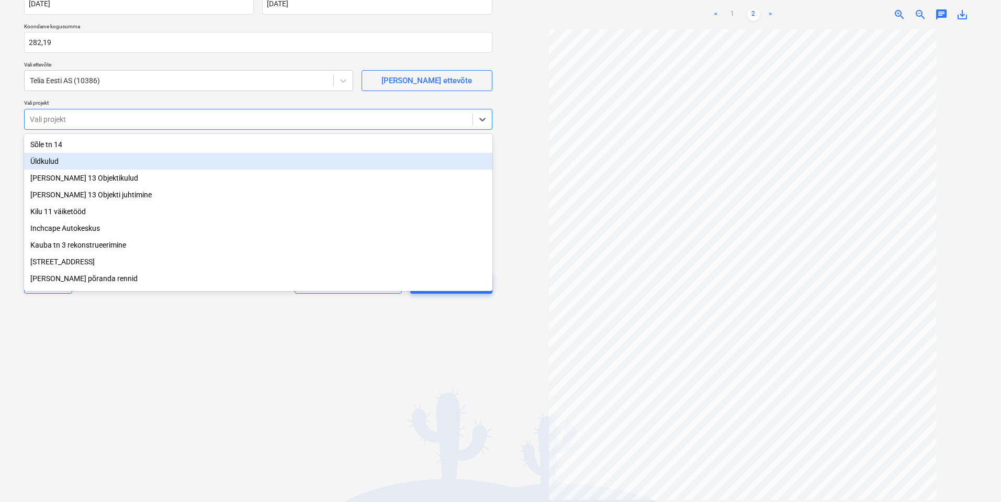
click at [60, 162] on div "Üldkulud" at bounding box center [258, 161] width 468 height 17
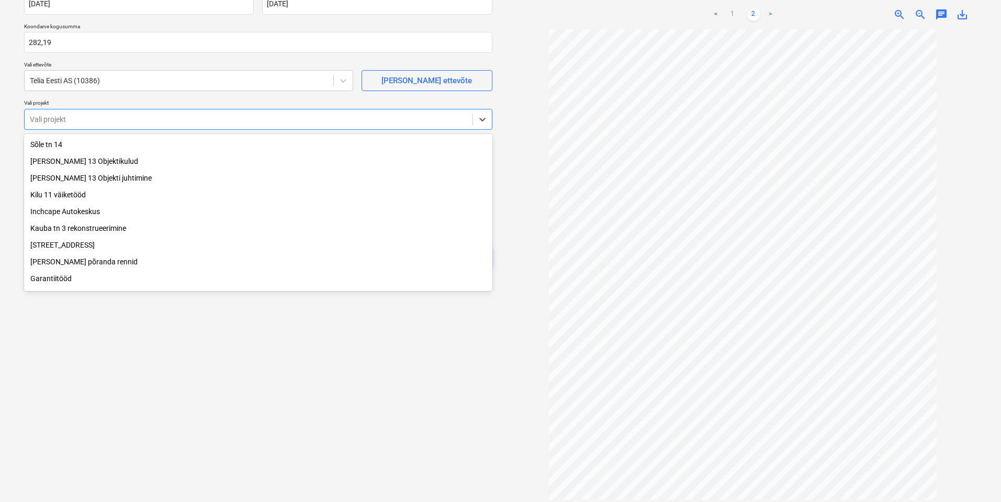
drag, startPoint x: 48, startPoint y: 380, endPoint x: 85, endPoint y: 263, distance: 122.9
click at [48, 380] on div "Valige dokumendi tüüp või projekt help Koondarve Koondarve nimi help Arve_20250…" at bounding box center [258, 197] width 485 height 594
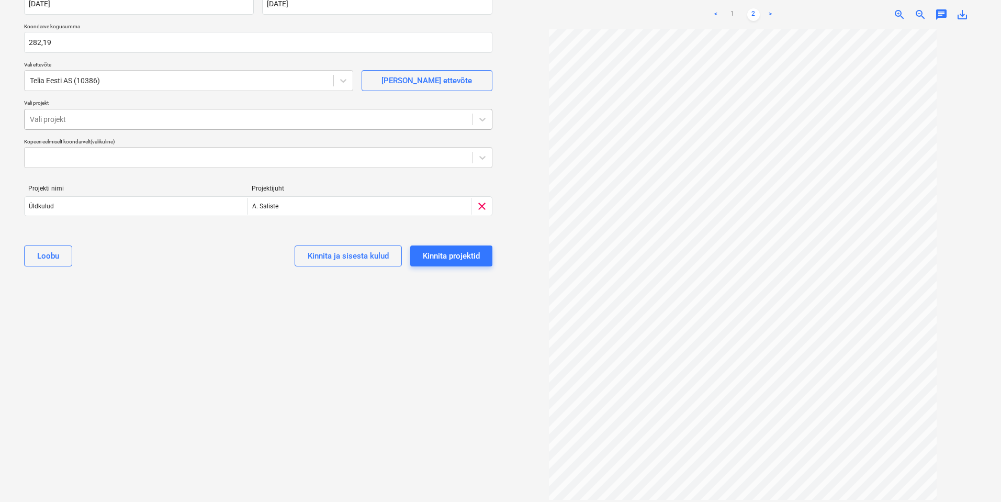
click at [138, 121] on div at bounding box center [248, 119] width 437 height 10
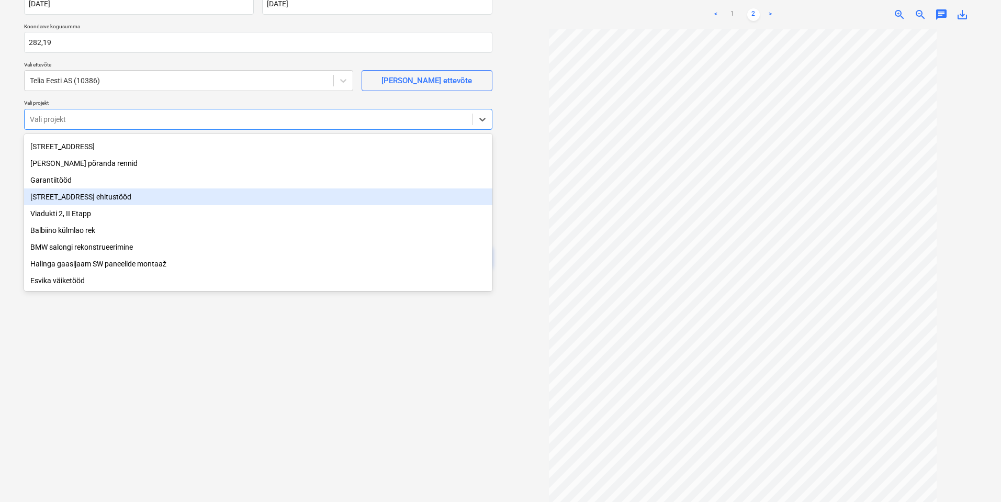
scroll to position [105, 0]
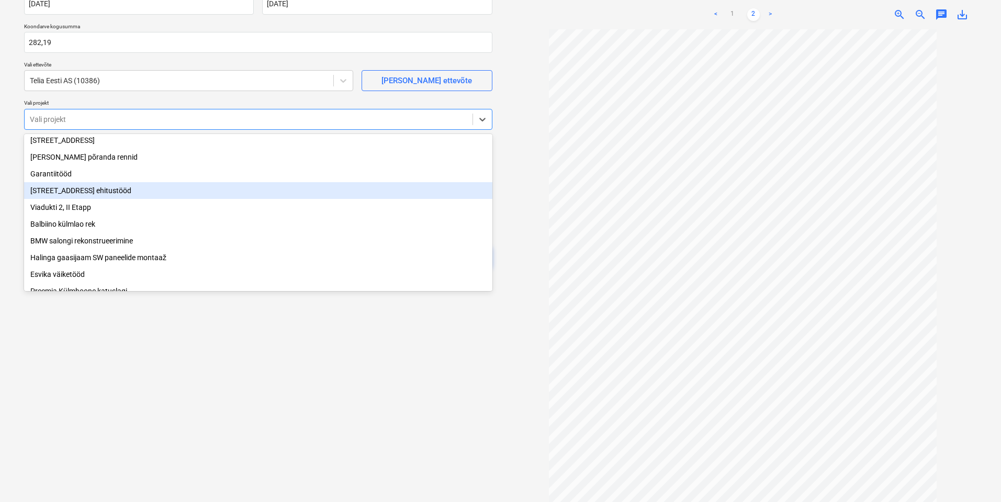
click at [76, 199] on div "[STREET_ADDRESS] ehitustööd" at bounding box center [258, 190] width 468 height 17
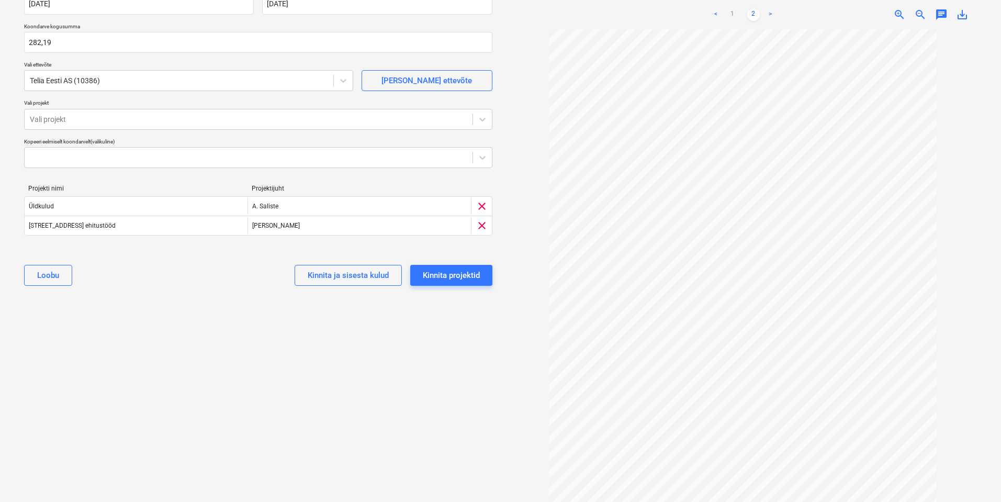
click at [98, 386] on div "Valige dokumendi tüüp või projekt help Koondarve Koondarve nimi help Arve_20250…" at bounding box center [258, 197] width 485 height 594
click at [210, 120] on div at bounding box center [248, 119] width 437 height 10
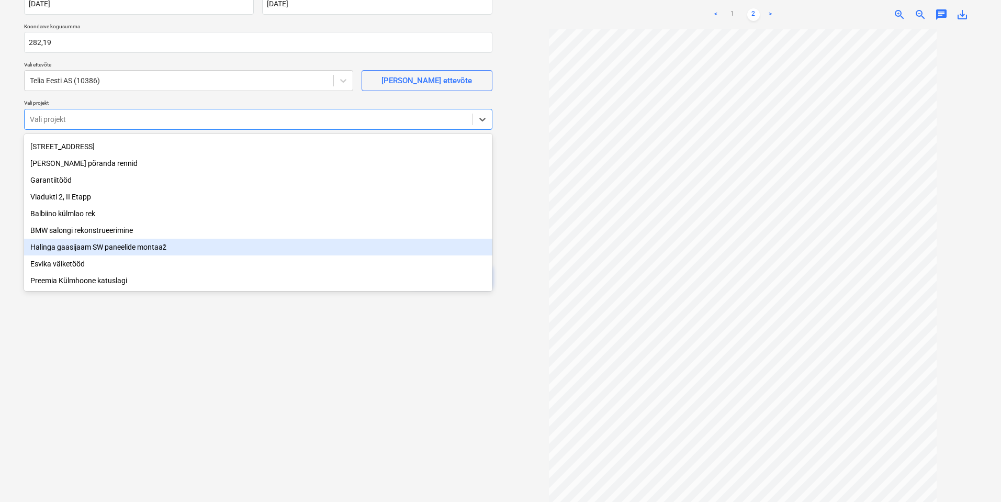
scroll to position [106, 0]
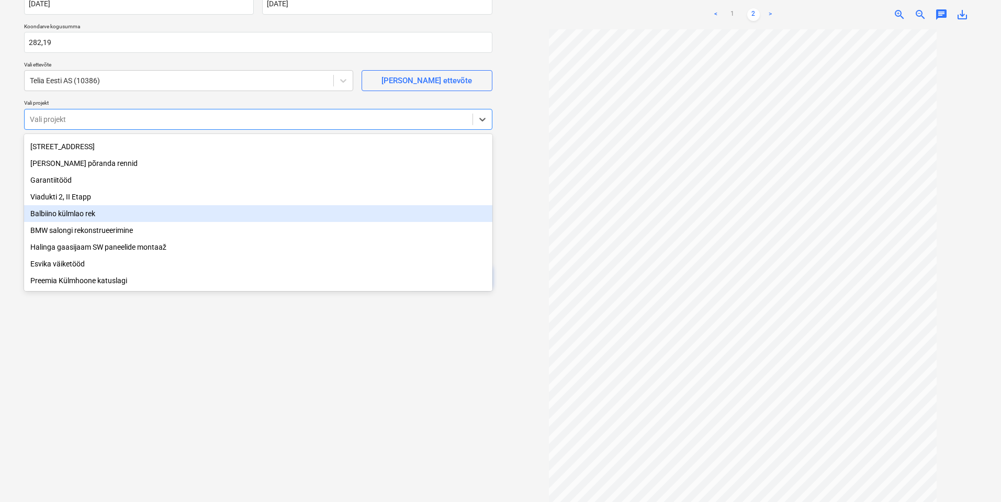
click at [110, 206] on div "Balbiino külmlao rek" at bounding box center [258, 213] width 468 height 17
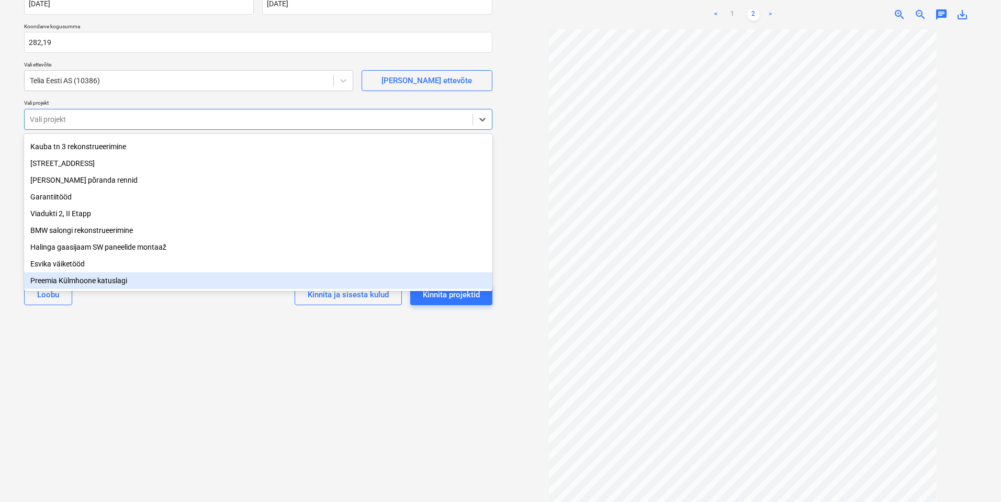
click at [90, 365] on div "Valige dokumendi tüüp või projekt help Koondarve Koondarve nimi help Arve_20250…" at bounding box center [258, 197] width 485 height 594
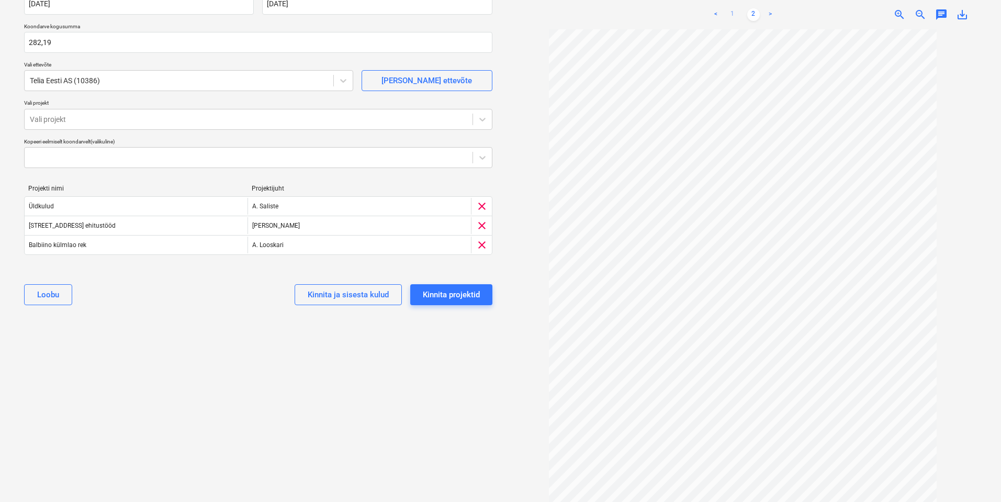
click at [737, 16] on link "1" at bounding box center [732, 14] width 13 height 13
click at [307, 364] on div "Valige dokumendi tüüp või projekt help Koondarve Koondarve nimi help Arve_20250…" at bounding box center [258, 197] width 485 height 594
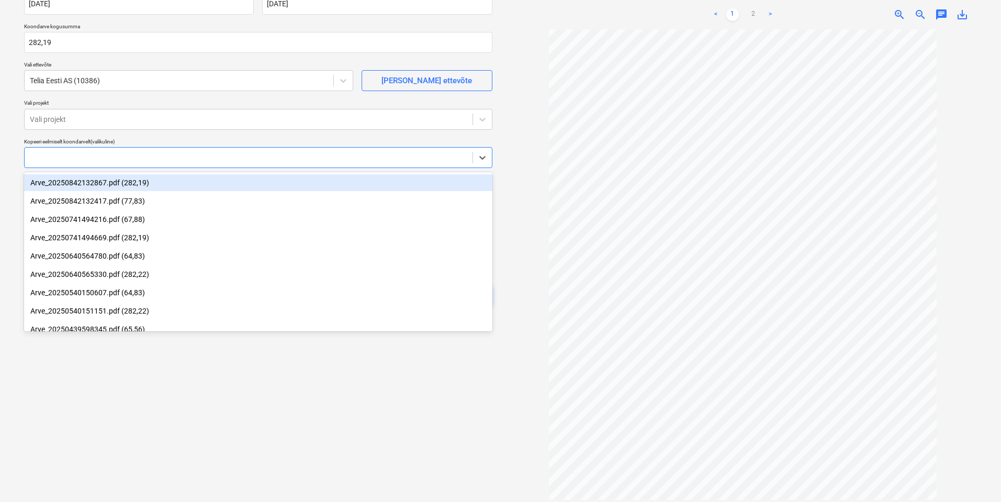
click at [202, 152] on div at bounding box center [248, 157] width 437 height 10
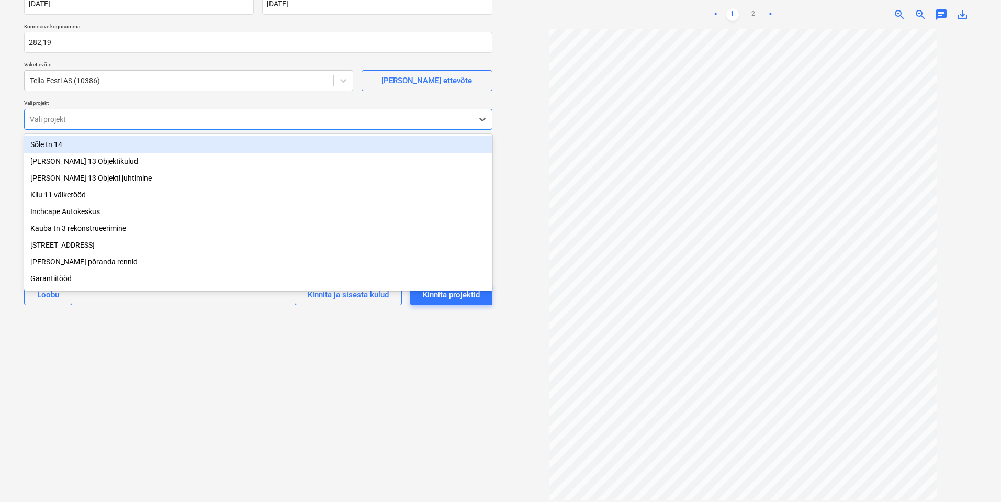
click at [213, 117] on div at bounding box center [248, 119] width 437 height 10
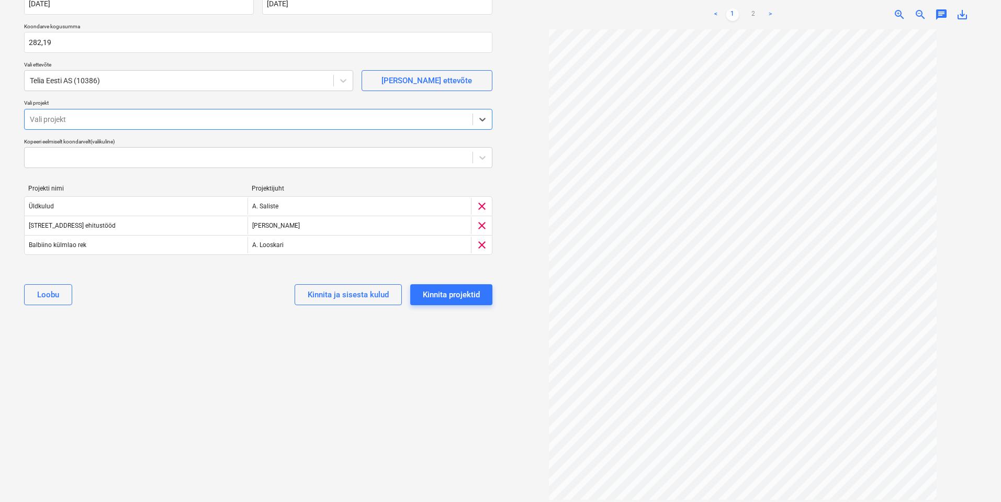
click at [210, 118] on div at bounding box center [248, 119] width 437 height 10
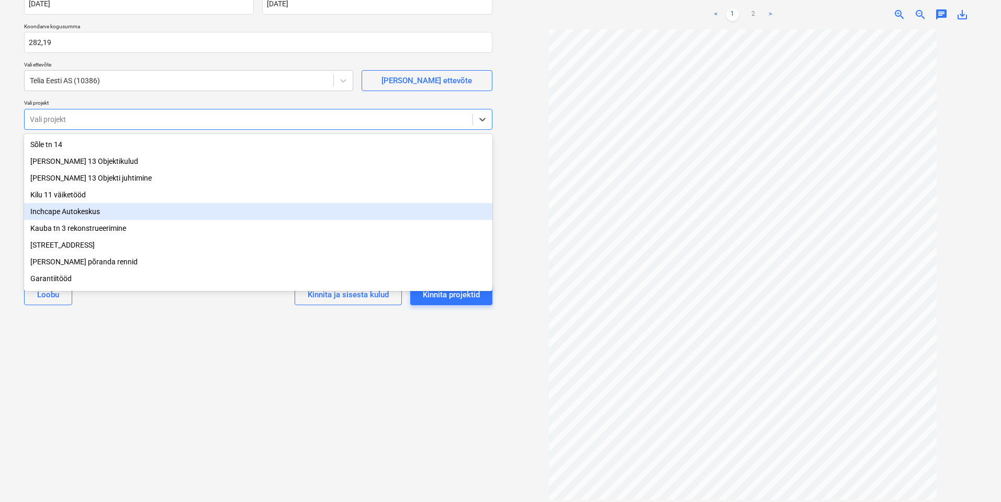
click at [103, 211] on div "Inchcape Autokeskus" at bounding box center [258, 211] width 468 height 17
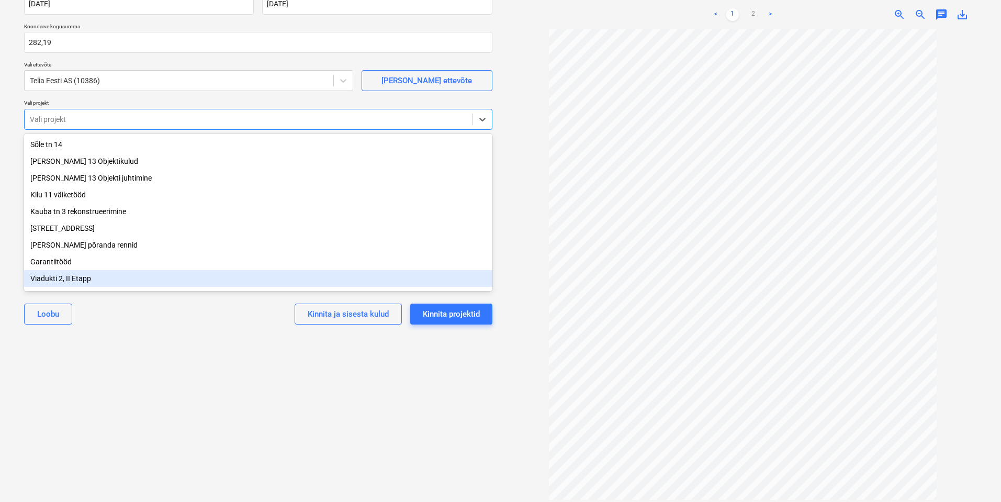
click at [140, 366] on div "Valige dokumendi tüüp või projekt help Koondarve Koondarve nimi help Arve_20250…" at bounding box center [258, 197] width 485 height 594
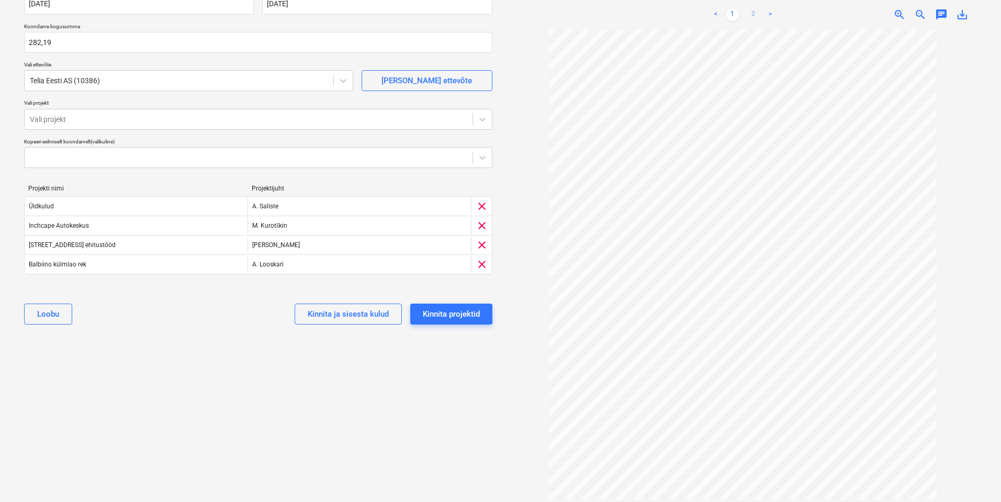
click at [755, 11] on link "2" at bounding box center [753, 14] width 13 height 13
click at [731, 17] on link "1" at bounding box center [732, 14] width 13 height 13
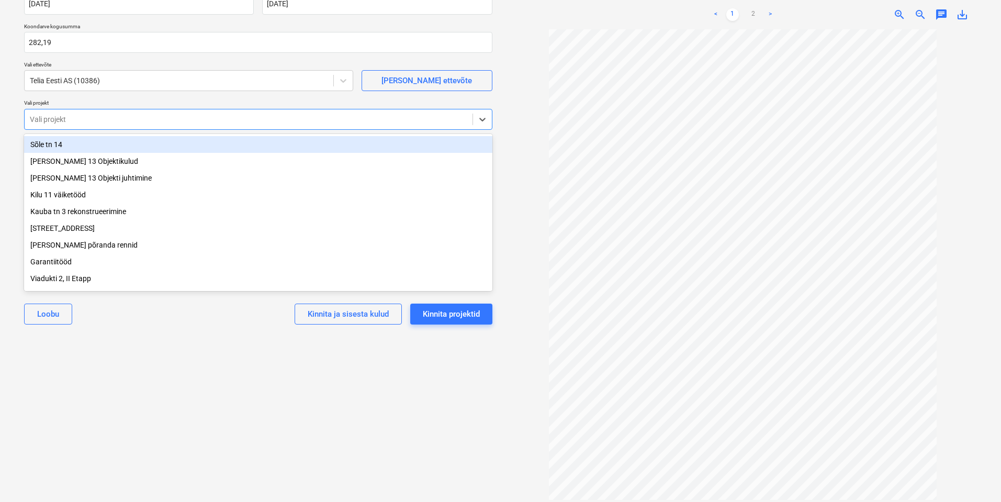
click at [451, 119] on div at bounding box center [248, 119] width 437 height 10
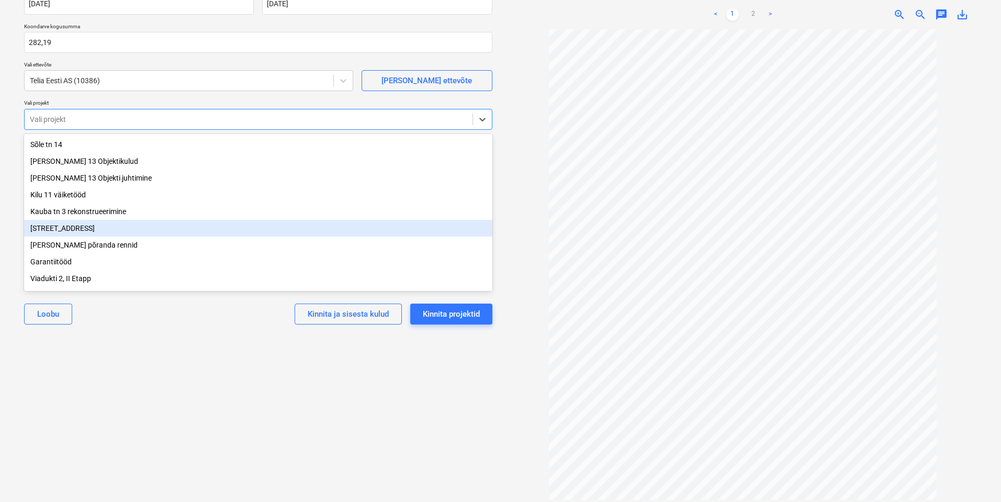
click at [94, 236] on div "[STREET_ADDRESS]" at bounding box center [258, 228] width 468 height 17
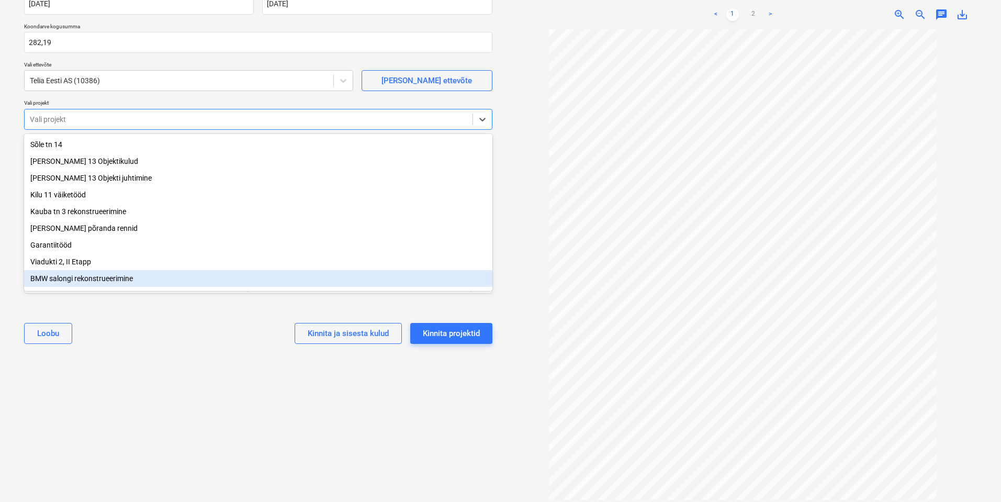
click at [172, 413] on div "Valige dokumendi tüüp või projekt help Koondarve Koondarve nimi help Arve_20250…" at bounding box center [258, 197] width 485 height 594
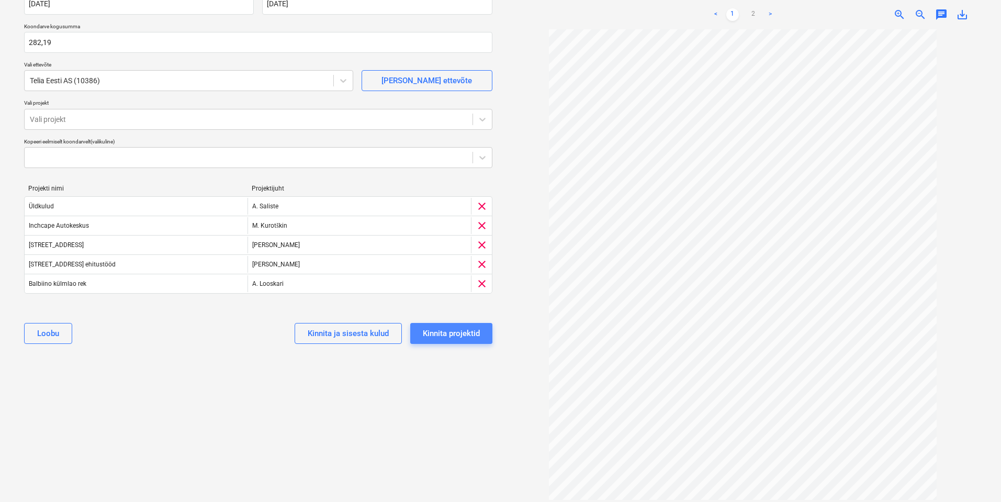
click at [472, 331] on div "Kinnita projektid" at bounding box center [451, 333] width 57 height 14
